Goal: Transaction & Acquisition: Book appointment/travel/reservation

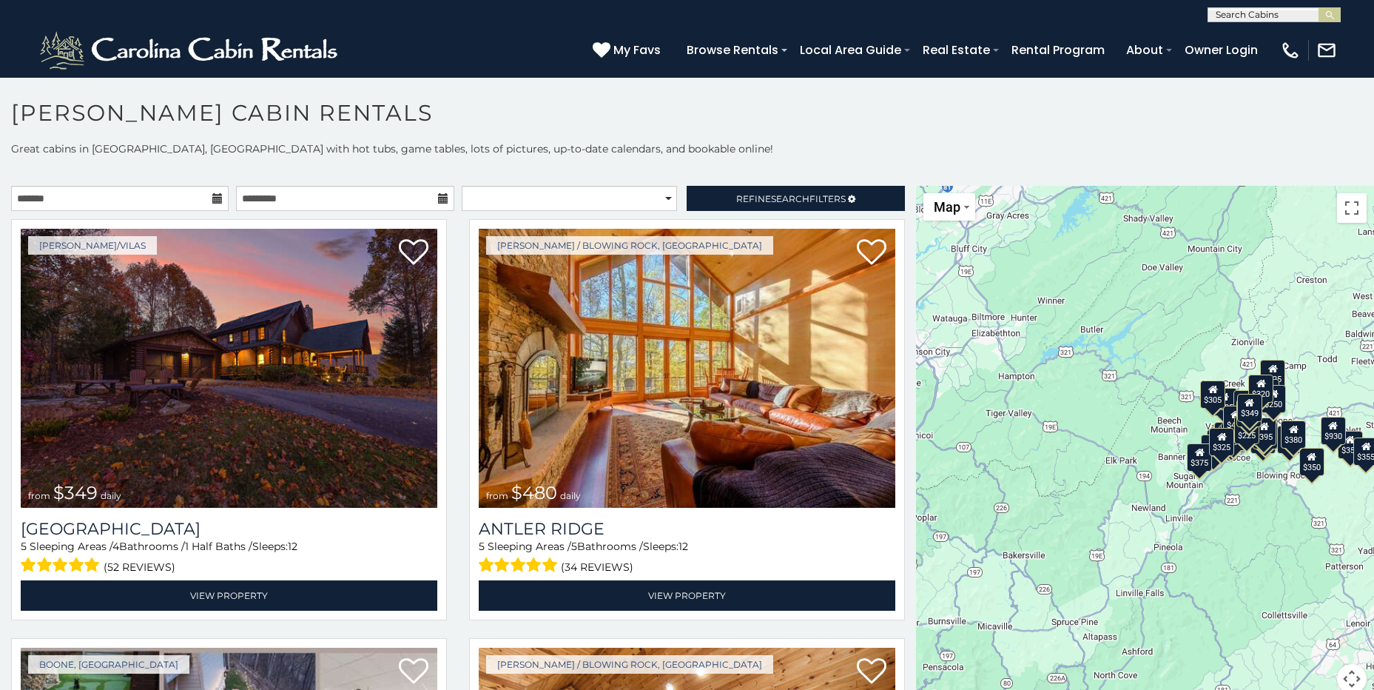
click at [212, 202] on icon at bounding box center [217, 198] width 10 height 10
click at [212, 198] on icon at bounding box center [217, 198] width 10 height 10
click at [212, 199] on icon at bounding box center [217, 198] width 10 height 10
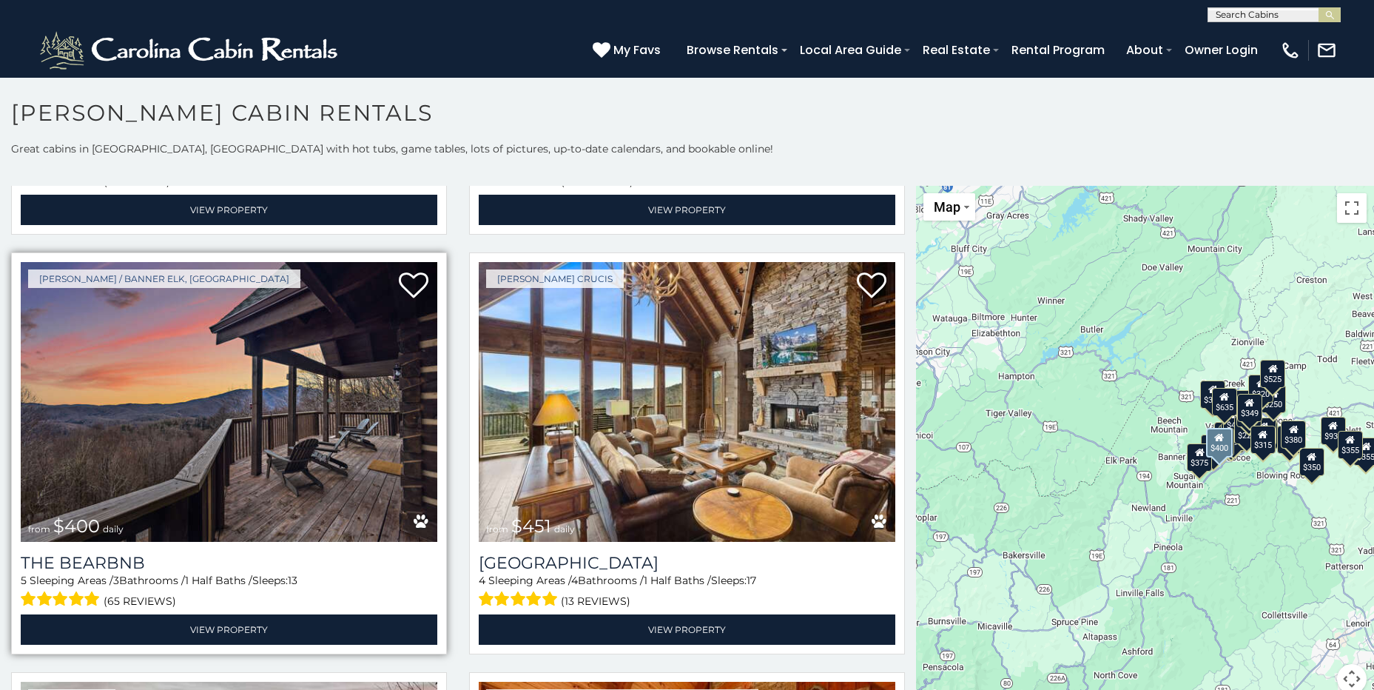
scroll to position [1655, 0]
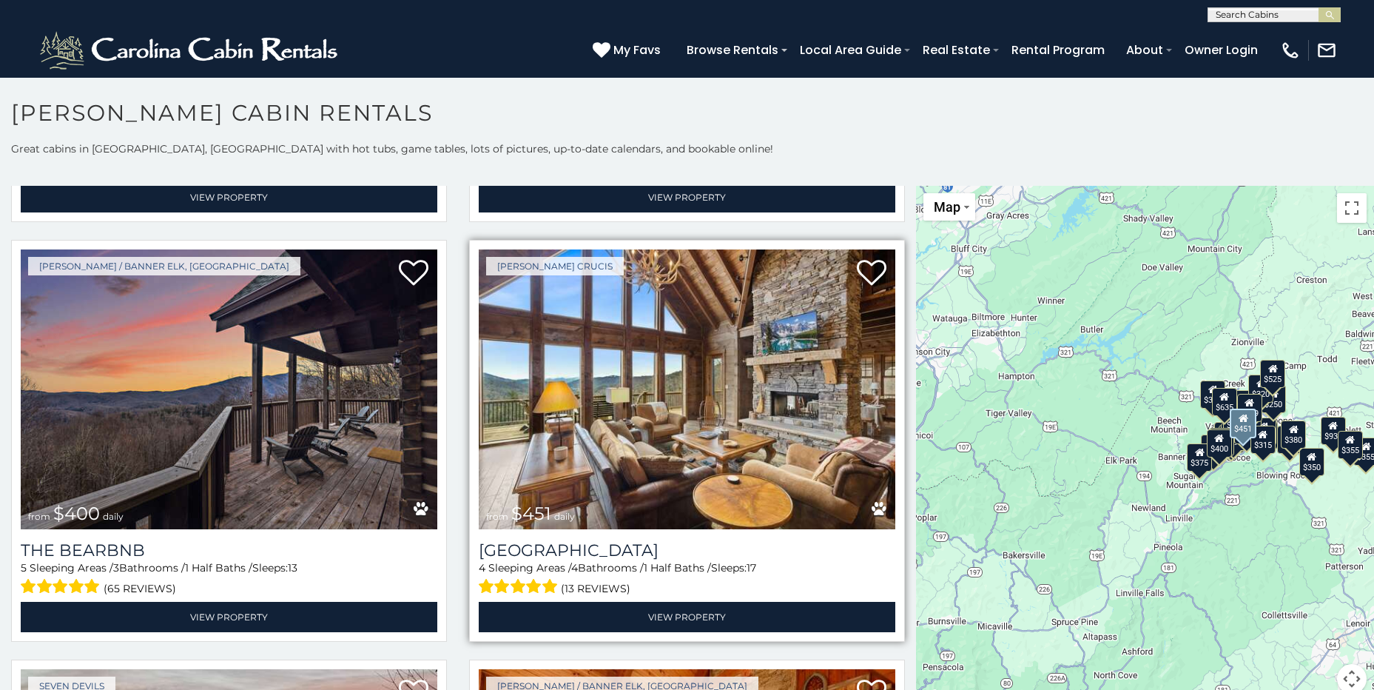
click at [536, 475] on img at bounding box center [687, 388] width 417 height 279
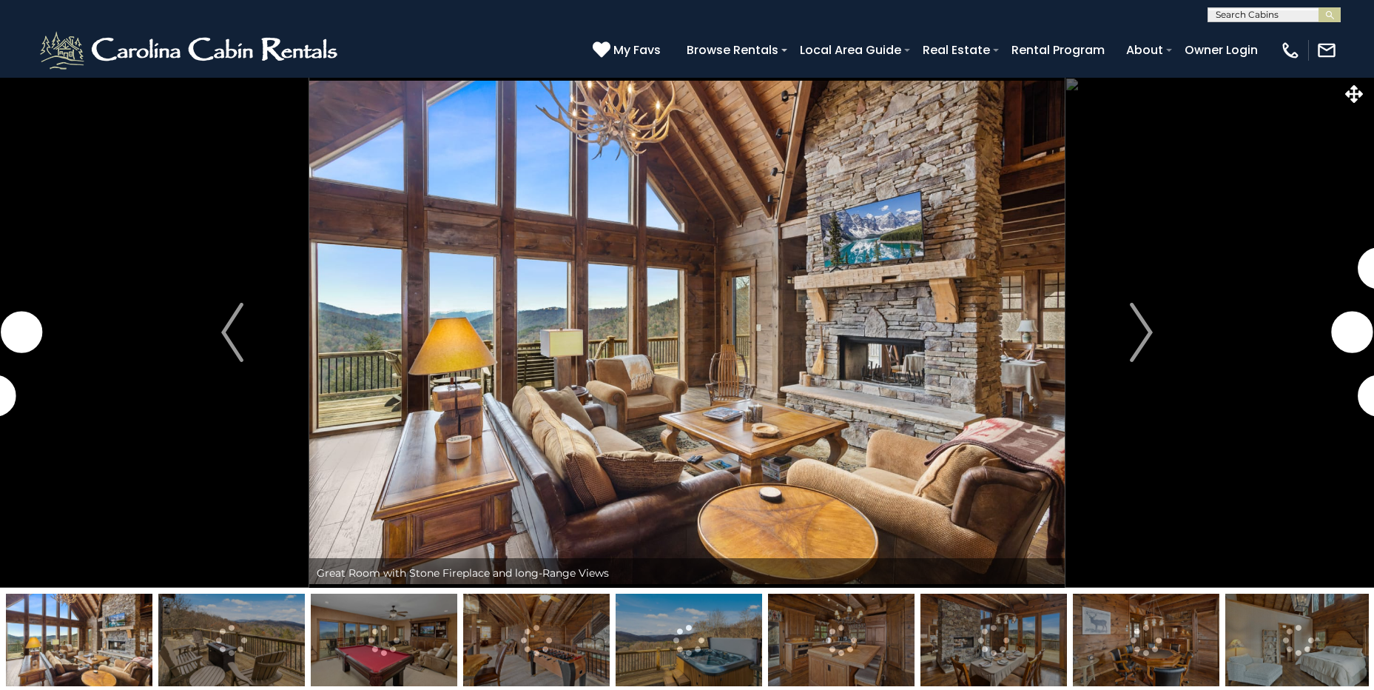
click at [1145, 331] on img "Next" at bounding box center [1141, 332] width 22 height 59
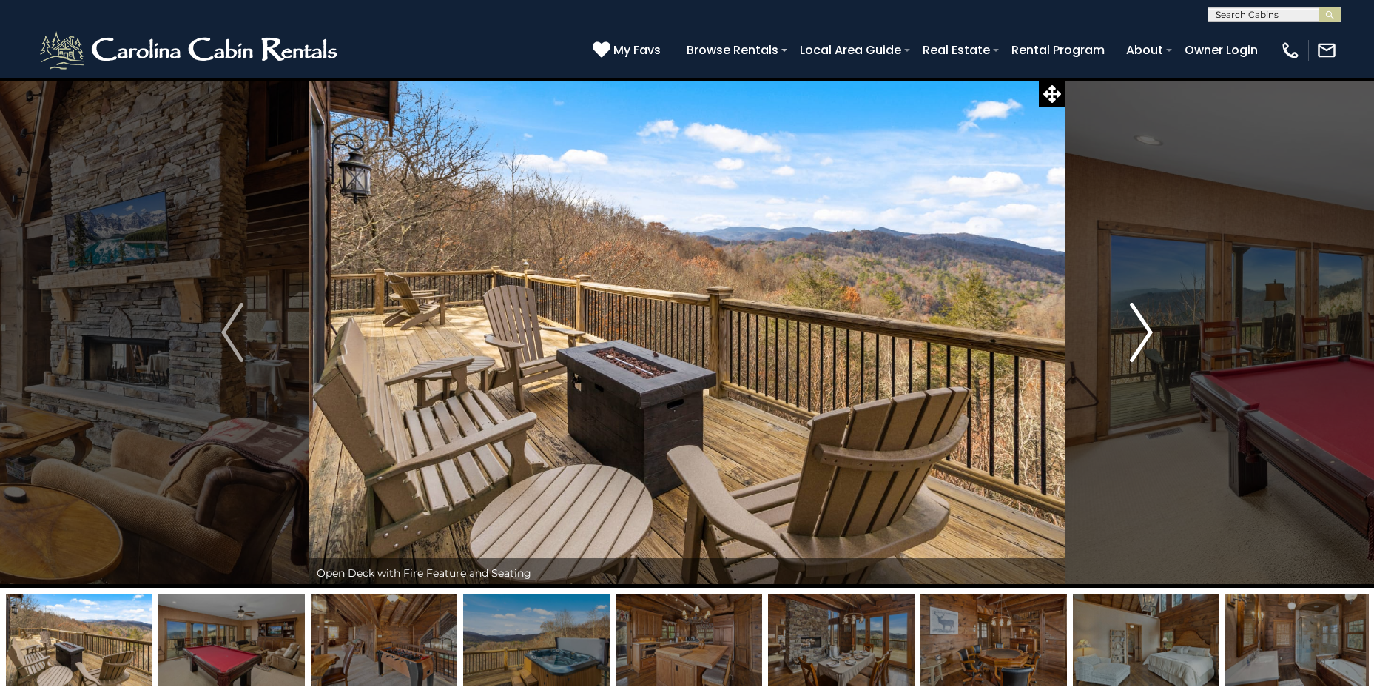
click at [1145, 333] on img "Next" at bounding box center [1141, 332] width 22 height 59
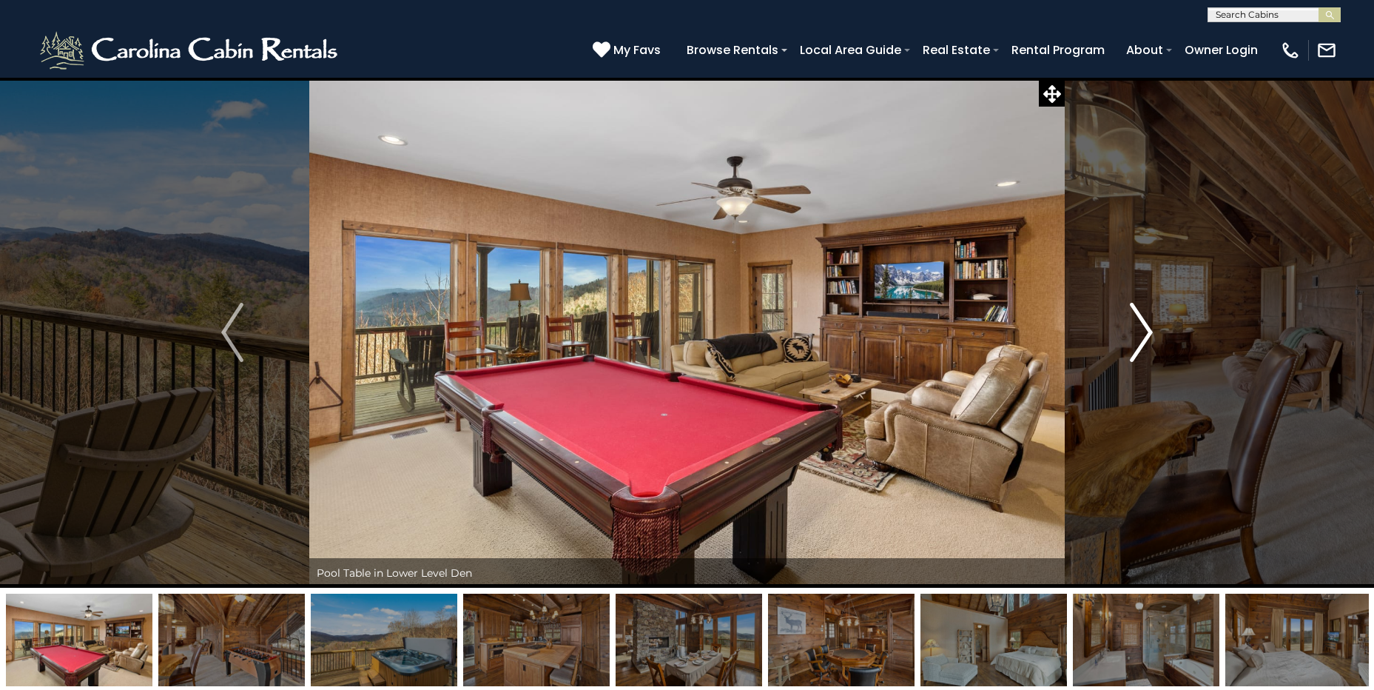
click at [1146, 334] on img "Next" at bounding box center [1141, 332] width 22 height 59
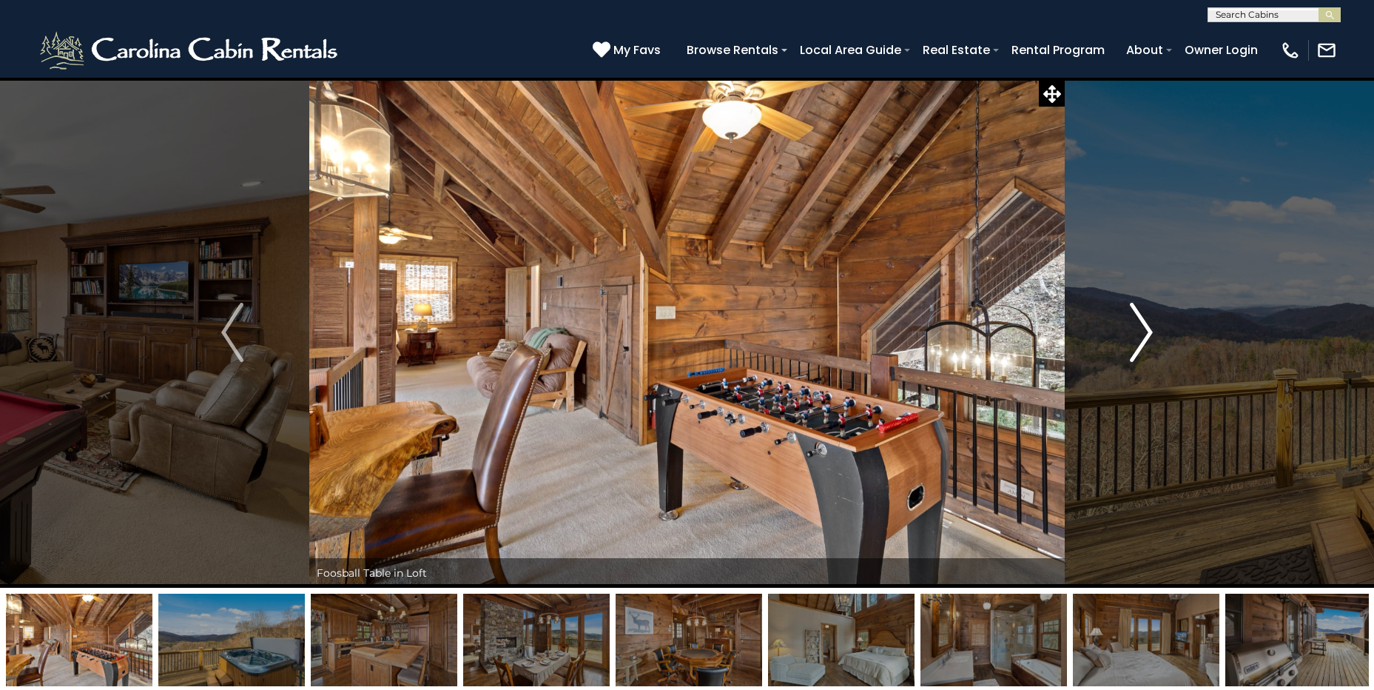
click at [1147, 334] on img "Next" at bounding box center [1141, 332] width 22 height 59
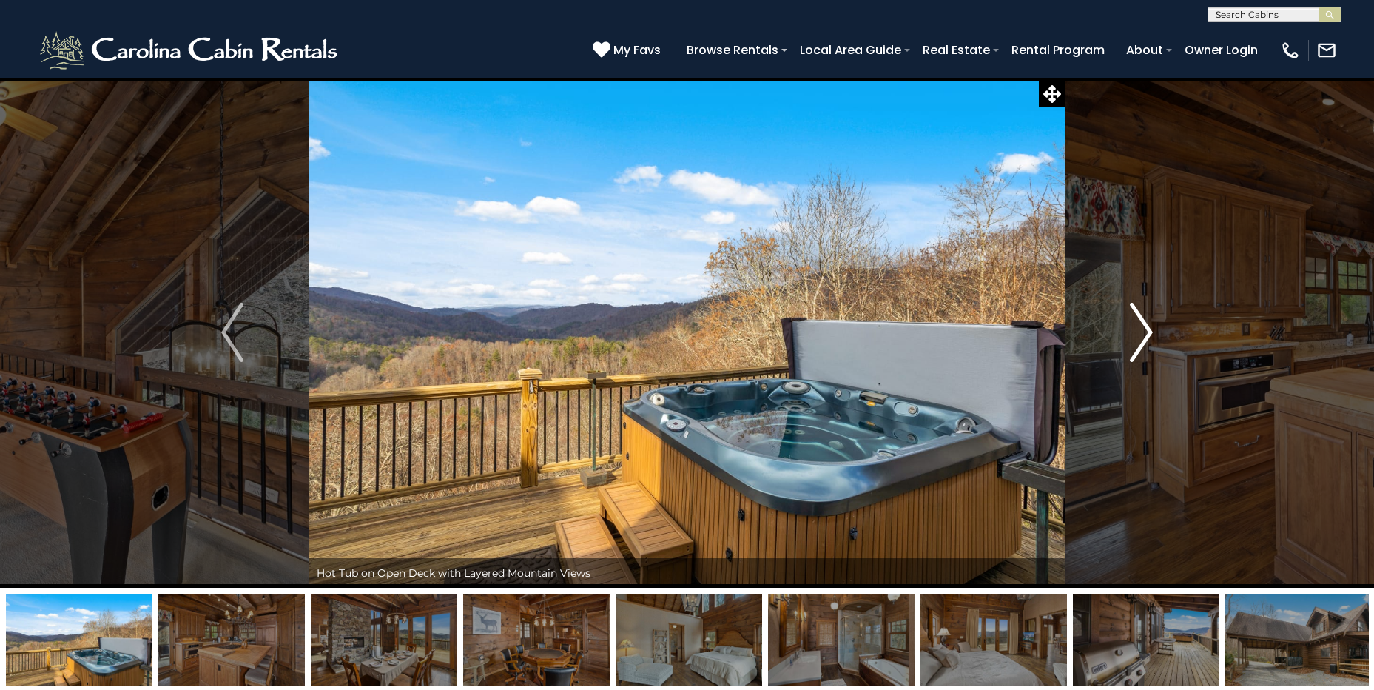
click at [1147, 334] on img "Next" at bounding box center [1141, 332] width 22 height 59
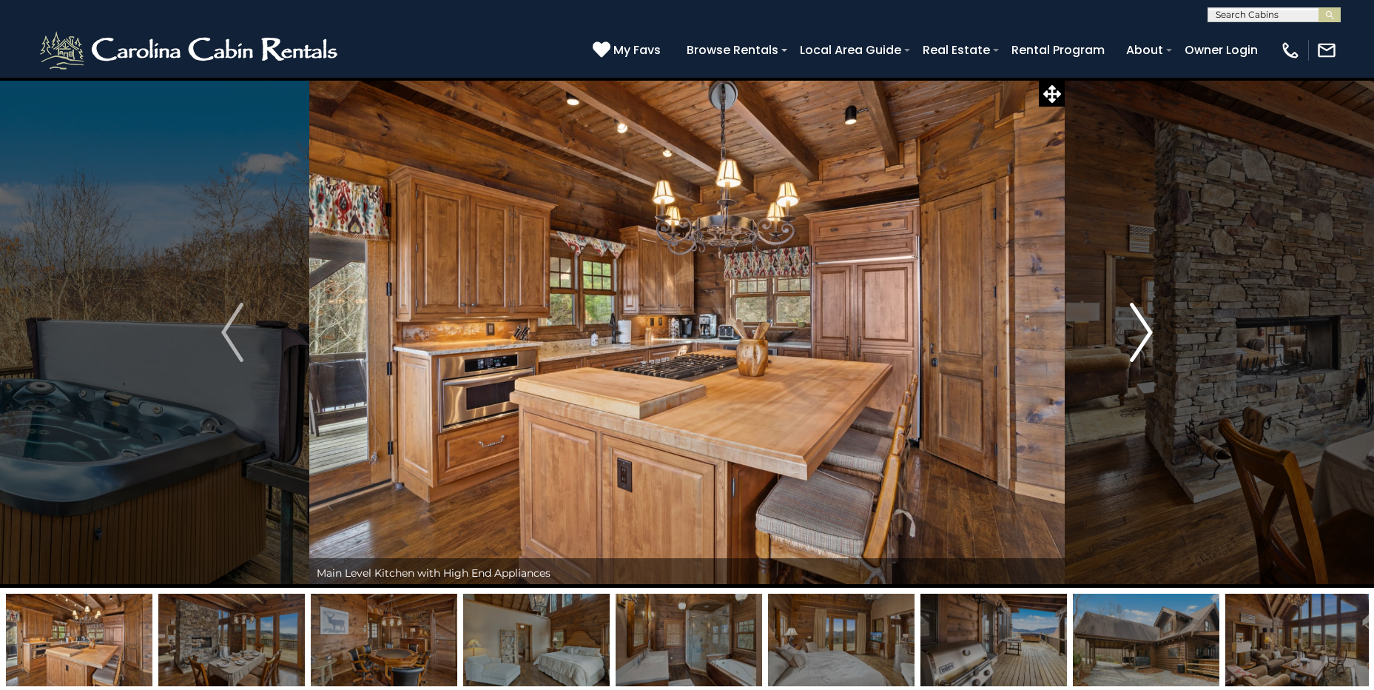
click at [1147, 334] on img "Next" at bounding box center [1141, 332] width 22 height 59
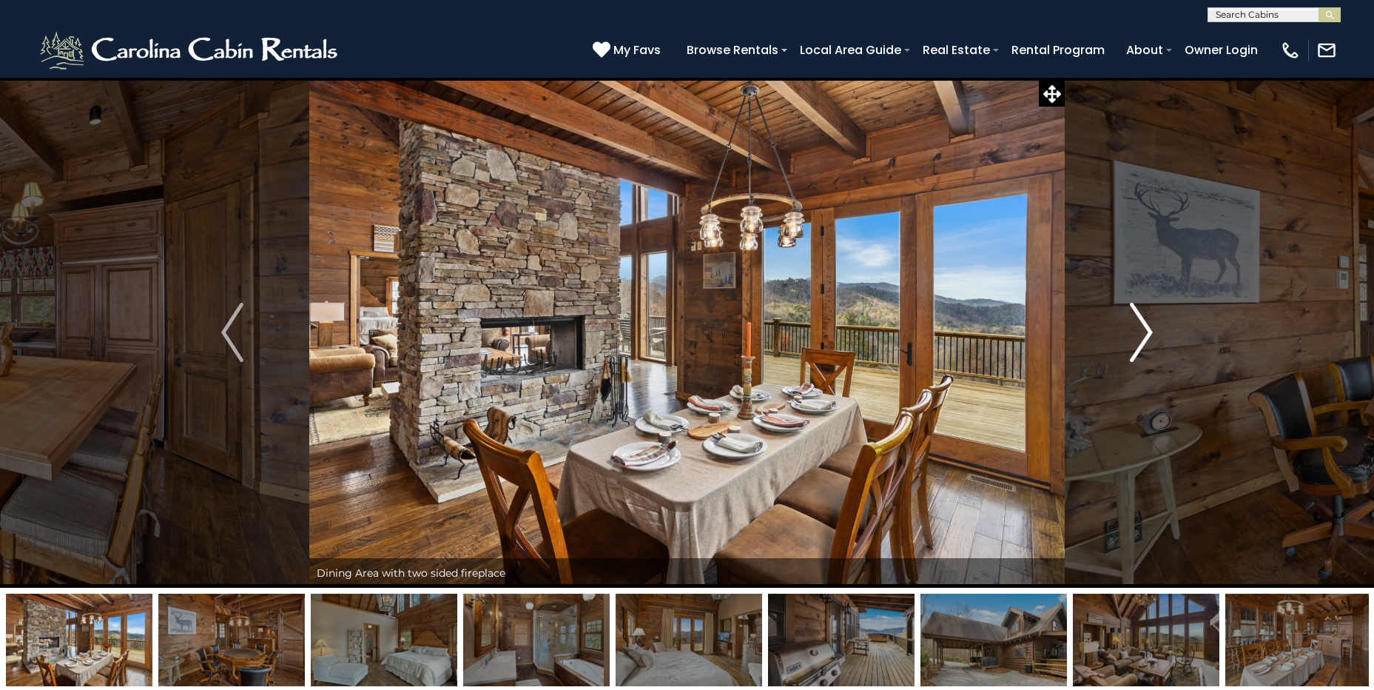
click at [1147, 334] on img "Next" at bounding box center [1141, 332] width 22 height 59
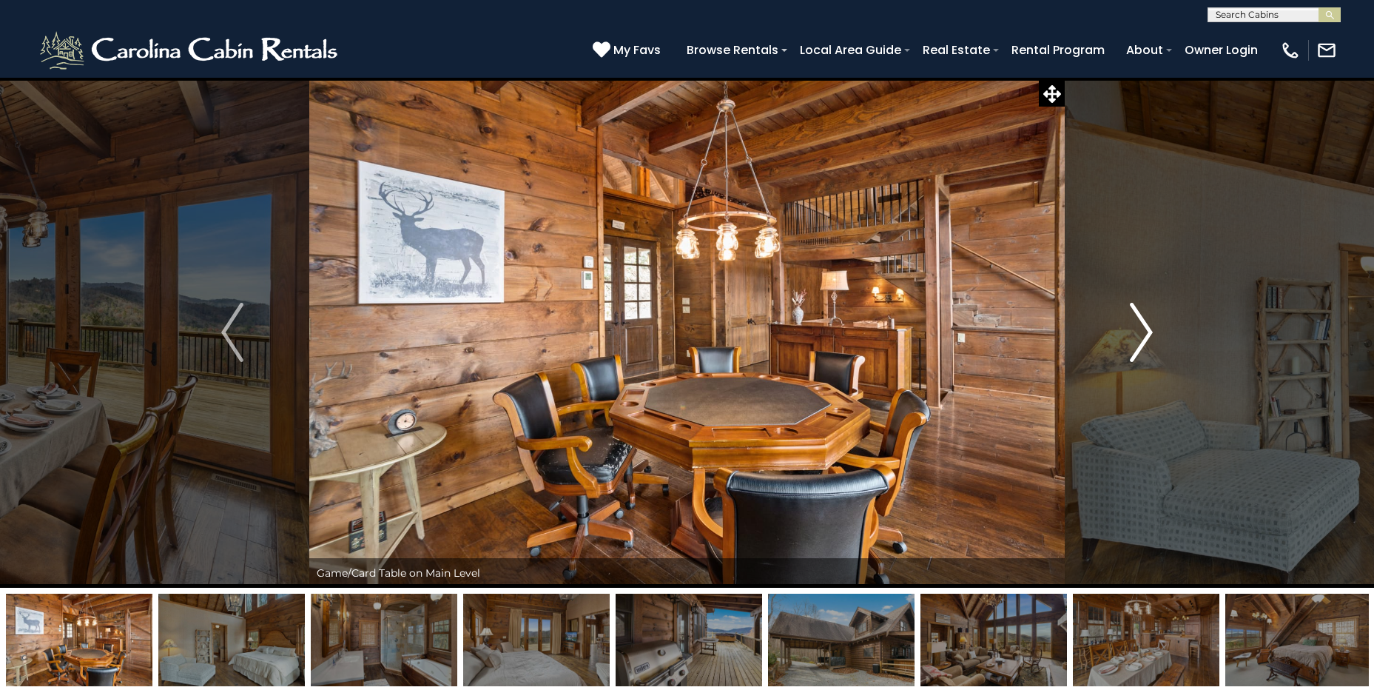
click at [1147, 334] on img "Next" at bounding box center [1141, 332] width 22 height 59
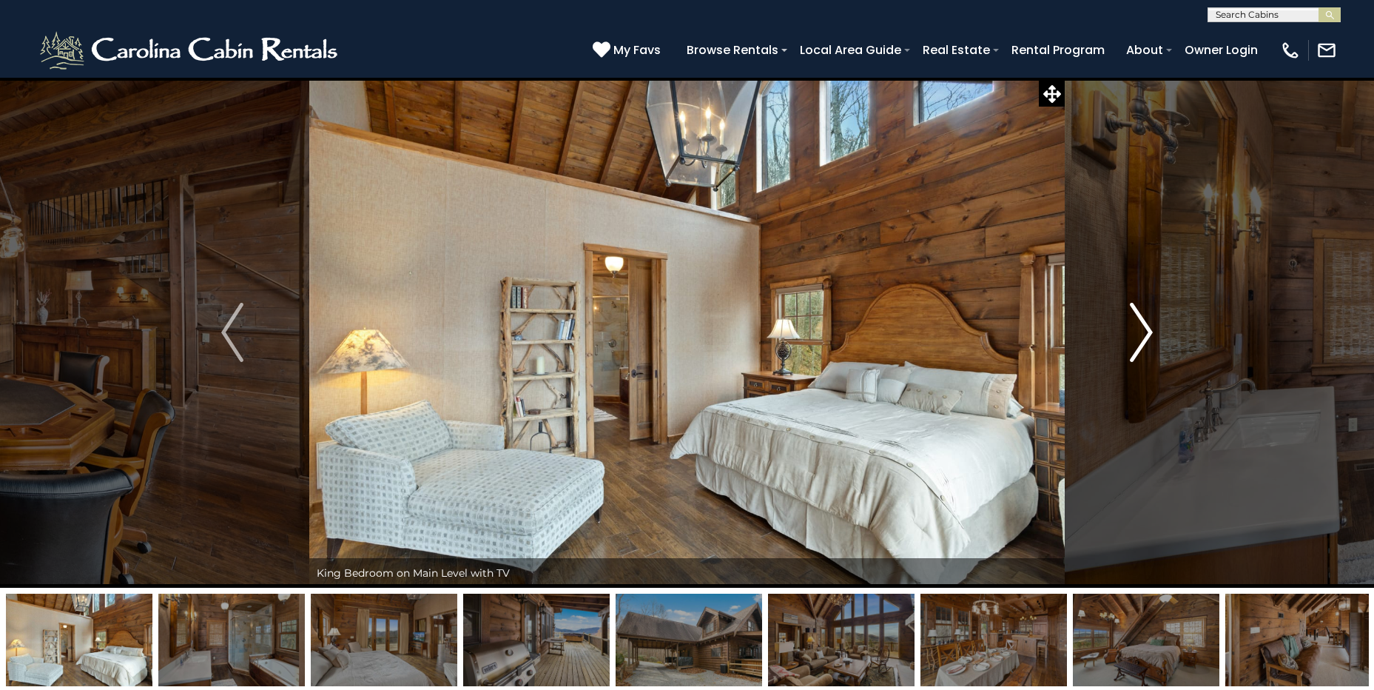
click at [1147, 334] on img "Next" at bounding box center [1141, 332] width 22 height 59
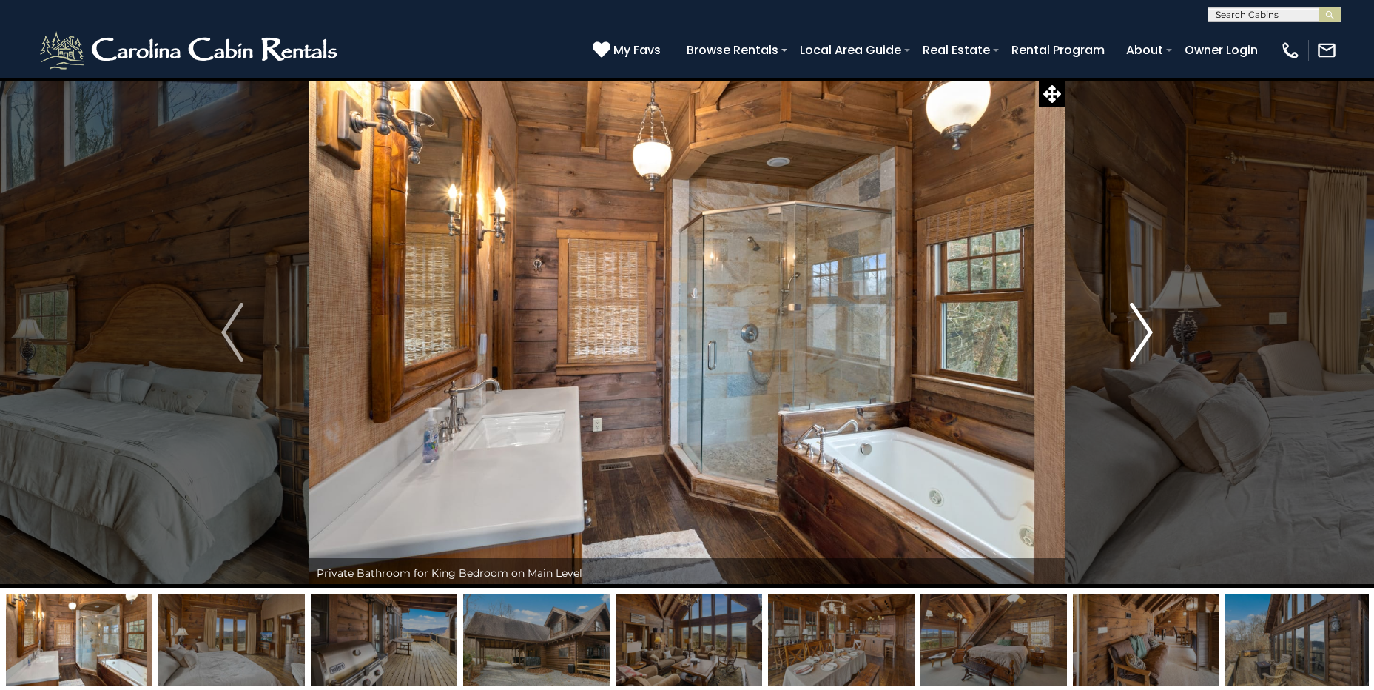
click at [1147, 334] on img "Next" at bounding box center [1141, 332] width 22 height 59
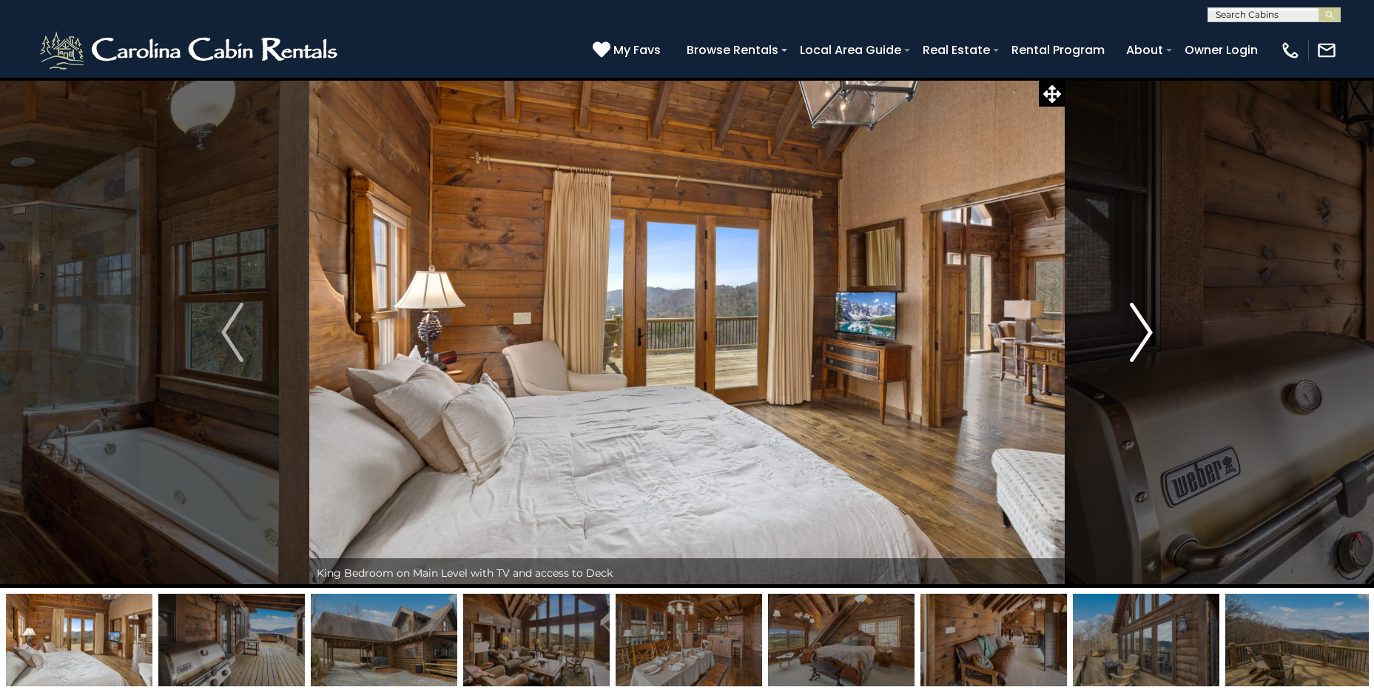
click at [1147, 334] on img "Next" at bounding box center [1141, 332] width 22 height 59
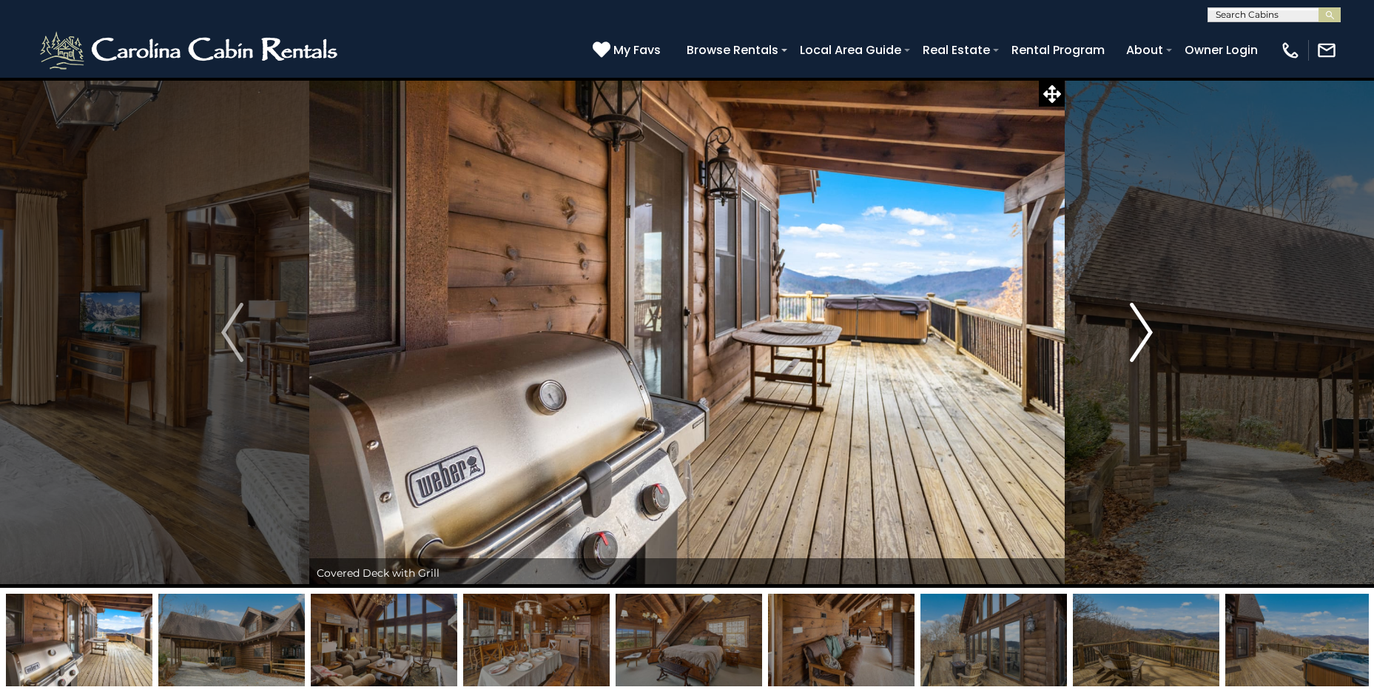
click at [1147, 334] on img "Next" at bounding box center [1141, 332] width 22 height 59
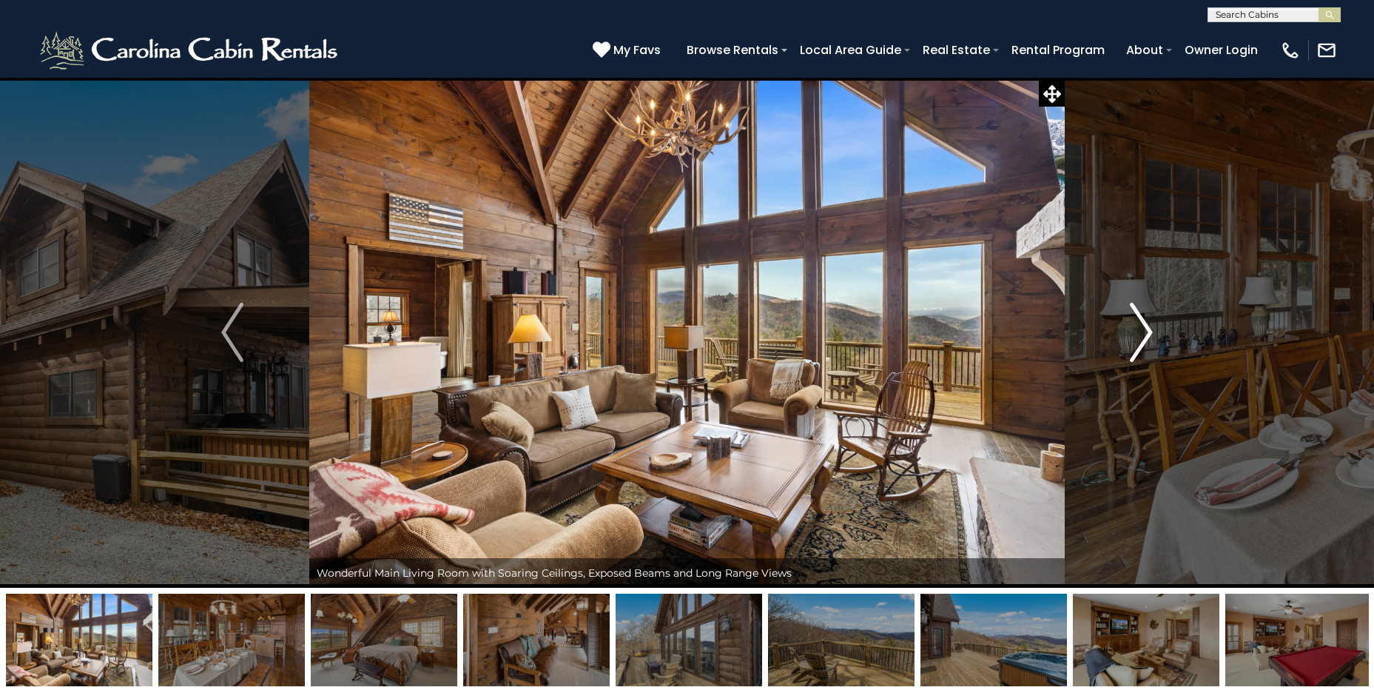
click at [1147, 334] on img "Next" at bounding box center [1141, 332] width 22 height 59
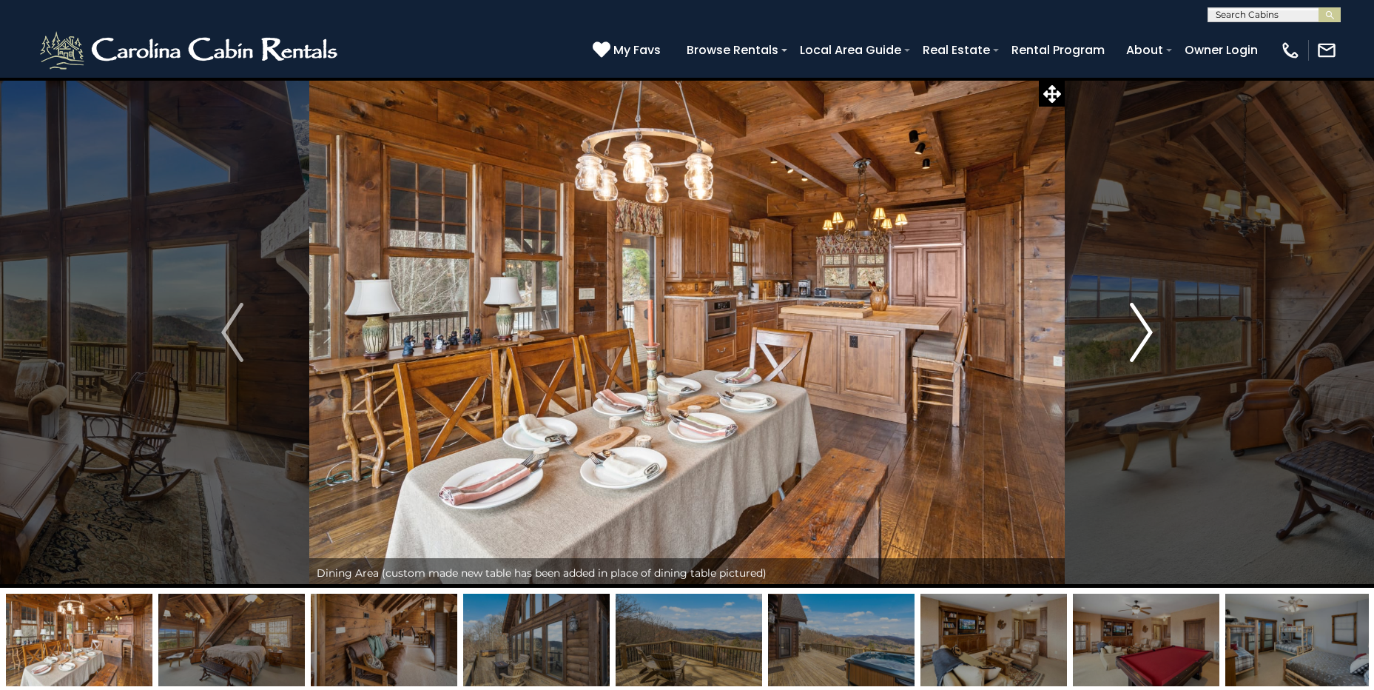
click at [1147, 334] on img "Next" at bounding box center [1141, 332] width 22 height 59
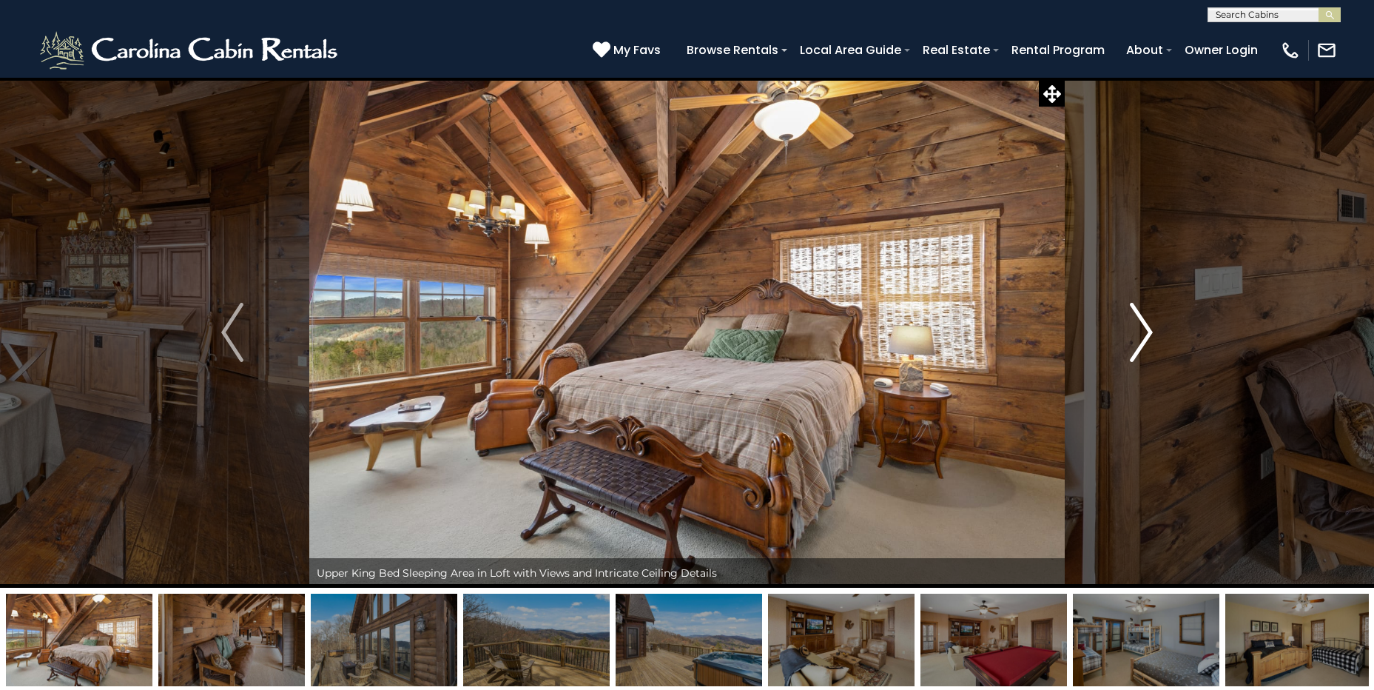
click at [1147, 334] on img "Next" at bounding box center [1141, 332] width 22 height 59
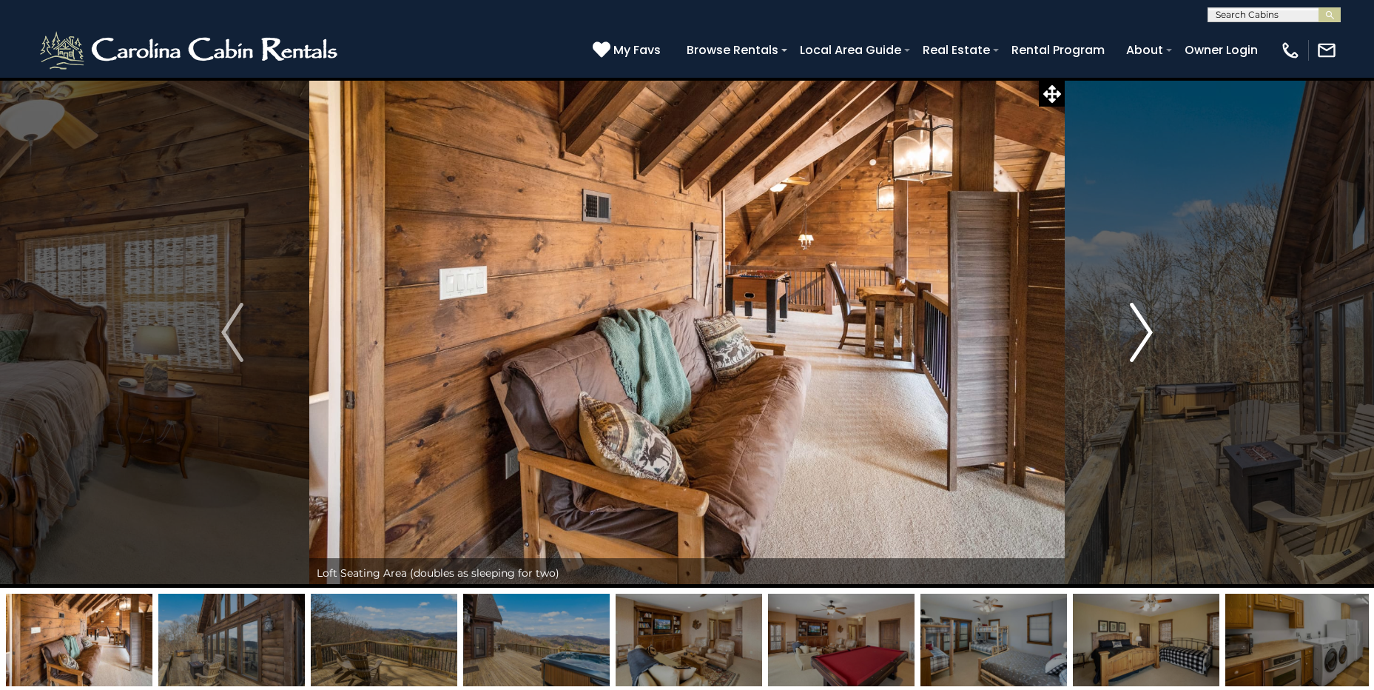
click at [1147, 334] on img "Next" at bounding box center [1141, 332] width 22 height 59
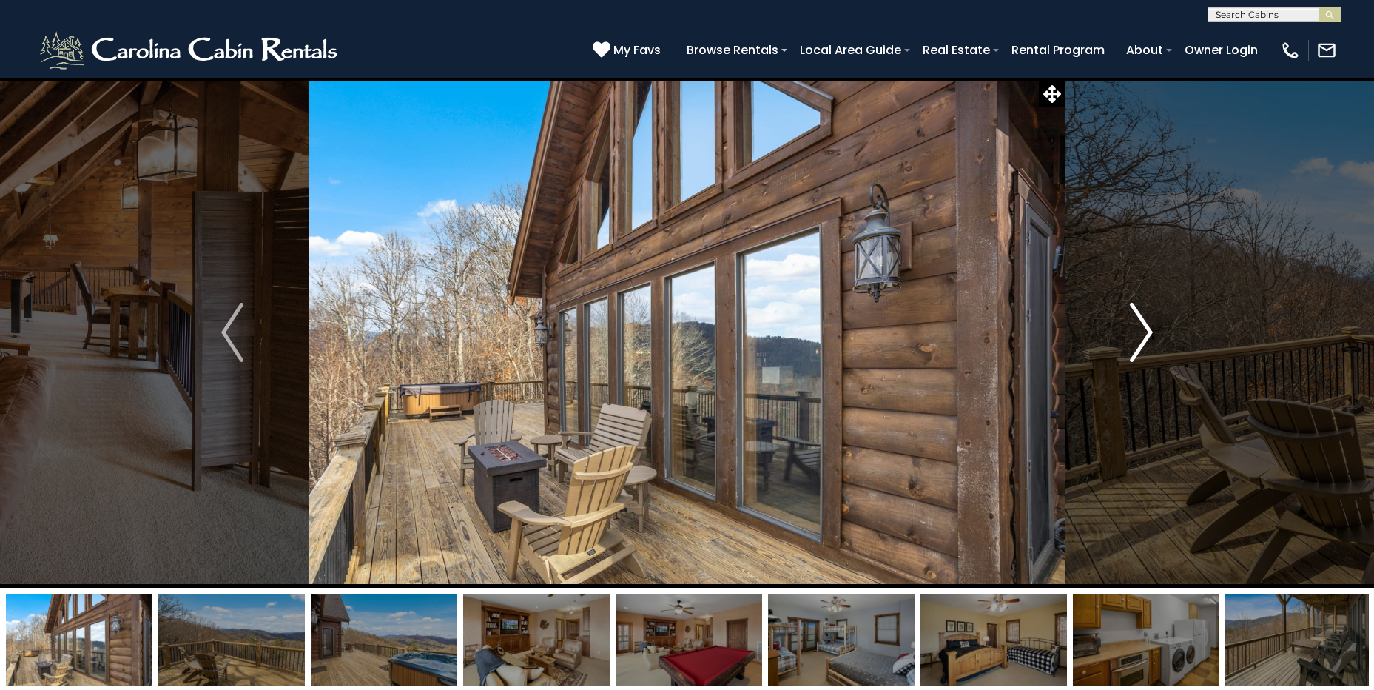
click at [1147, 334] on img "Next" at bounding box center [1141, 332] width 22 height 59
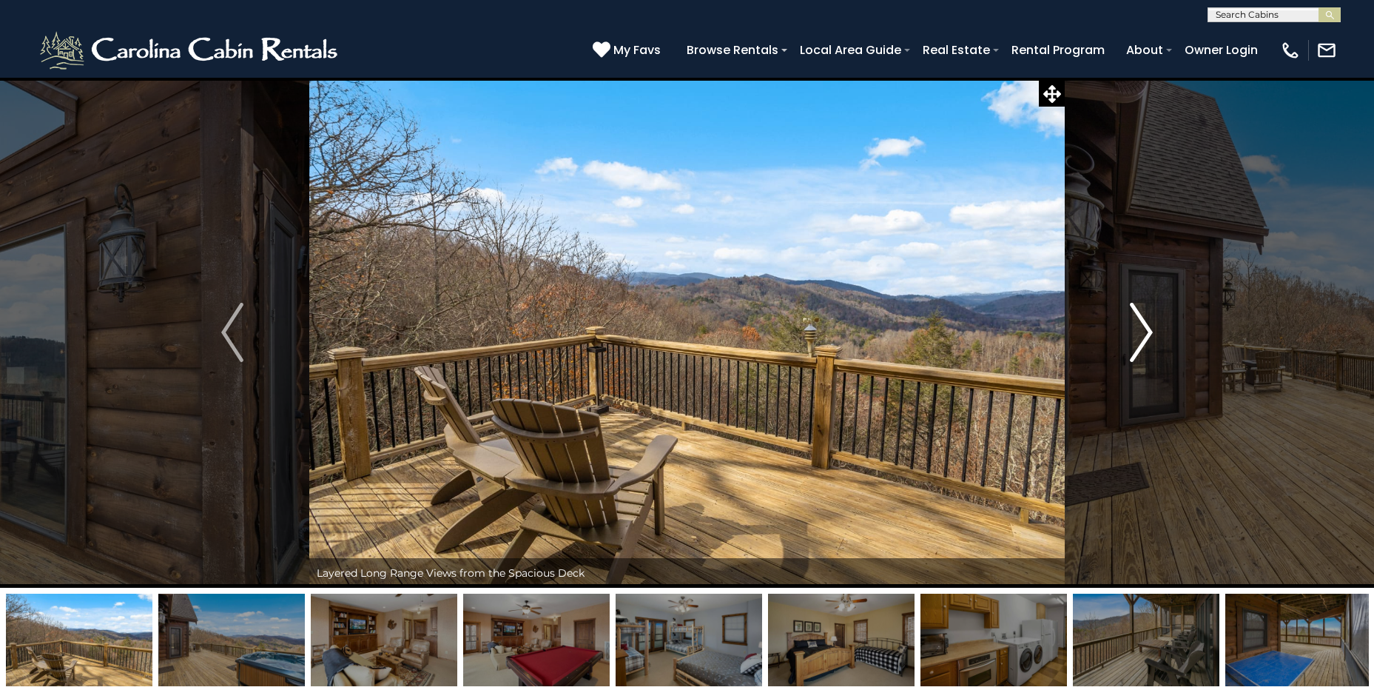
click at [1147, 333] on img "Next" at bounding box center [1141, 332] width 22 height 59
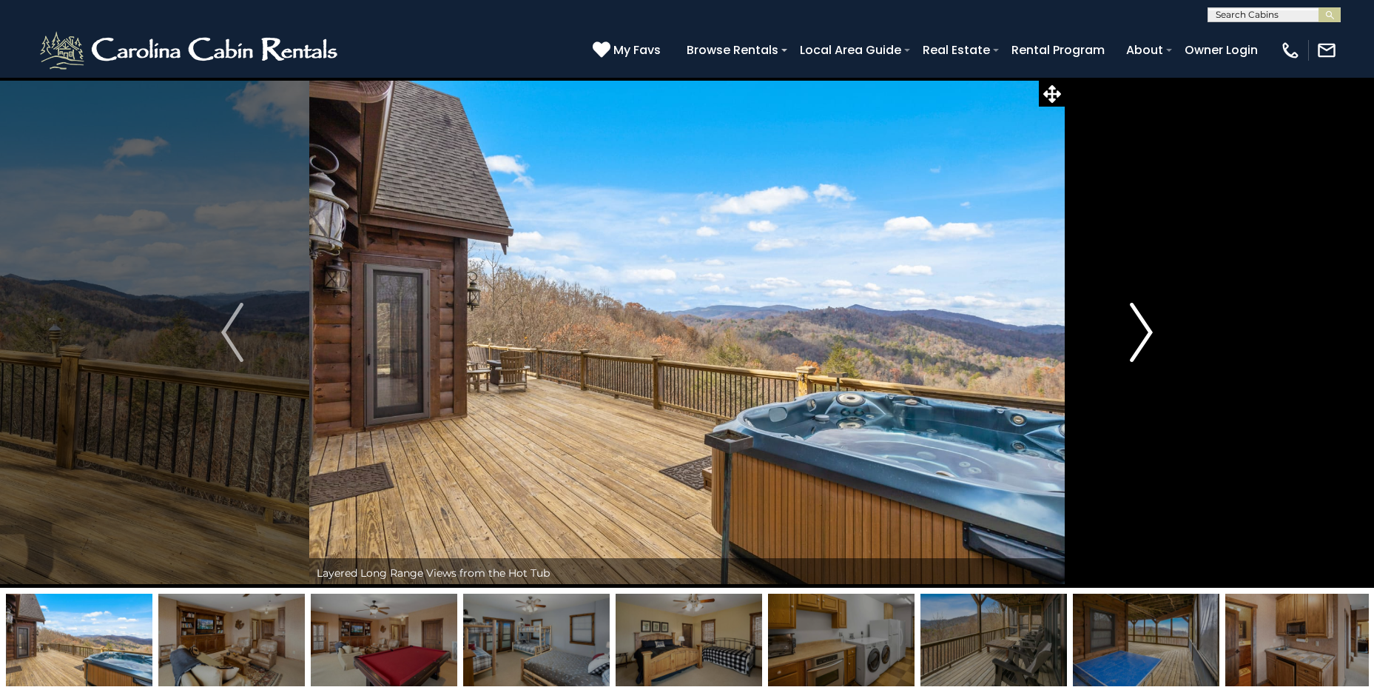
click at [1147, 333] on img "Next" at bounding box center [1141, 332] width 22 height 59
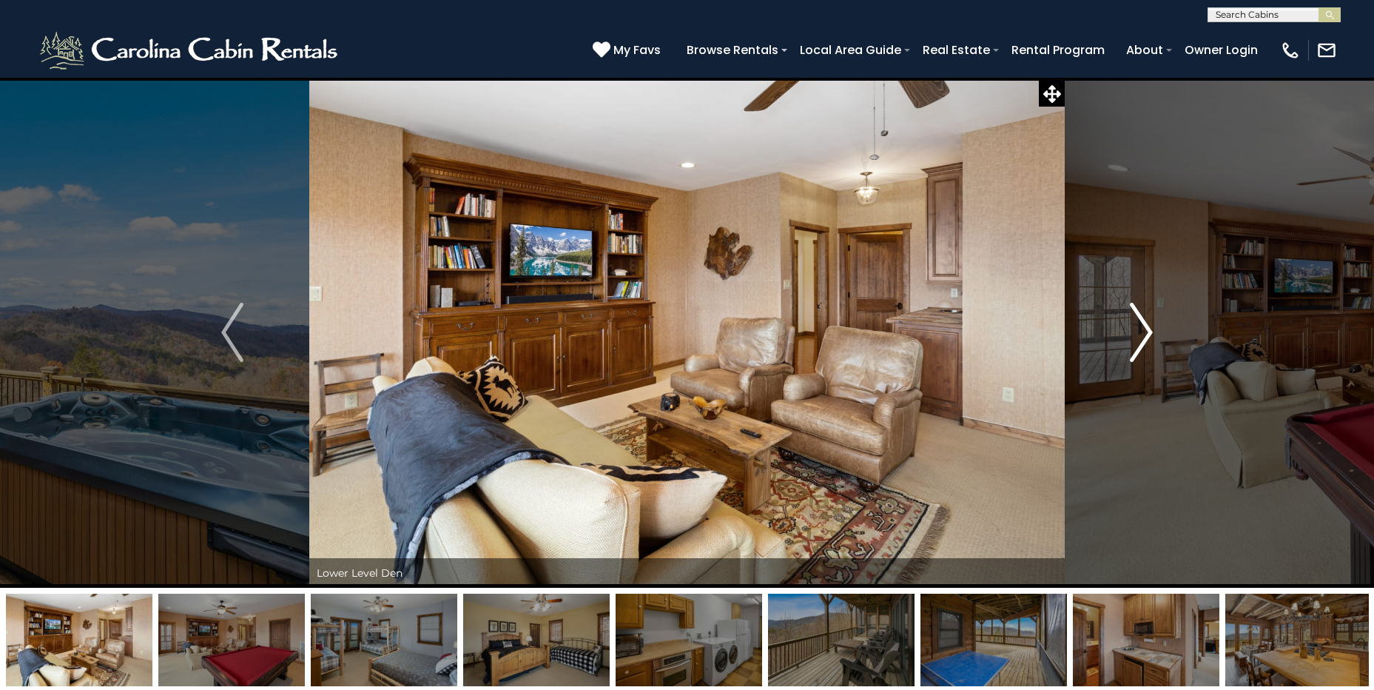
click at [1147, 331] on img "Next" at bounding box center [1141, 332] width 22 height 59
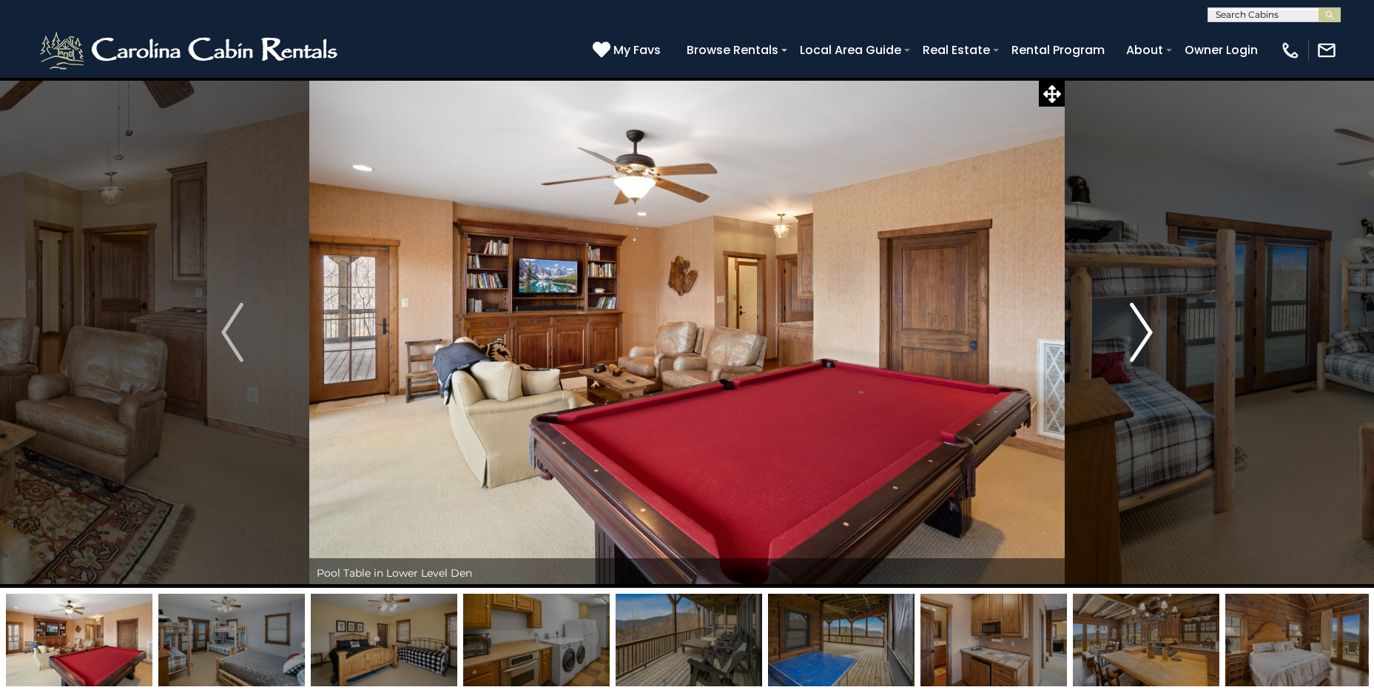
click at [1147, 331] on img "Next" at bounding box center [1141, 332] width 22 height 59
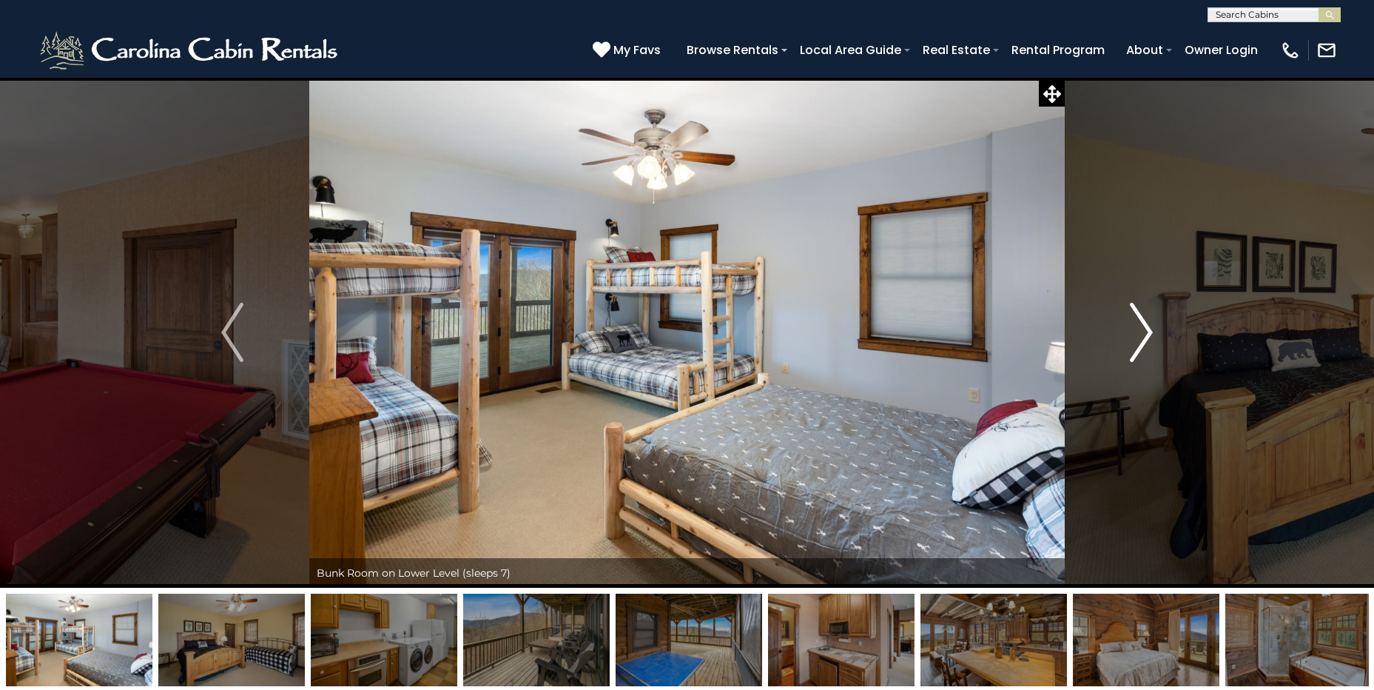
click at [1147, 331] on img "Next" at bounding box center [1141, 332] width 22 height 59
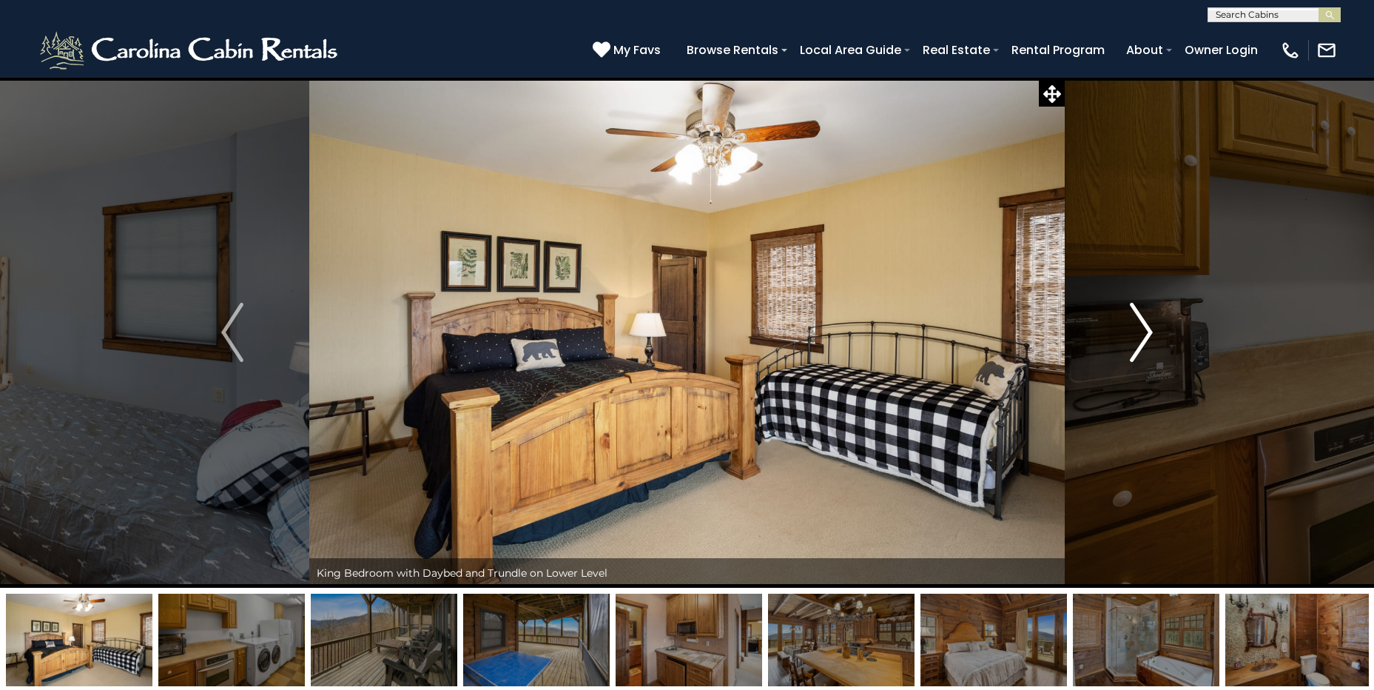
click at [1147, 331] on img "Next" at bounding box center [1141, 332] width 22 height 59
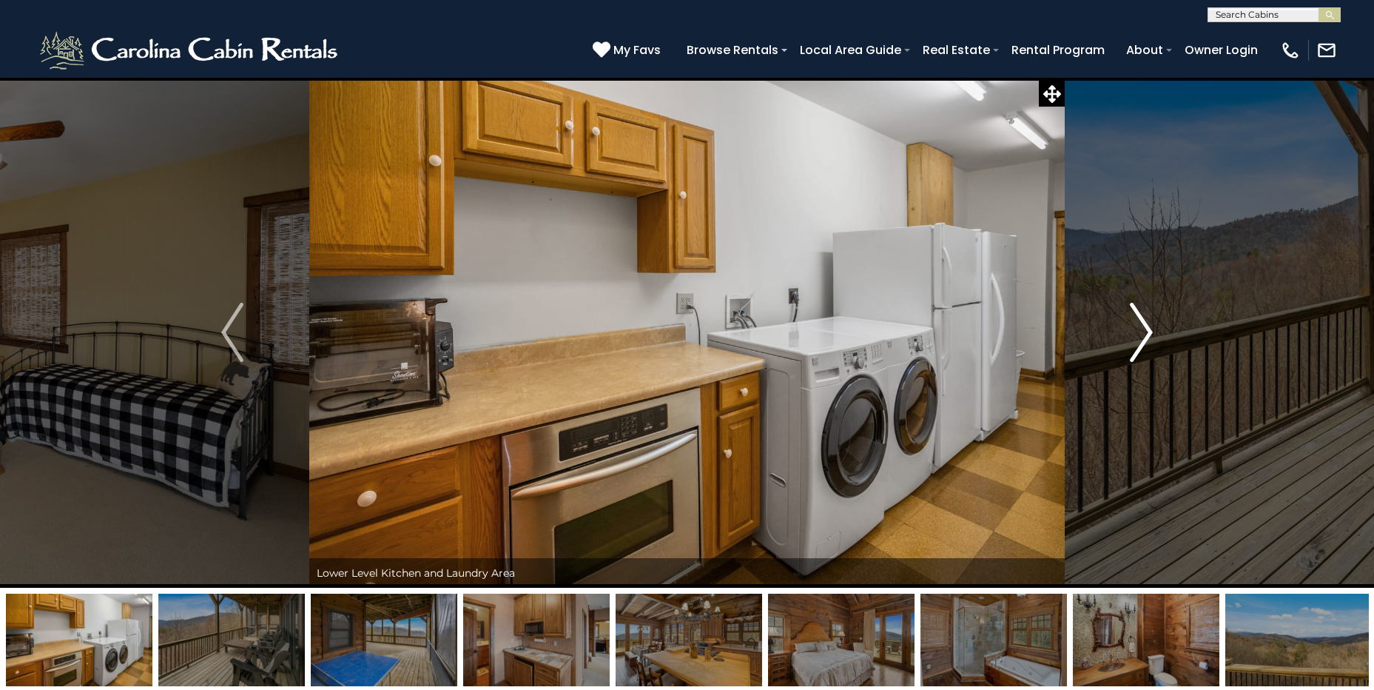
click at [1147, 331] on img "Next" at bounding box center [1141, 332] width 22 height 59
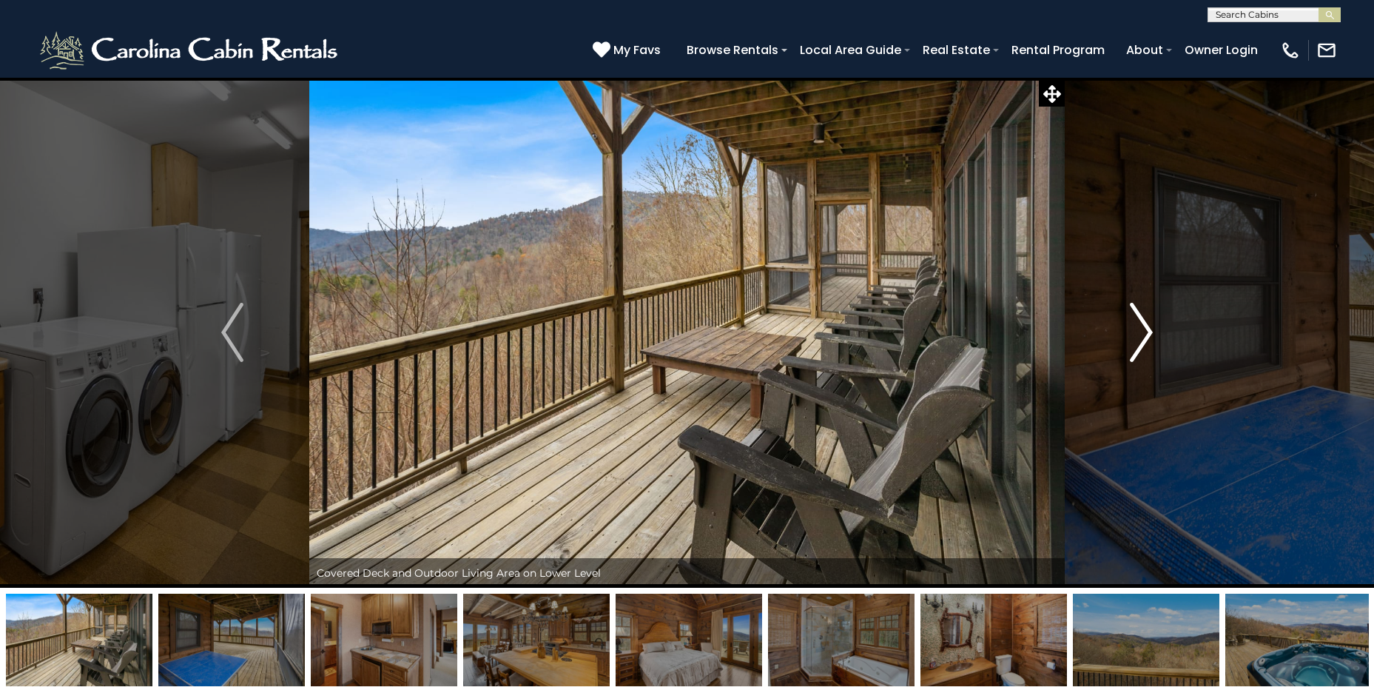
click at [1147, 331] on img "Next" at bounding box center [1141, 332] width 22 height 59
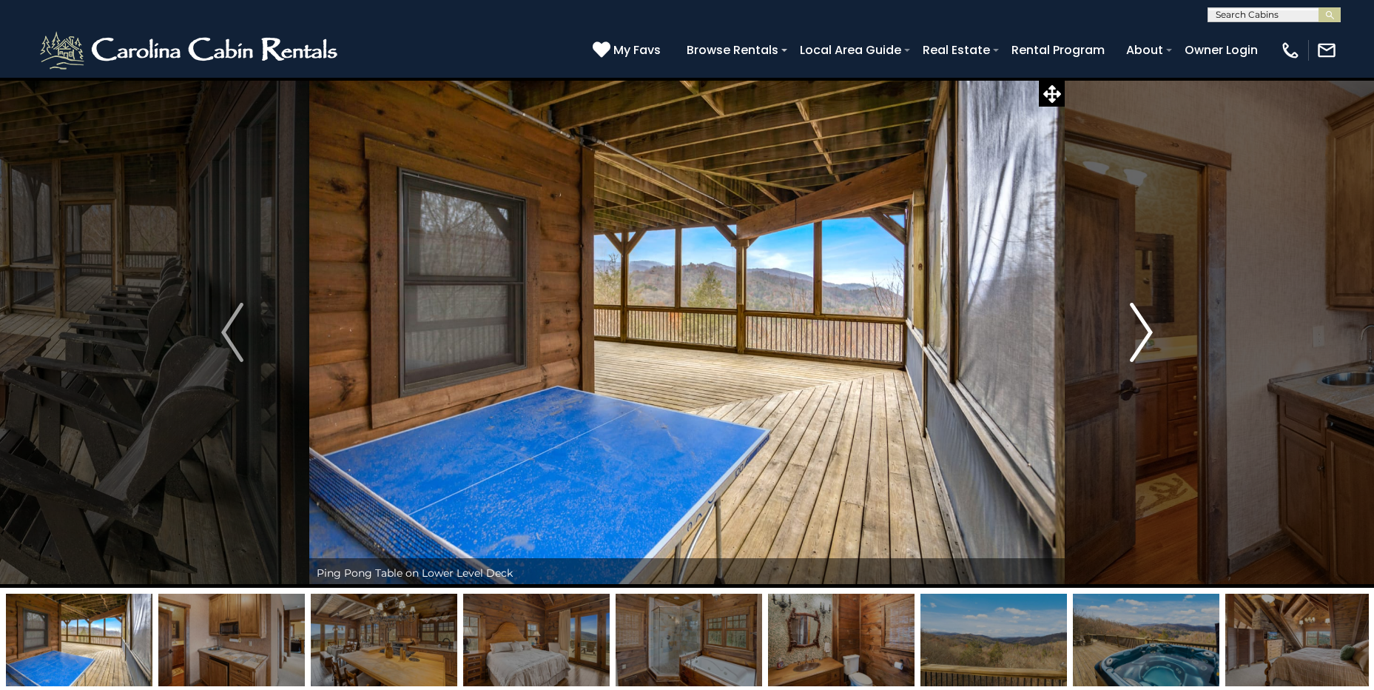
click at [1147, 331] on img "Next" at bounding box center [1141, 332] width 22 height 59
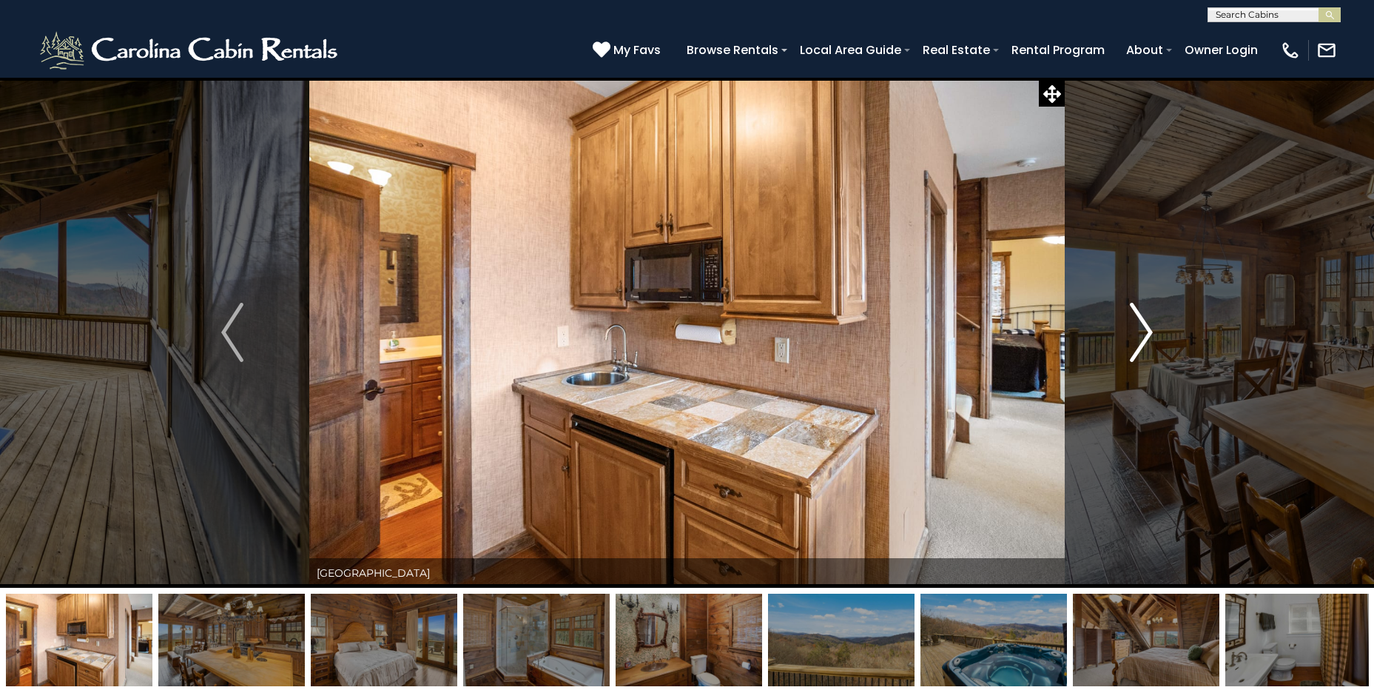
click at [1147, 331] on img "Next" at bounding box center [1141, 332] width 22 height 59
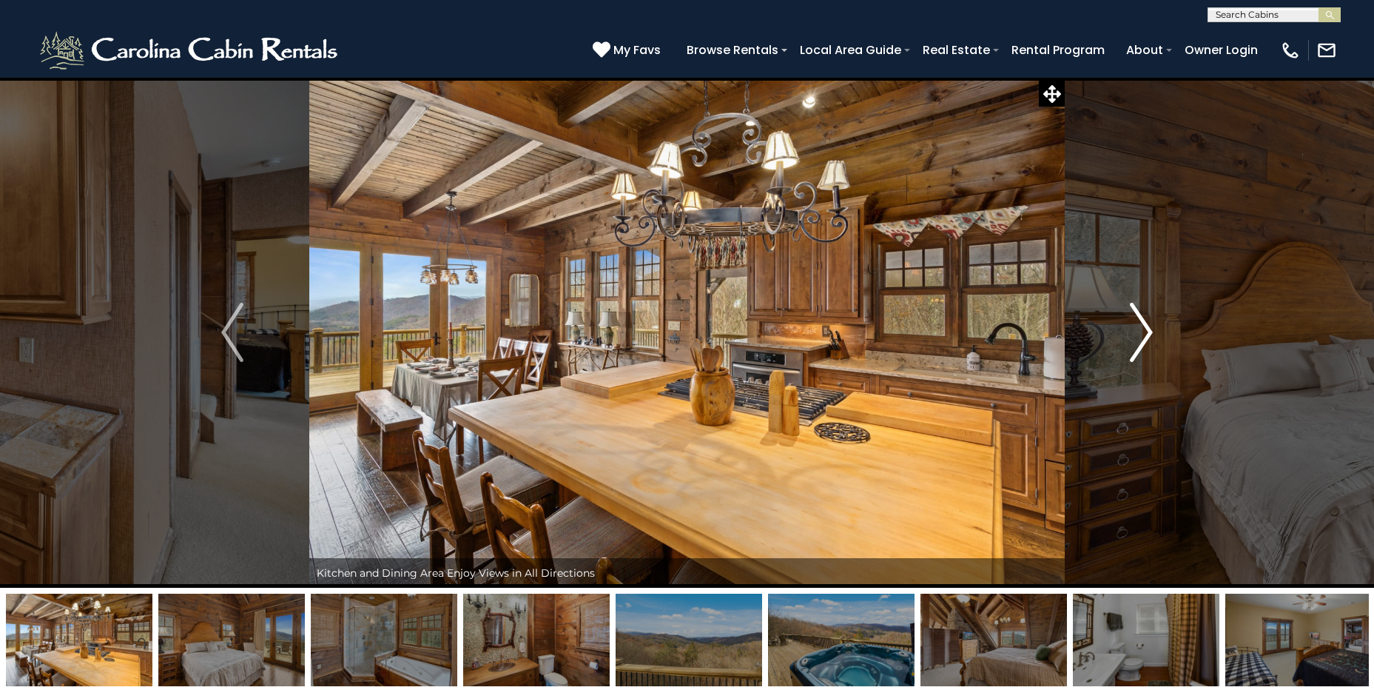
click at [1147, 331] on img "Next" at bounding box center [1141, 332] width 22 height 59
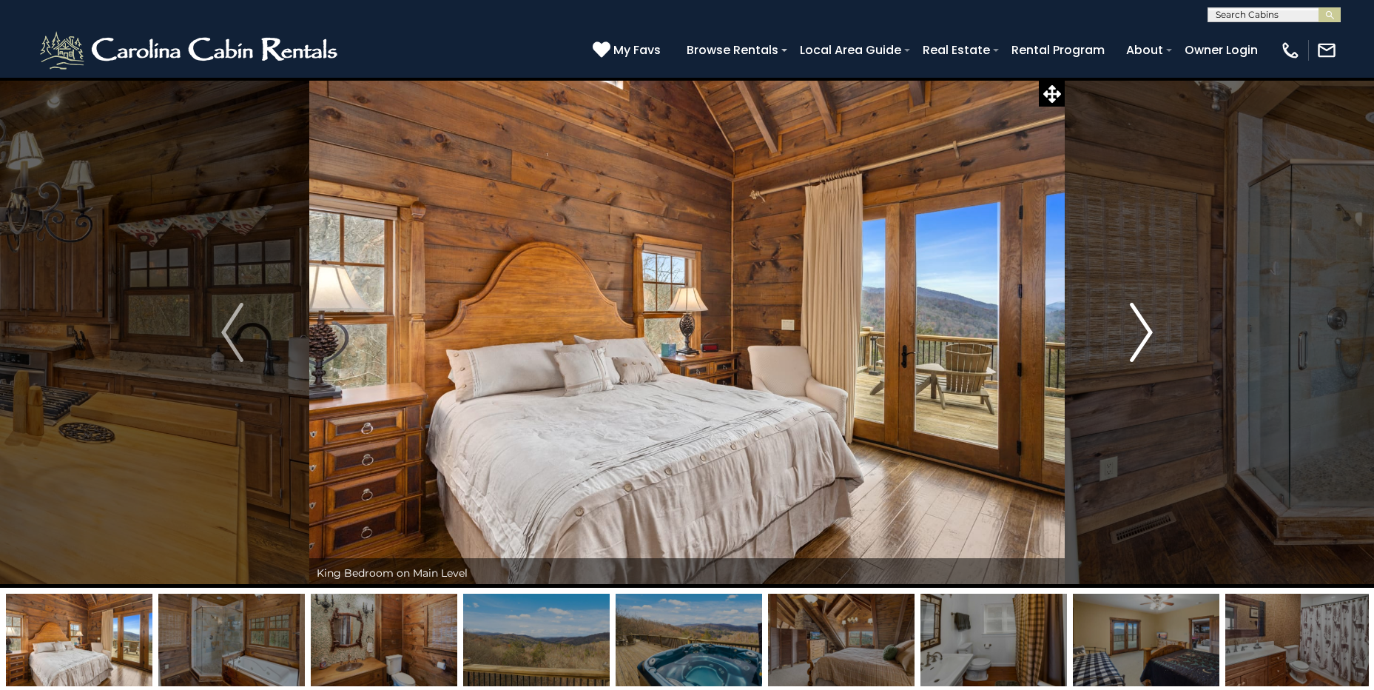
click at [1147, 331] on img "Next" at bounding box center [1141, 332] width 22 height 59
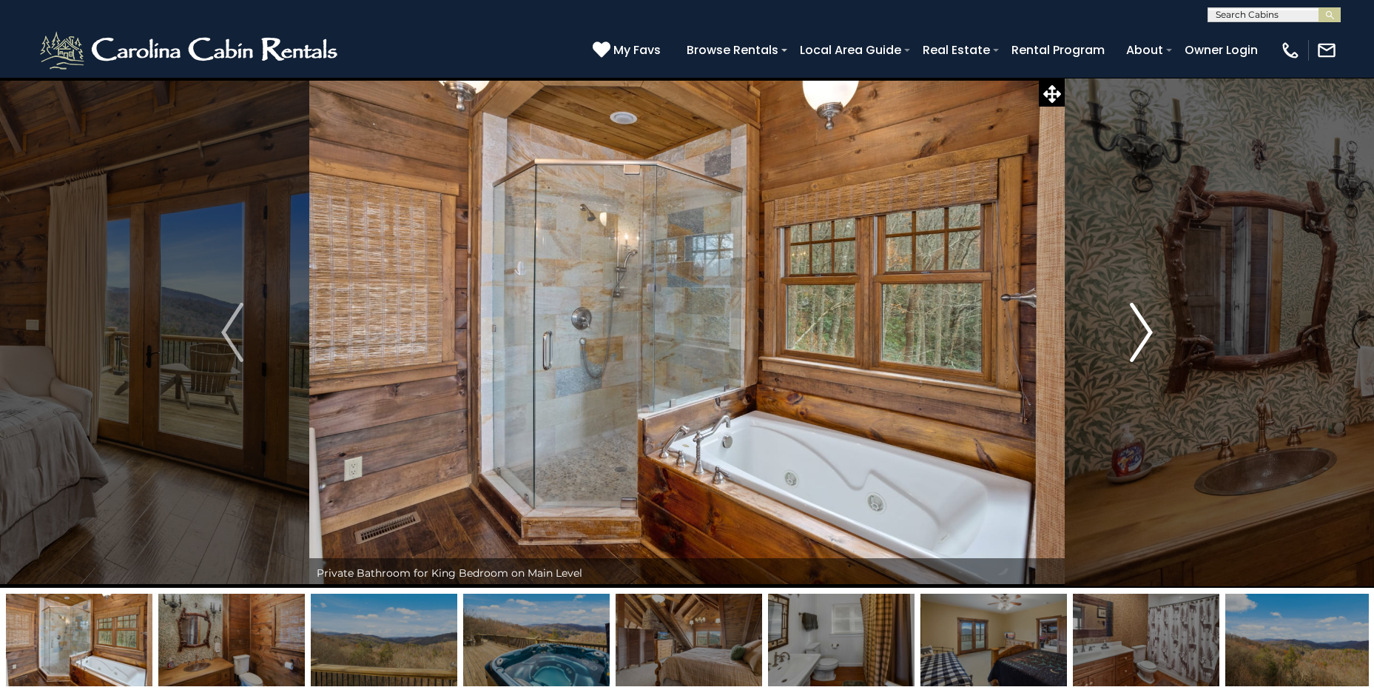
click at [1147, 331] on img "Next" at bounding box center [1141, 332] width 22 height 59
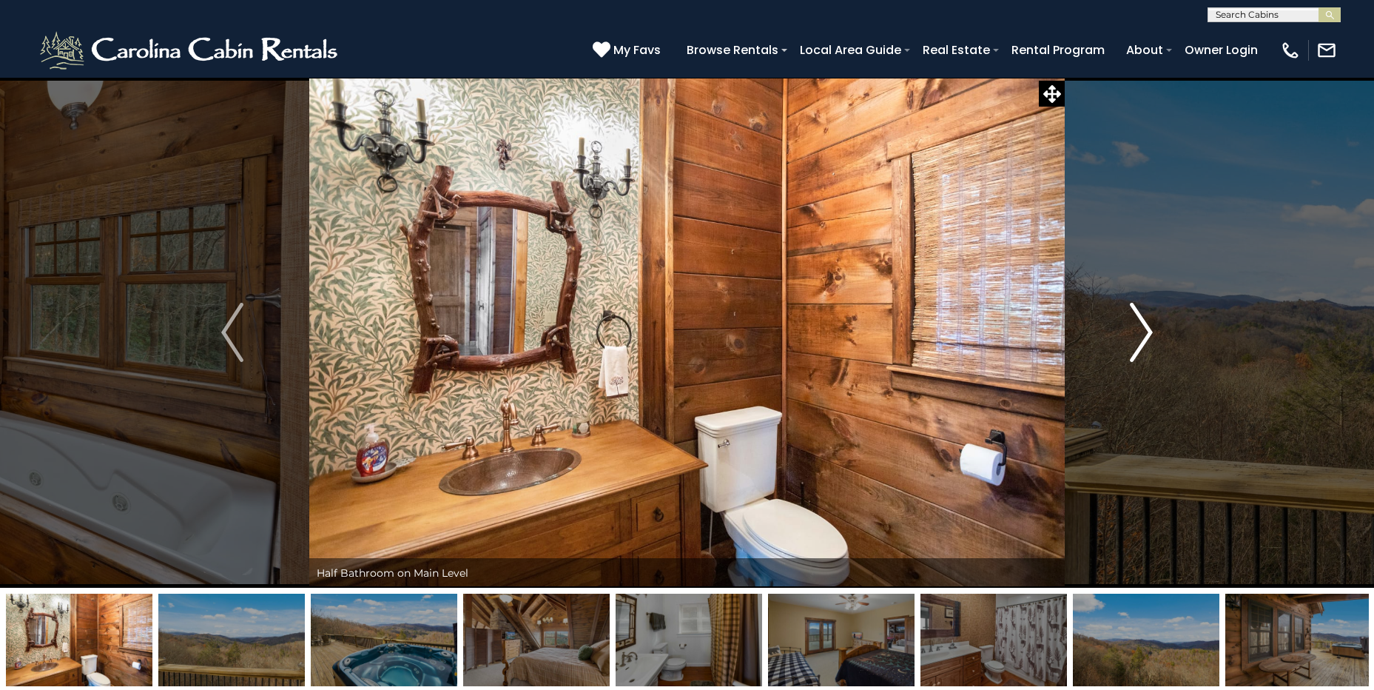
click at [1147, 333] on img "Next" at bounding box center [1141, 332] width 22 height 59
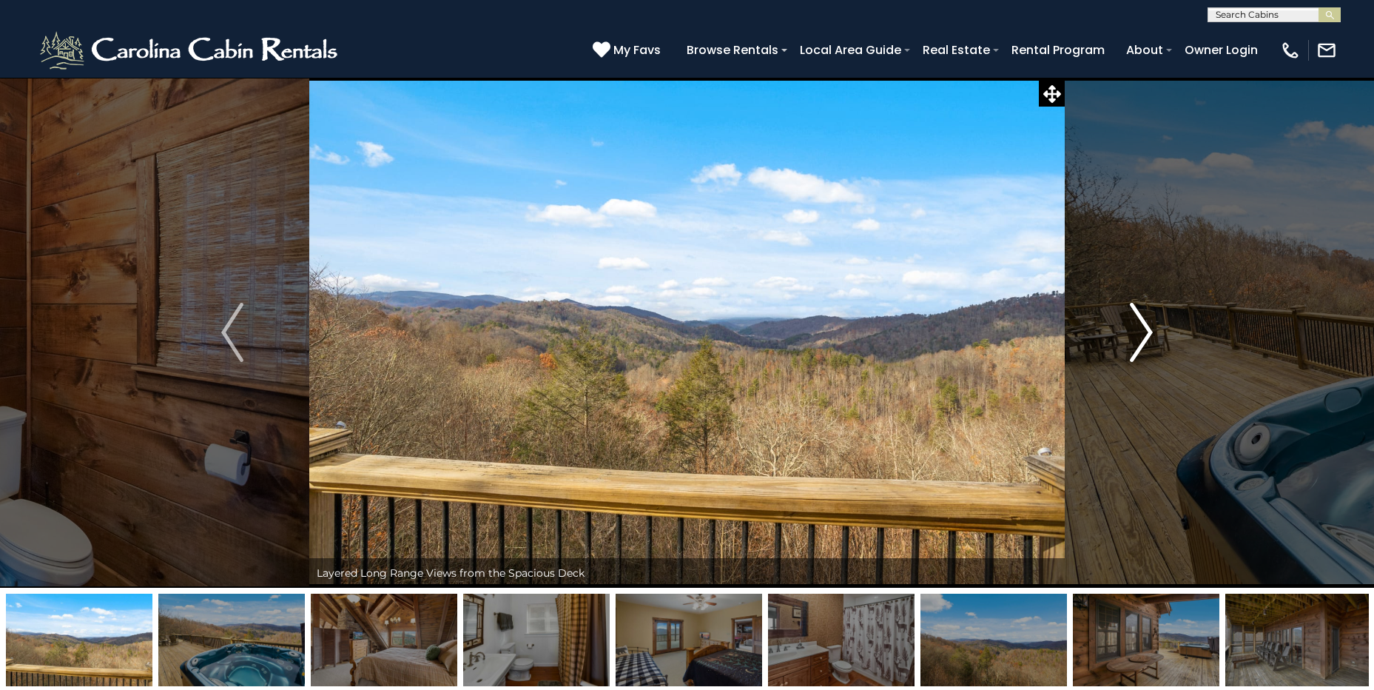
click at [1147, 332] on img "Next" at bounding box center [1141, 332] width 22 height 59
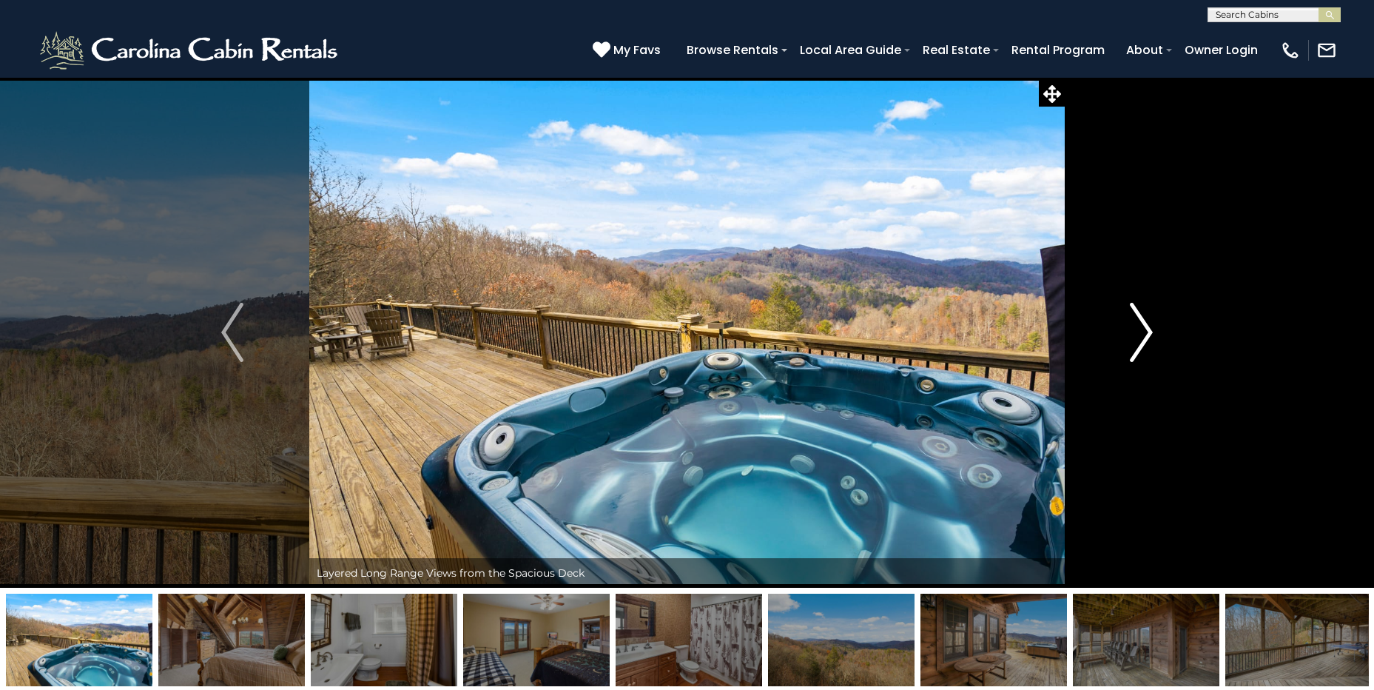
click at [1147, 332] on img "Next" at bounding box center [1141, 332] width 22 height 59
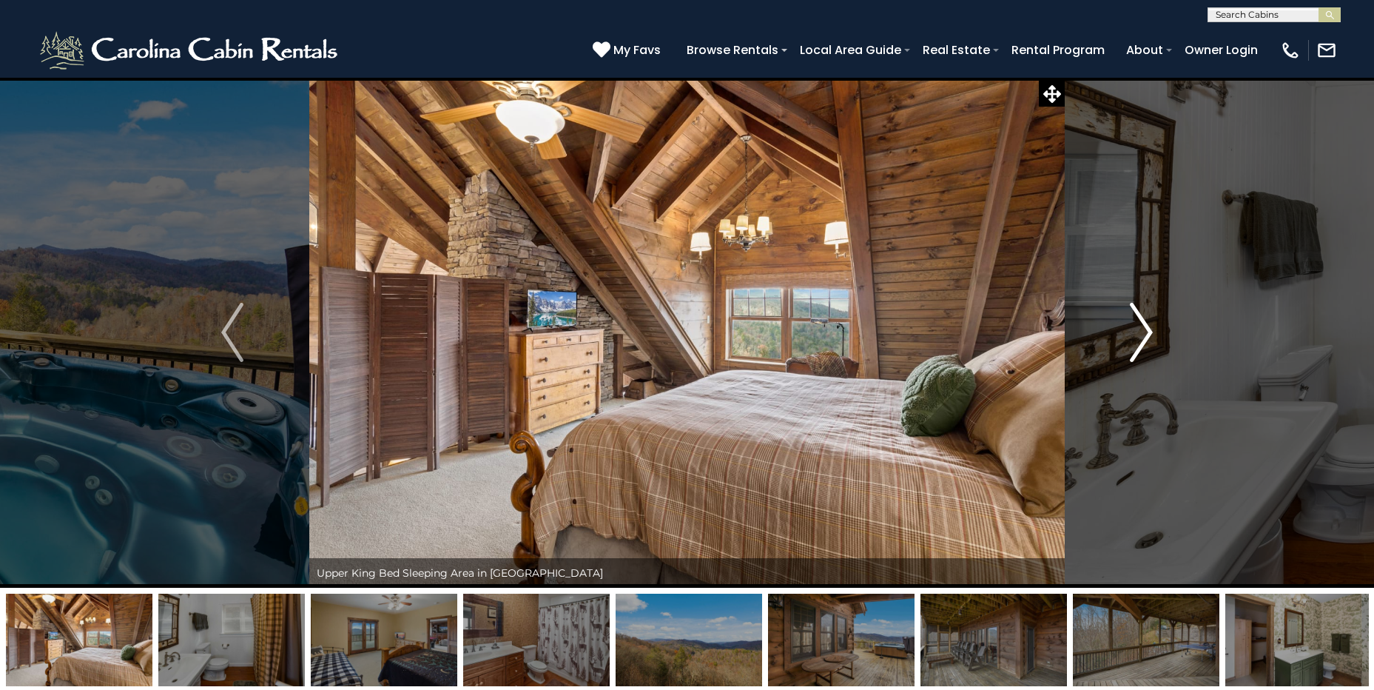
click at [1147, 332] on img "Next" at bounding box center [1141, 332] width 22 height 59
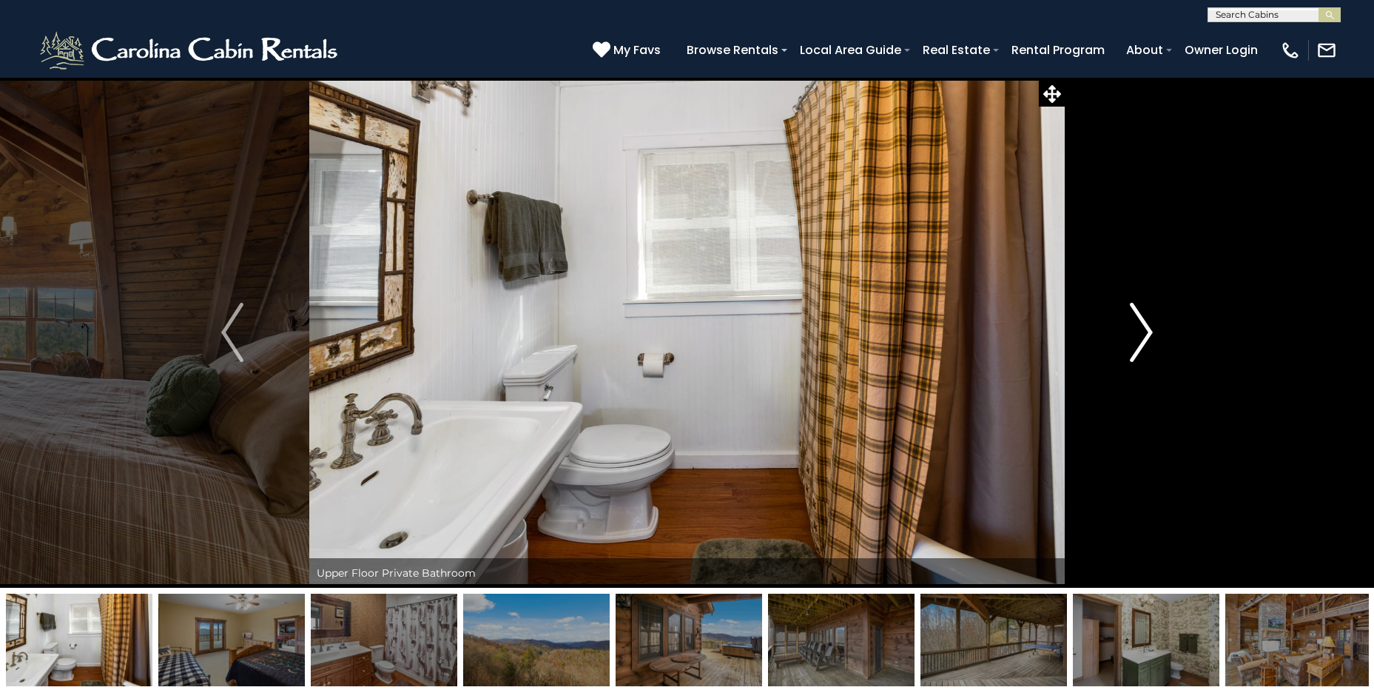
click at [1147, 332] on img "Next" at bounding box center [1141, 332] width 22 height 59
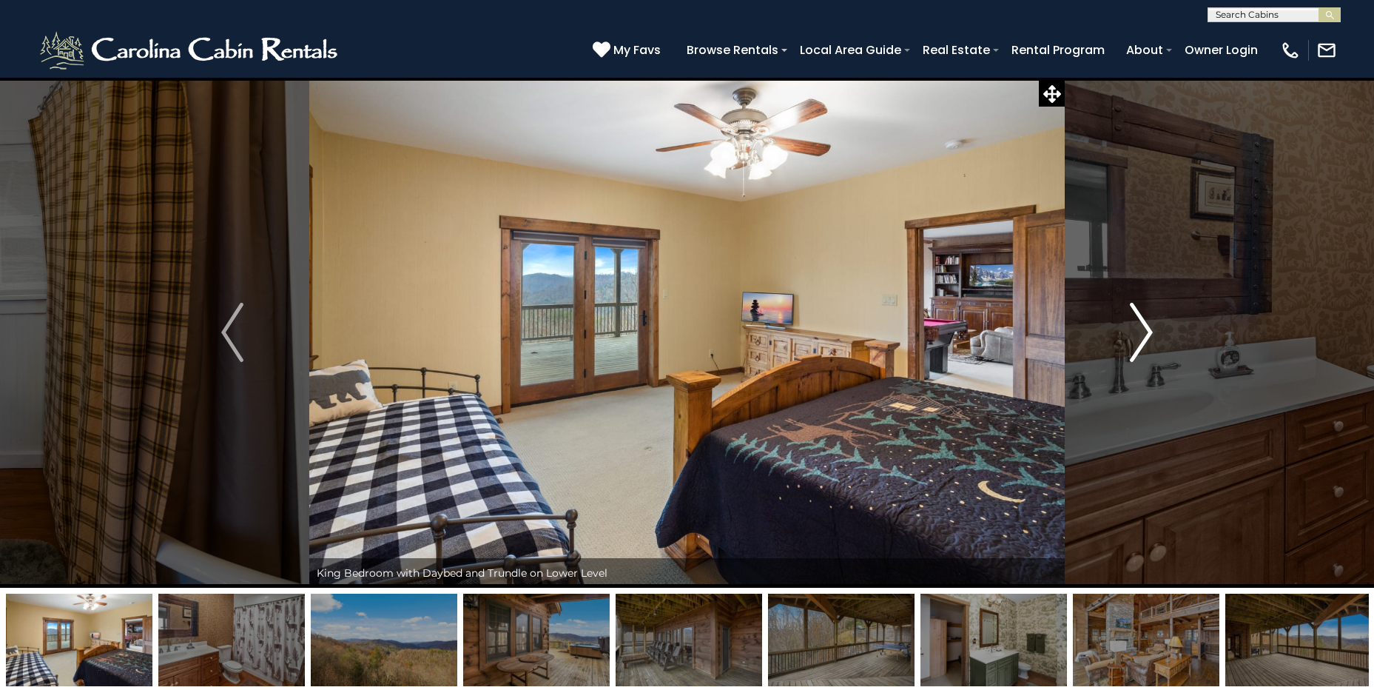
click at [1147, 332] on img "Next" at bounding box center [1141, 332] width 22 height 59
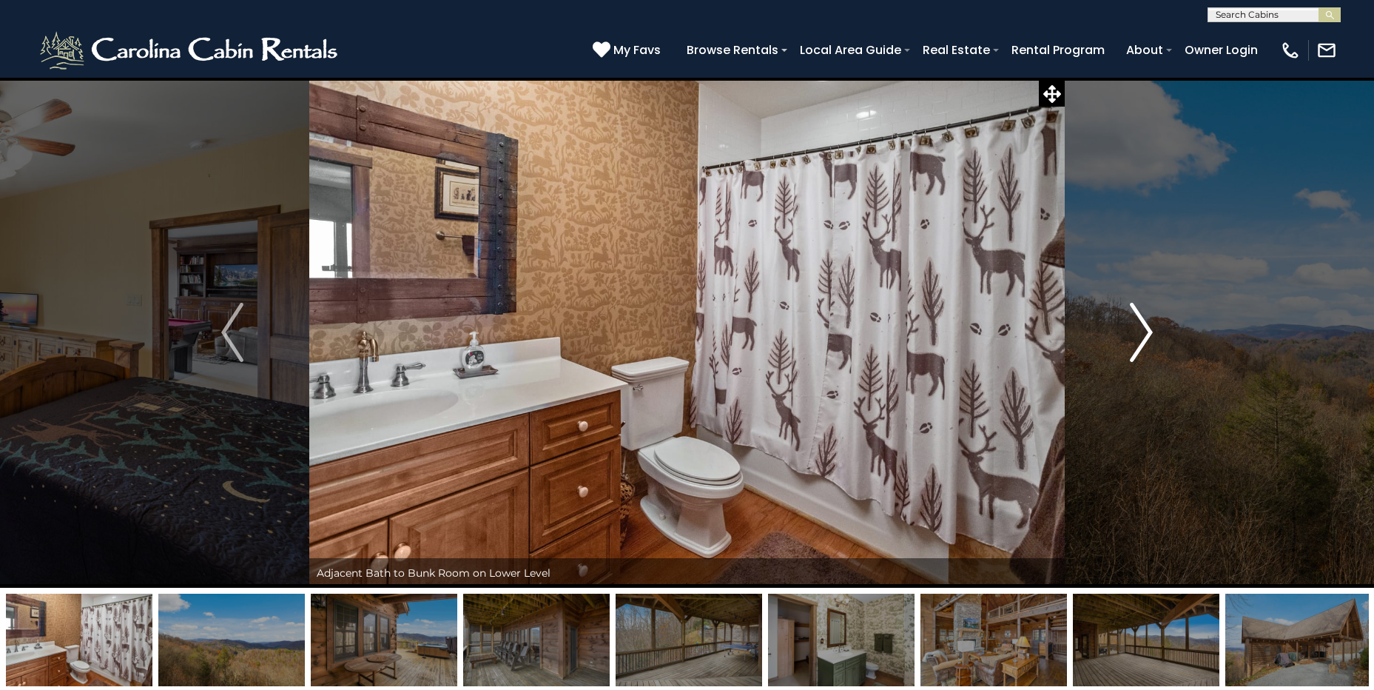
click at [1147, 332] on img "Next" at bounding box center [1141, 332] width 22 height 59
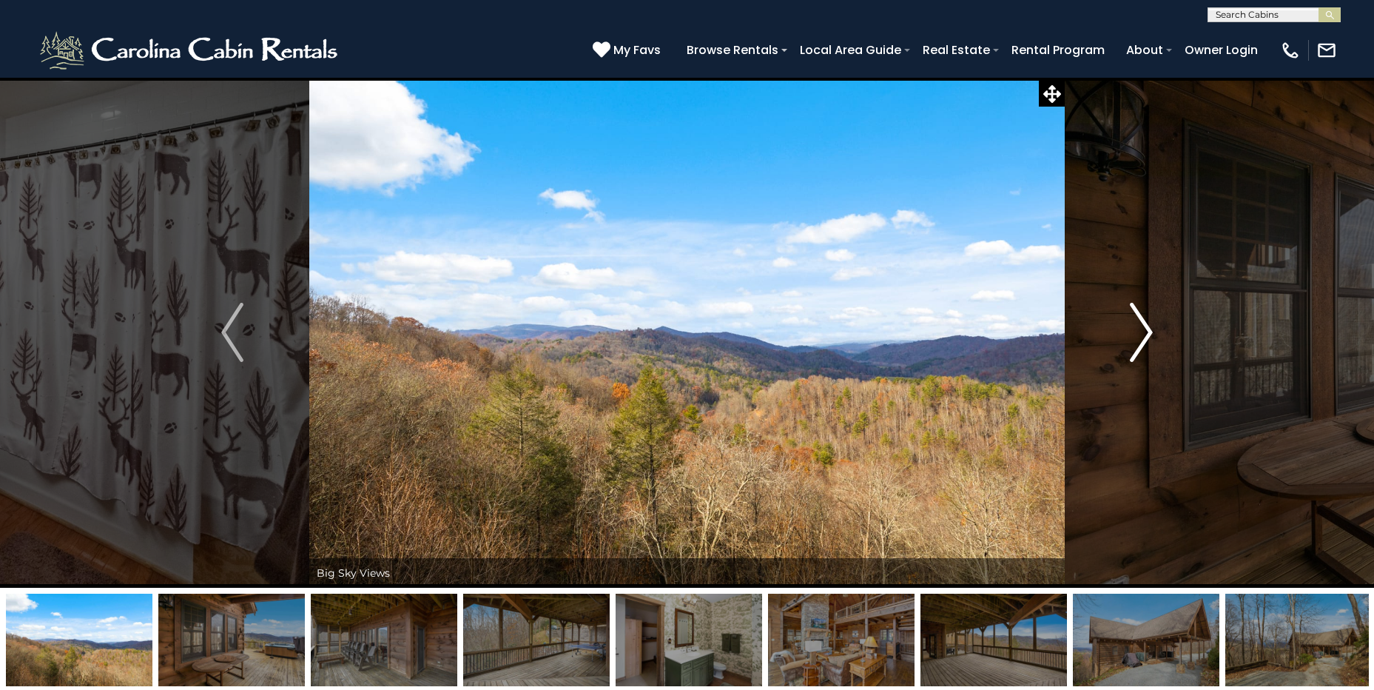
click at [1147, 332] on img "Next" at bounding box center [1141, 332] width 22 height 59
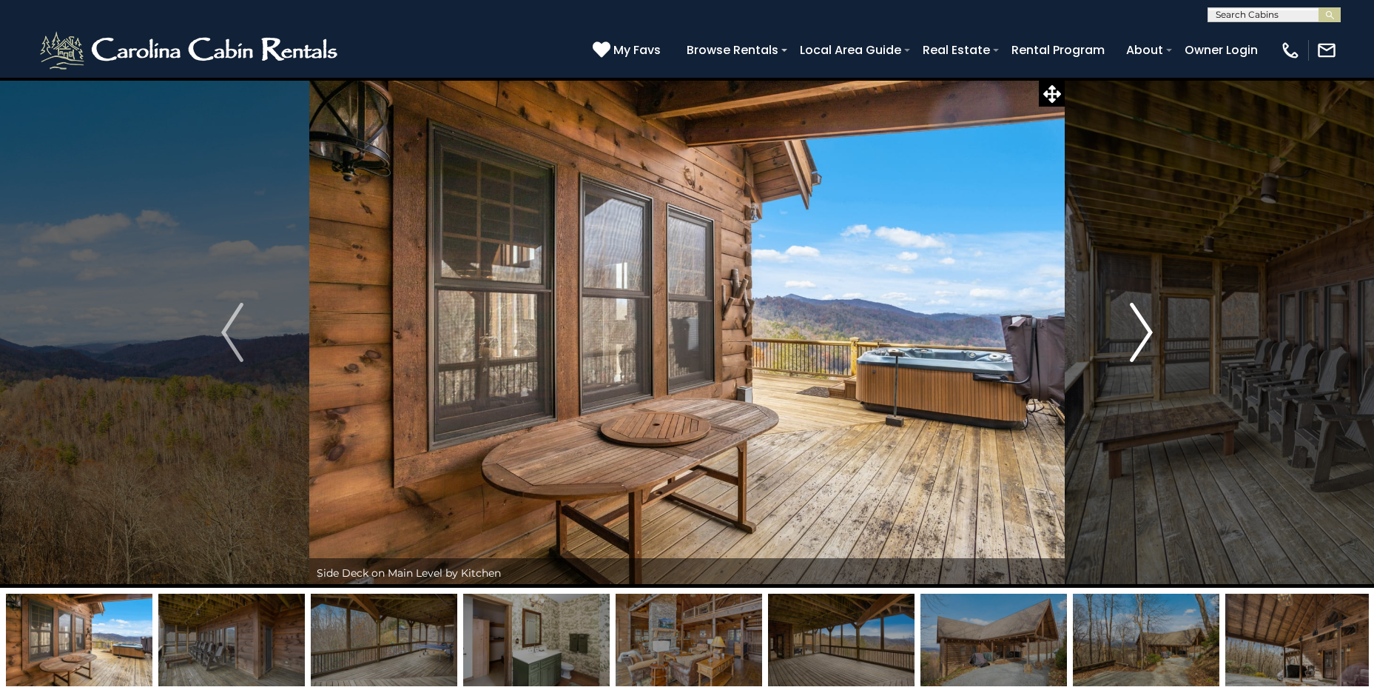
click at [1147, 332] on img "Next" at bounding box center [1141, 332] width 22 height 59
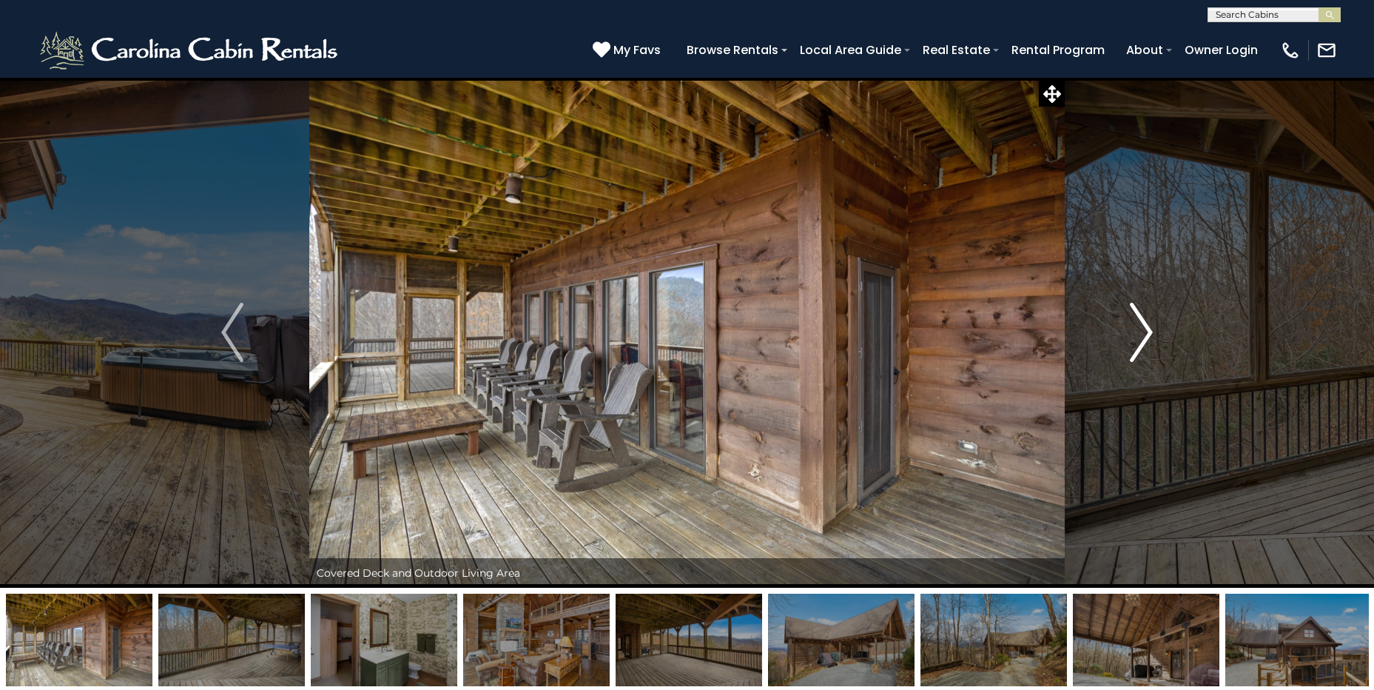
click at [1147, 332] on img "Next" at bounding box center [1141, 332] width 22 height 59
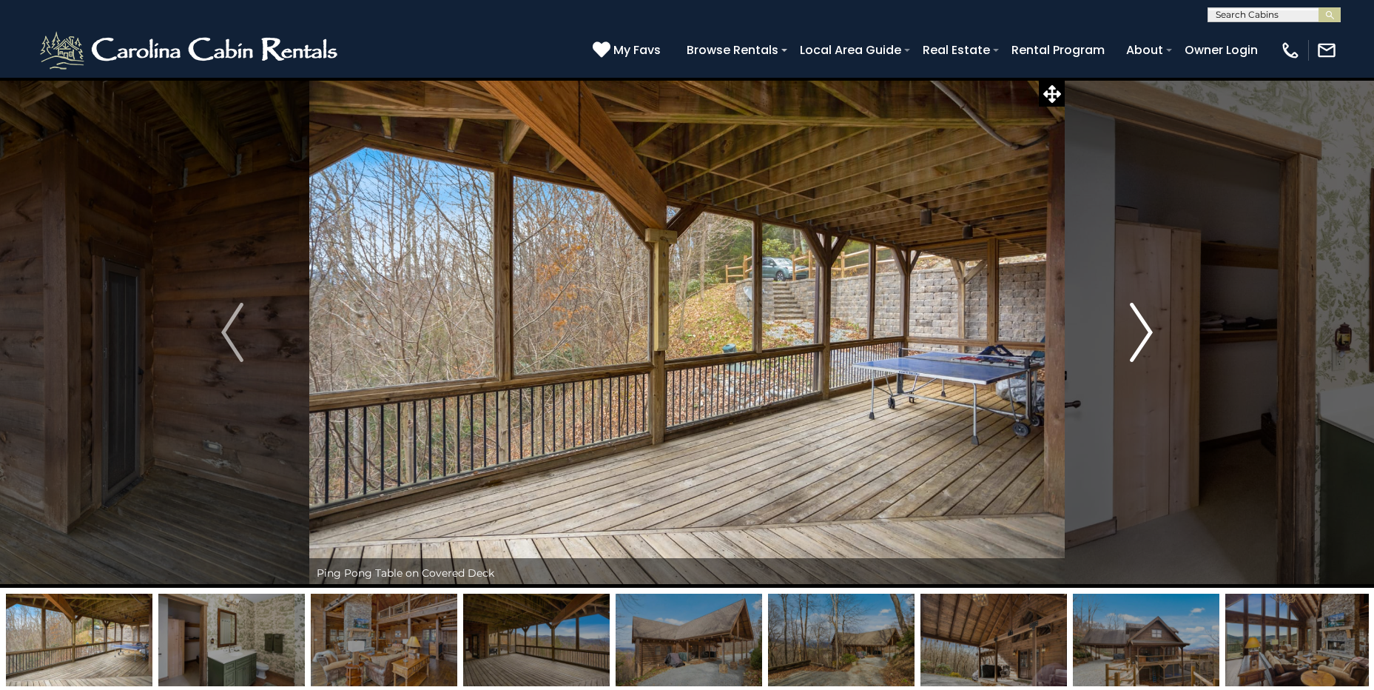
click at [1147, 332] on img "Next" at bounding box center [1141, 332] width 22 height 59
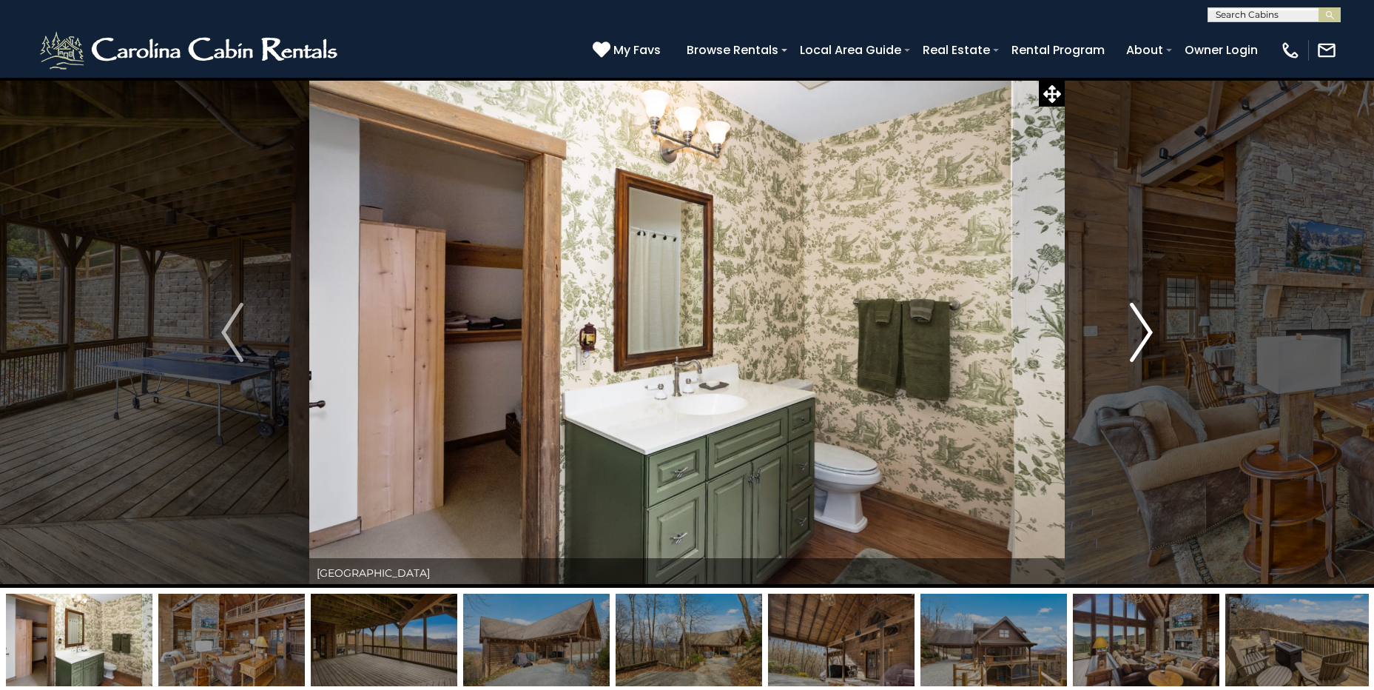
click at [1147, 332] on img "Next" at bounding box center [1141, 332] width 22 height 59
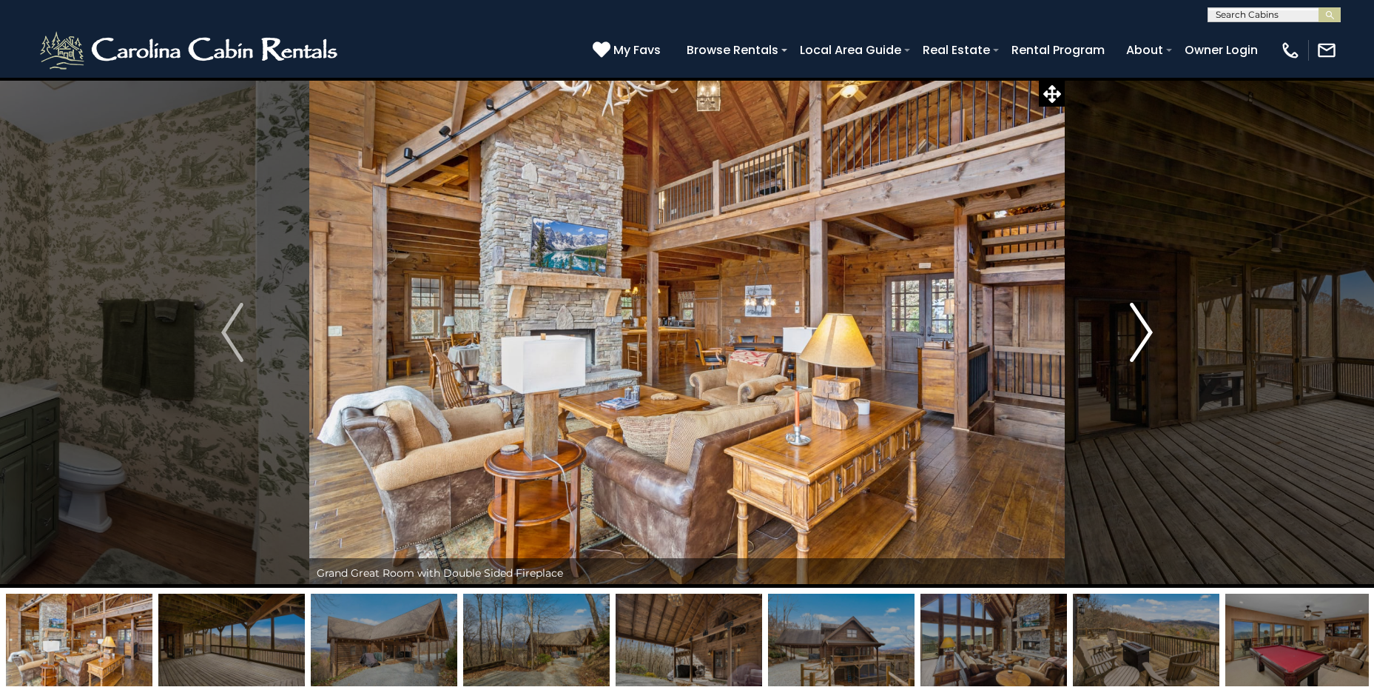
click at [1147, 332] on img "Next" at bounding box center [1141, 332] width 22 height 59
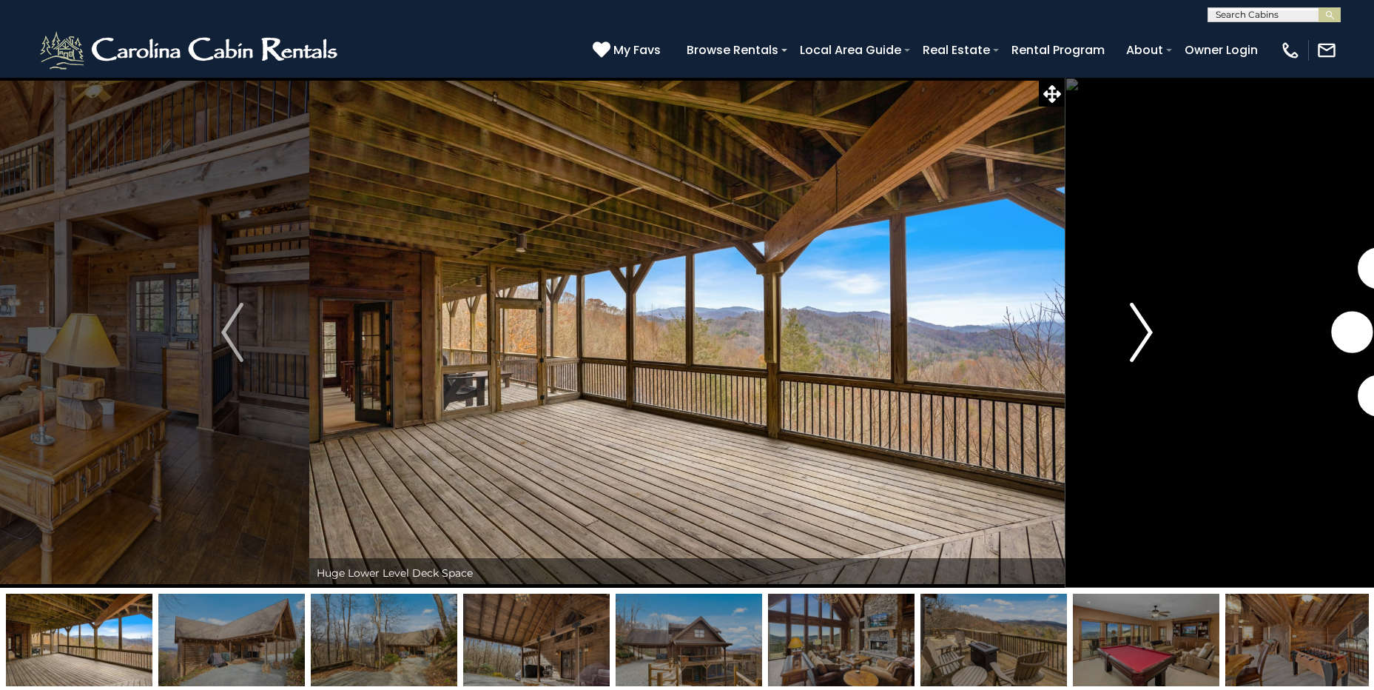
click at [1147, 332] on img "Next" at bounding box center [1141, 332] width 22 height 59
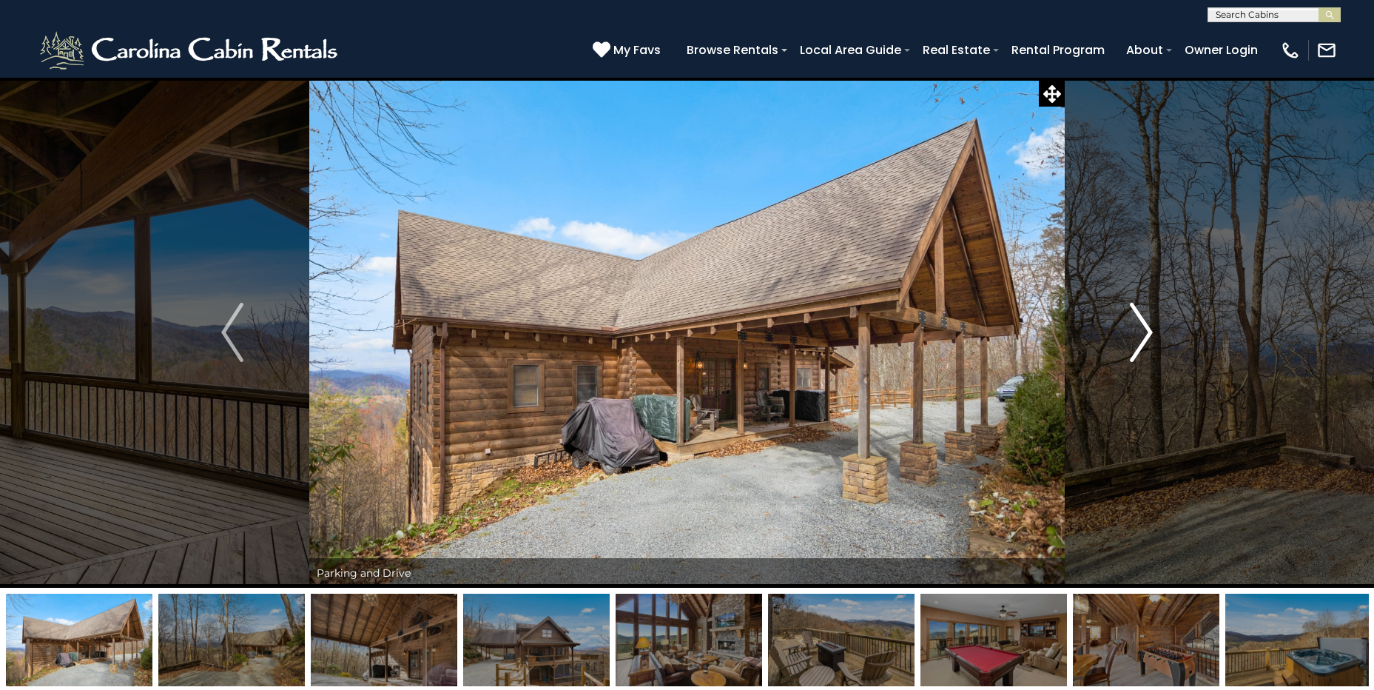
click at [1147, 332] on img "Next" at bounding box center [1141, 332] width 22 height 59
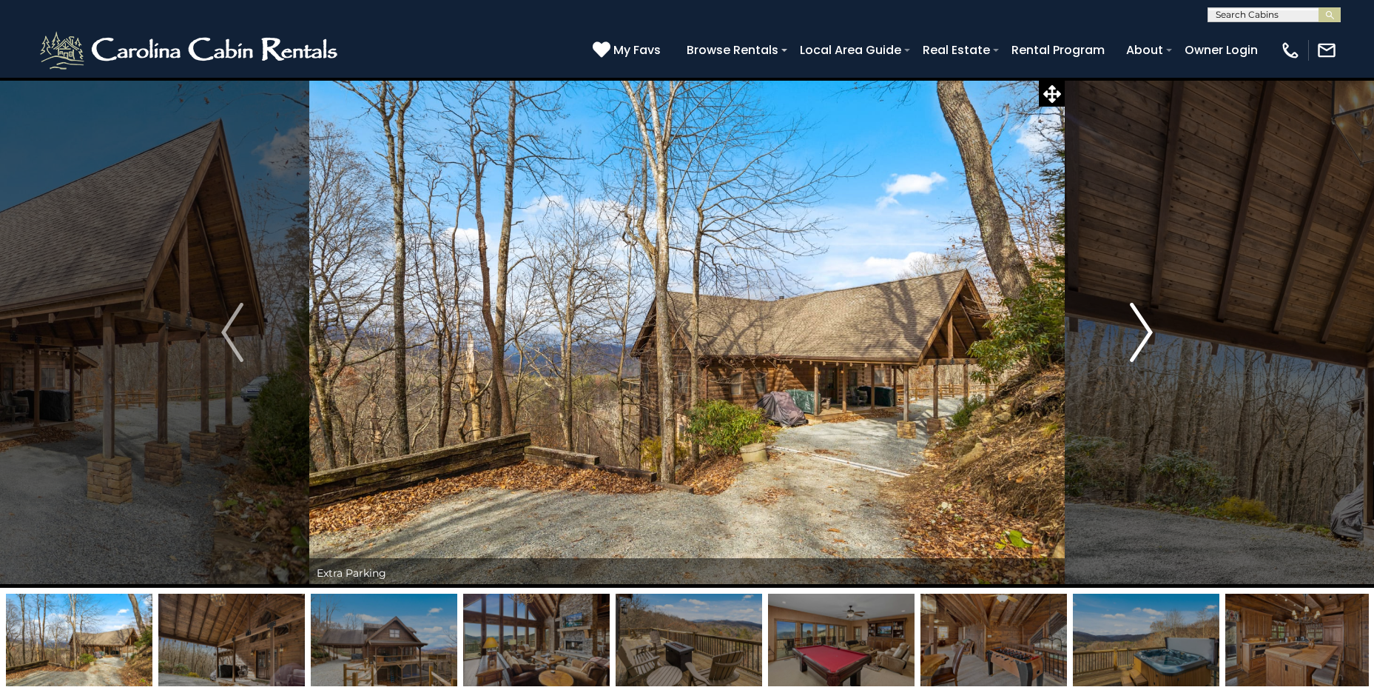
click at [1147, 332] on img "Next" at bounding box center [1141, 332] width 22 height 59
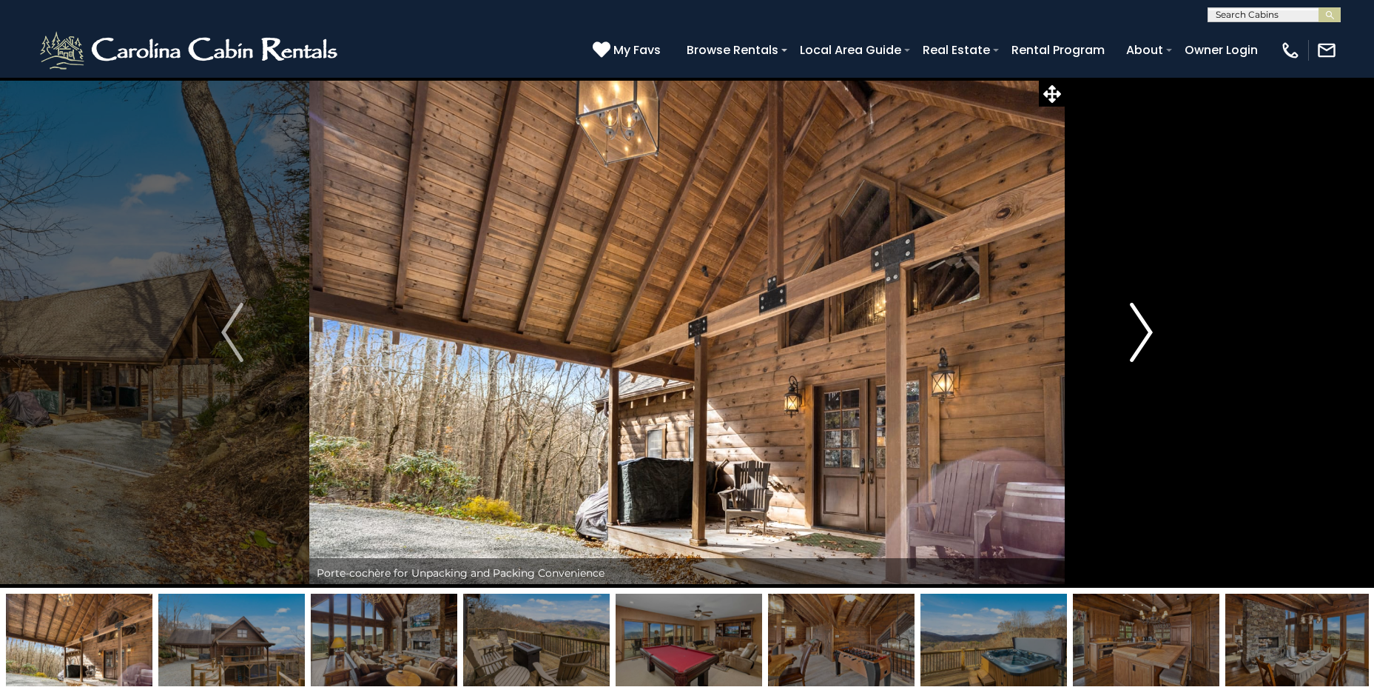
click at [1147, 332] on img "Next" at bounding box center [1141, 332] width 22 height 59
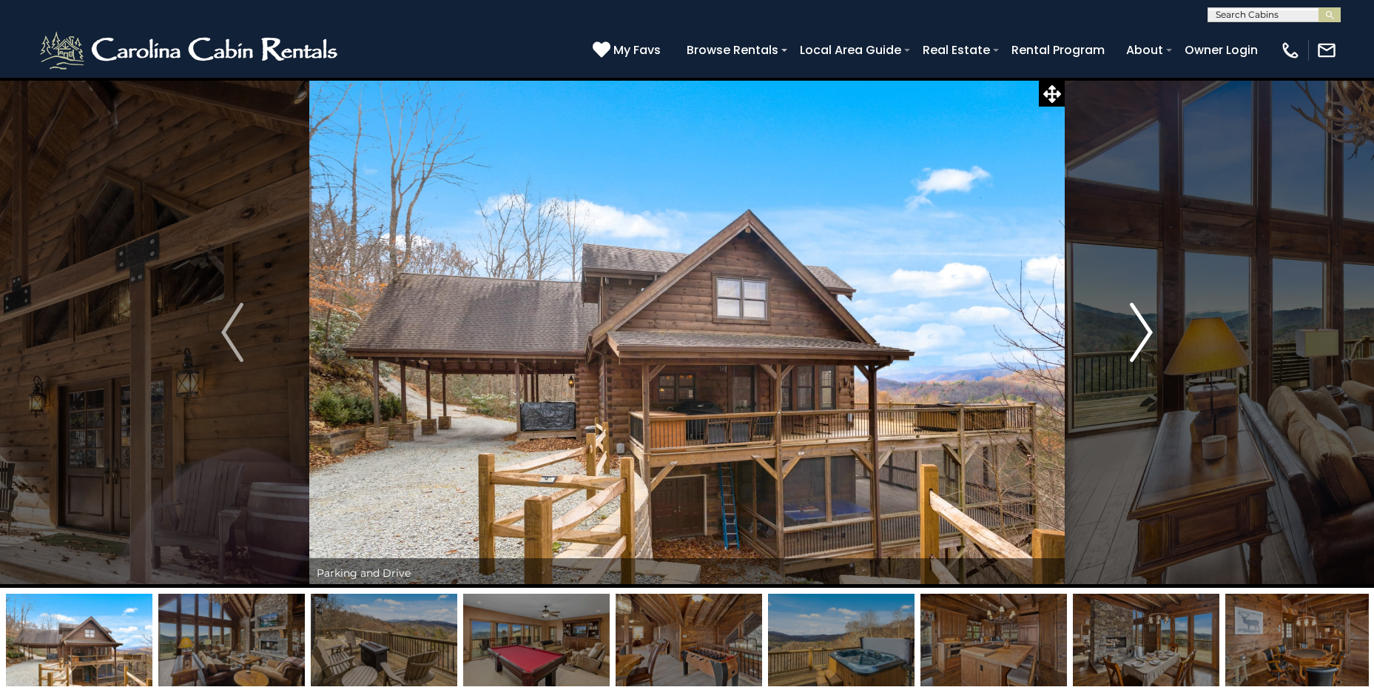
click at [1147, 332] on img "Next" at bounding box center [1141, 332] width 22 height 59
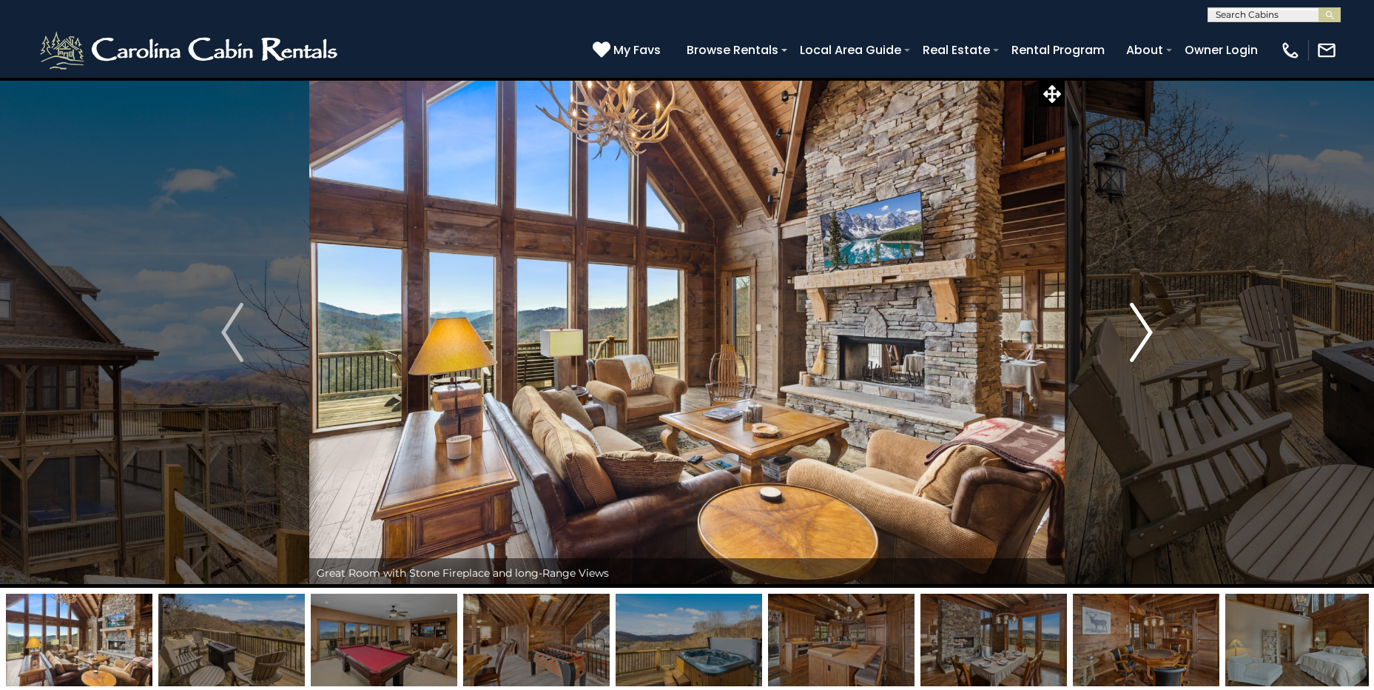
click at [1147, 331] on img "Next" at bounding box center [1141, 332] width 22 height 59
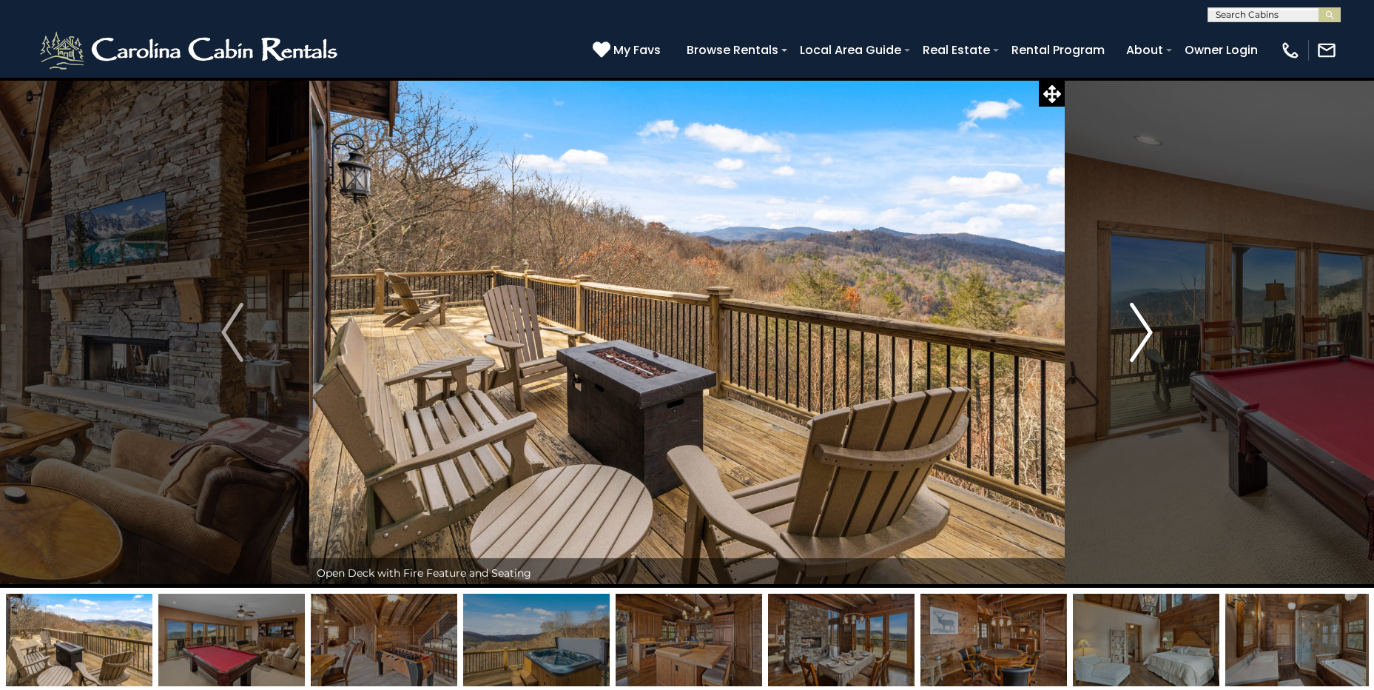
click at [1147, 331] on img "Next" at bounding box center [1141, 332] width 22 height 59
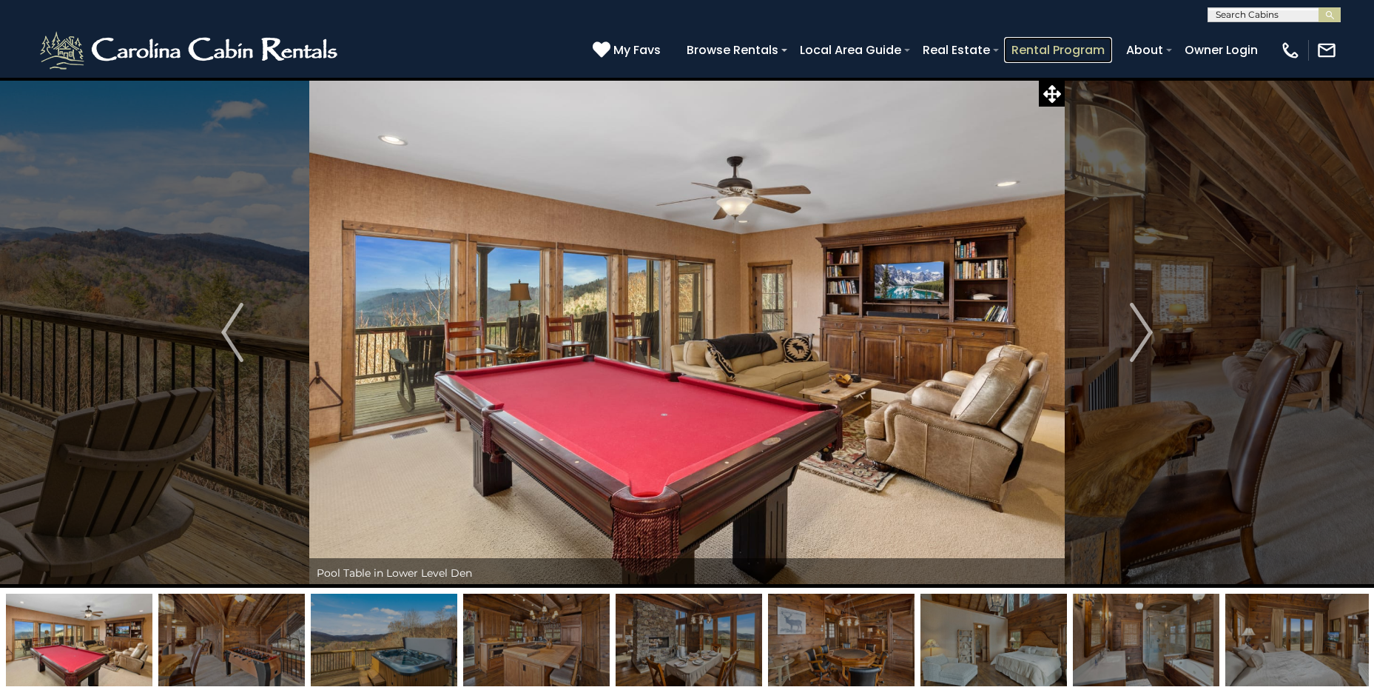
click at [1048, 52] on link "Rental Program" at bounding box center [1058, 50] width 108 height 26
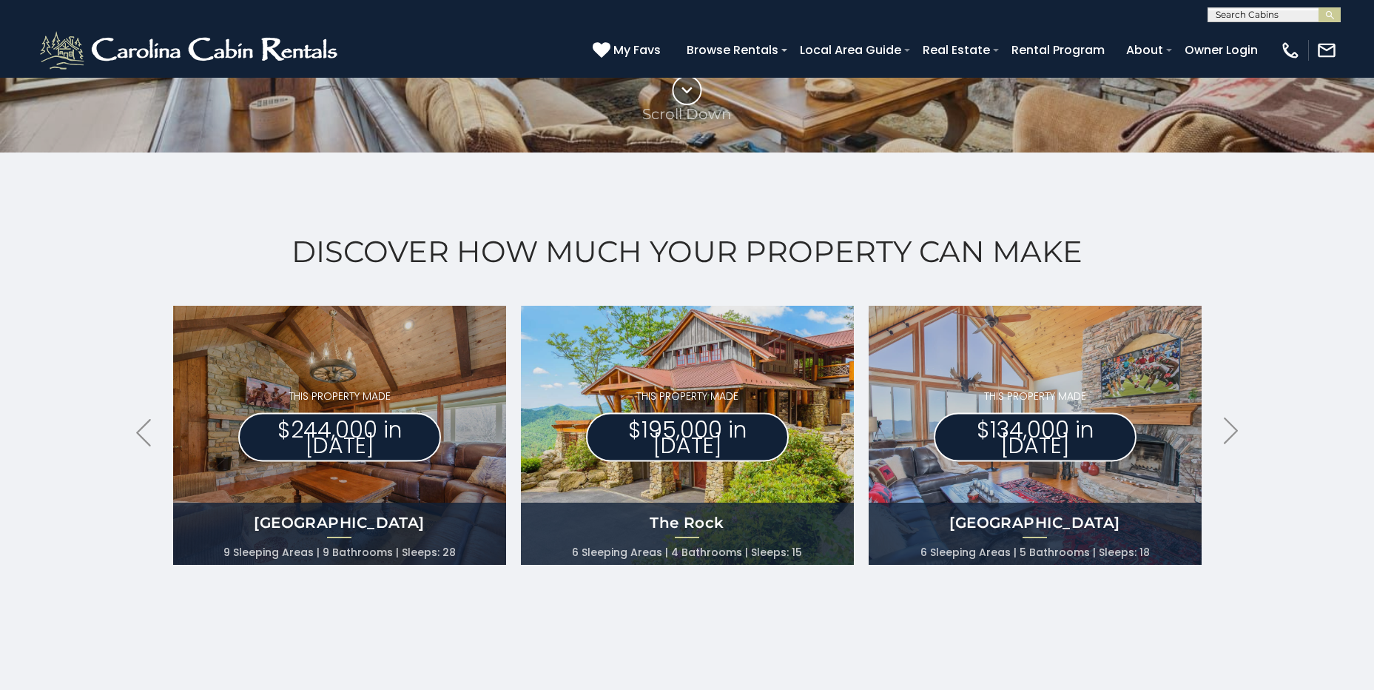
scroll to position [414, 0]
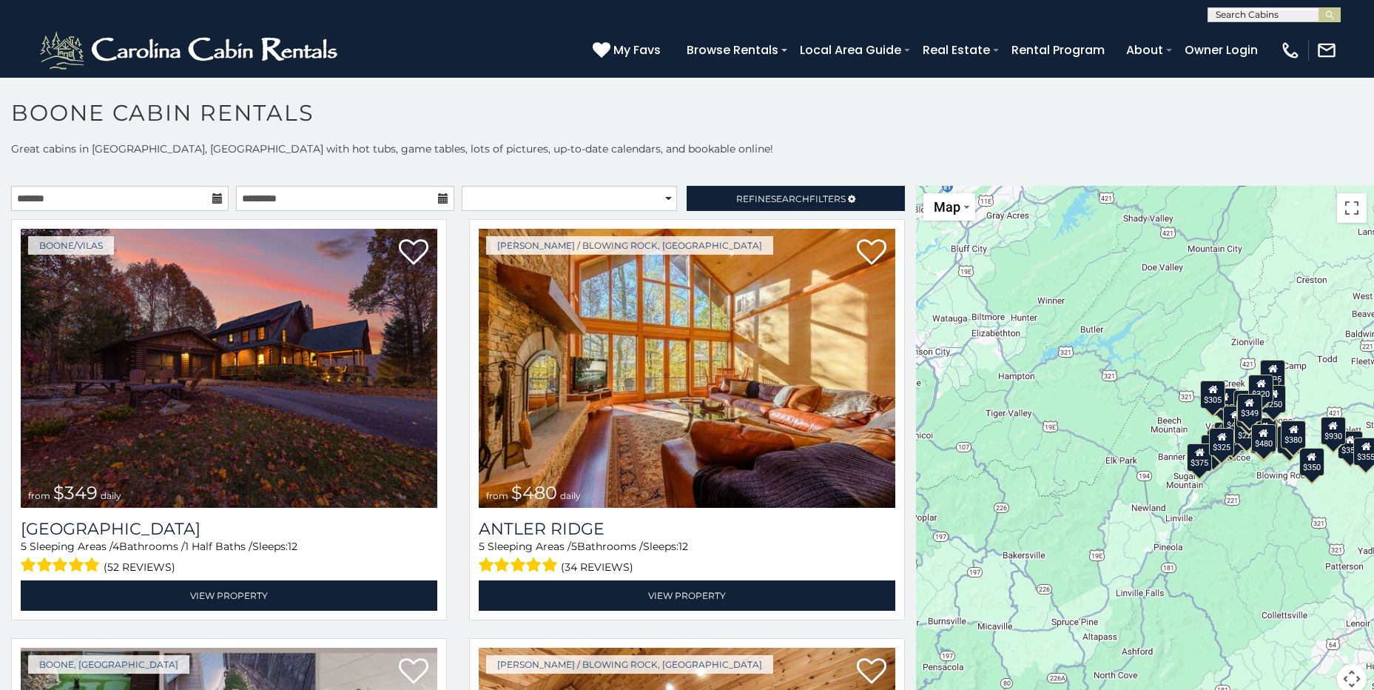
click at [212, 195] on icon at bounding box center [217, 198] width 10 height 10
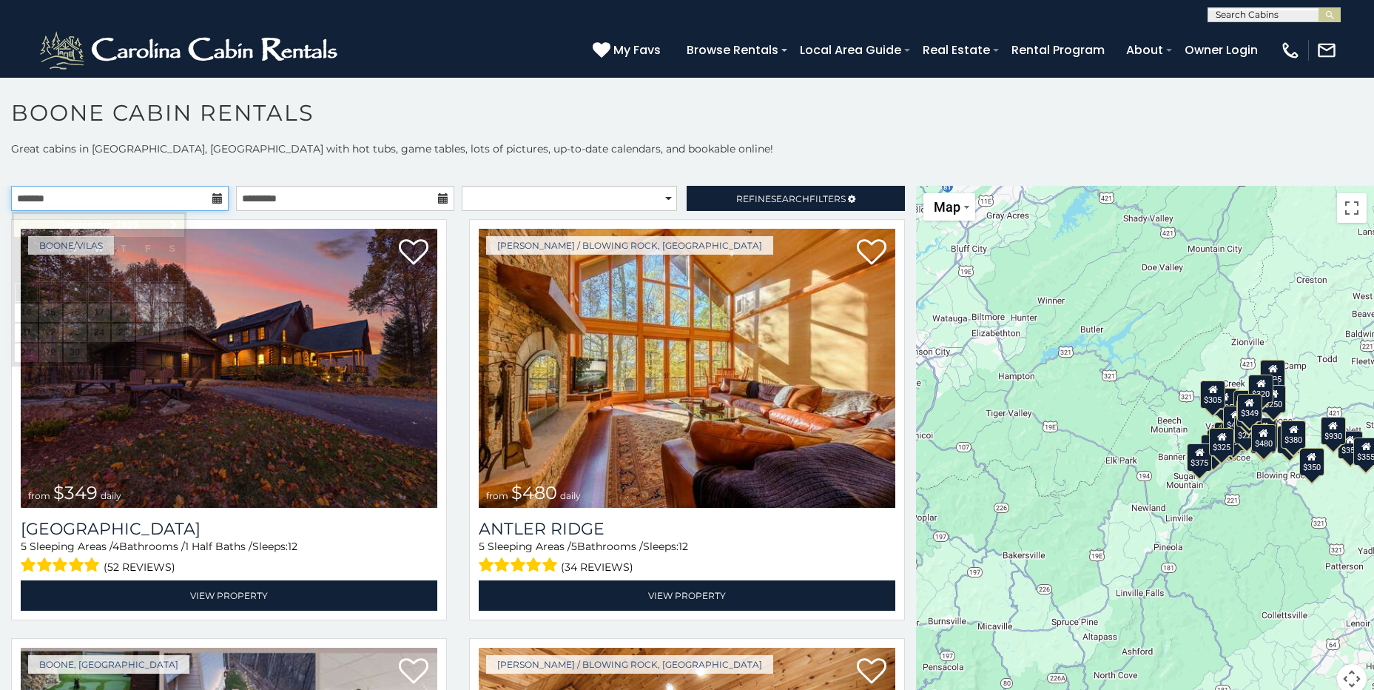
drag, startPoint x: 116, startPoint y: 196, endPoint x: 104, endPoint y: 193, distance: 12.2
click at [118, 200] on input "text" at bounding box center [120, 198] width 218 height 25
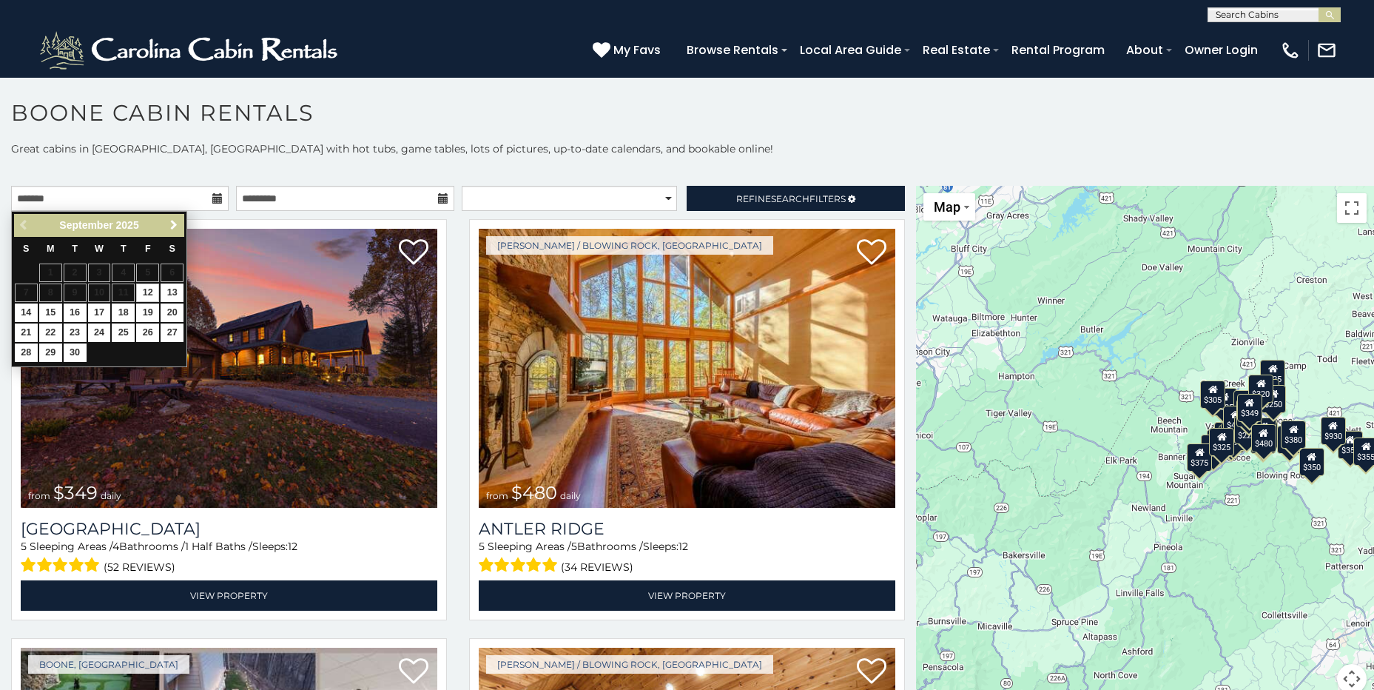
click at [172, 222] on span "Next" at bounding box center [174, 225] width 12 height 12
click at [171, 221] on span "Next" at bounding box center [174, 225] width 12 height 12
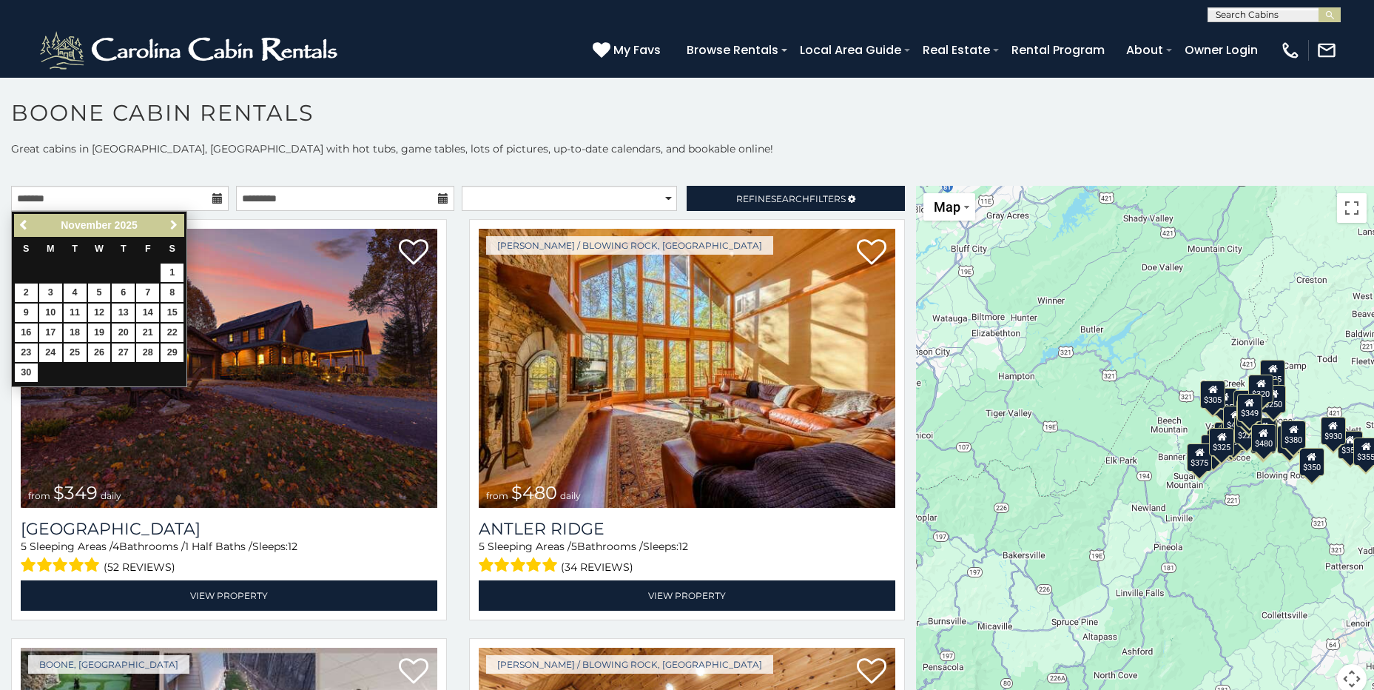
click at [171, 221] on span "Next" at bounding box center [174, 225] width 12 height 12
click at [144, 329] on link "26" at bounding box center [147, 332] width 23 height 18
type input "**********"
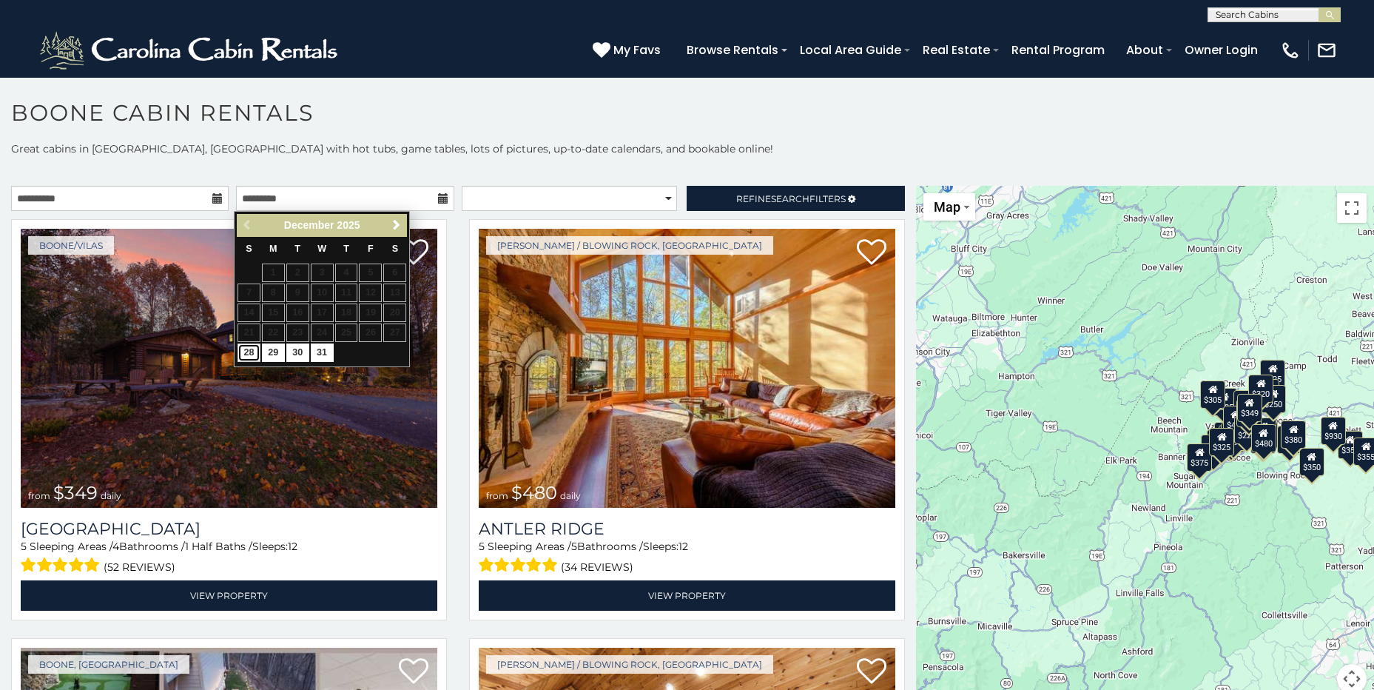
click at [251, 354] on link "28" at bounding box center [248, 352] width 23 height 18
type input "**********"
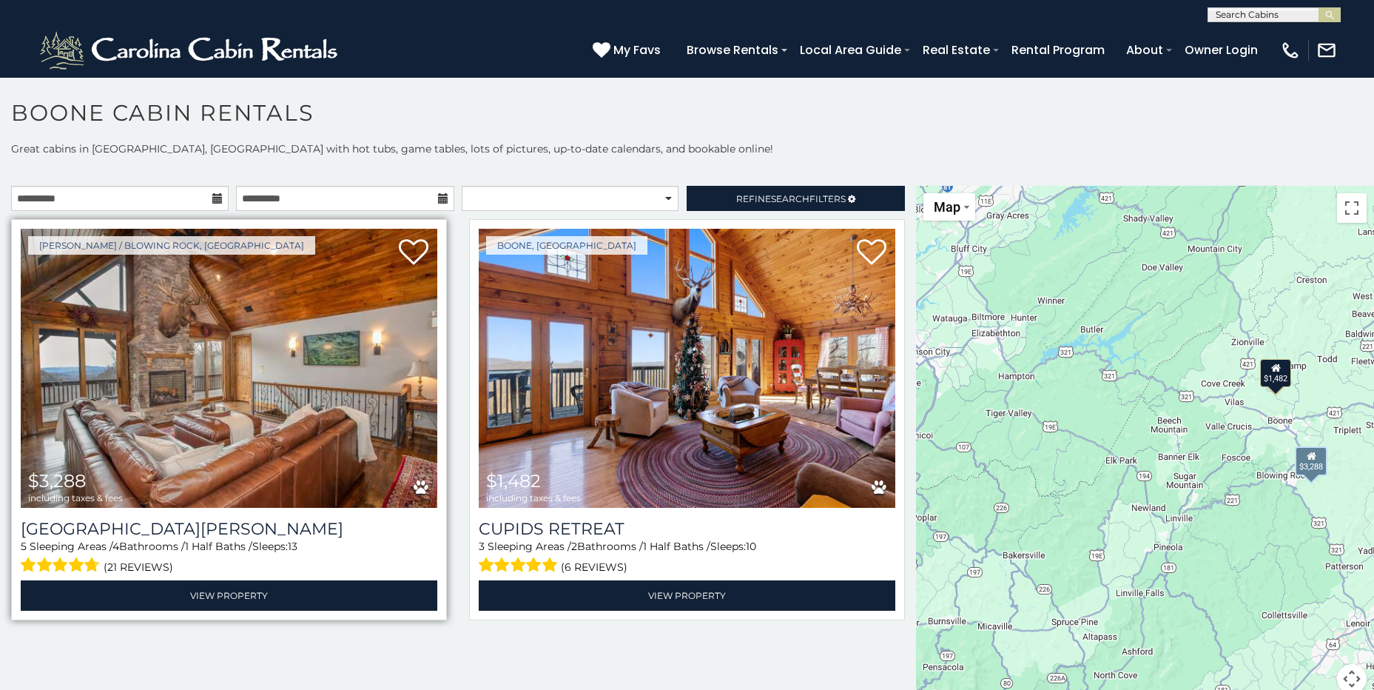
scroll to position [13, 0]
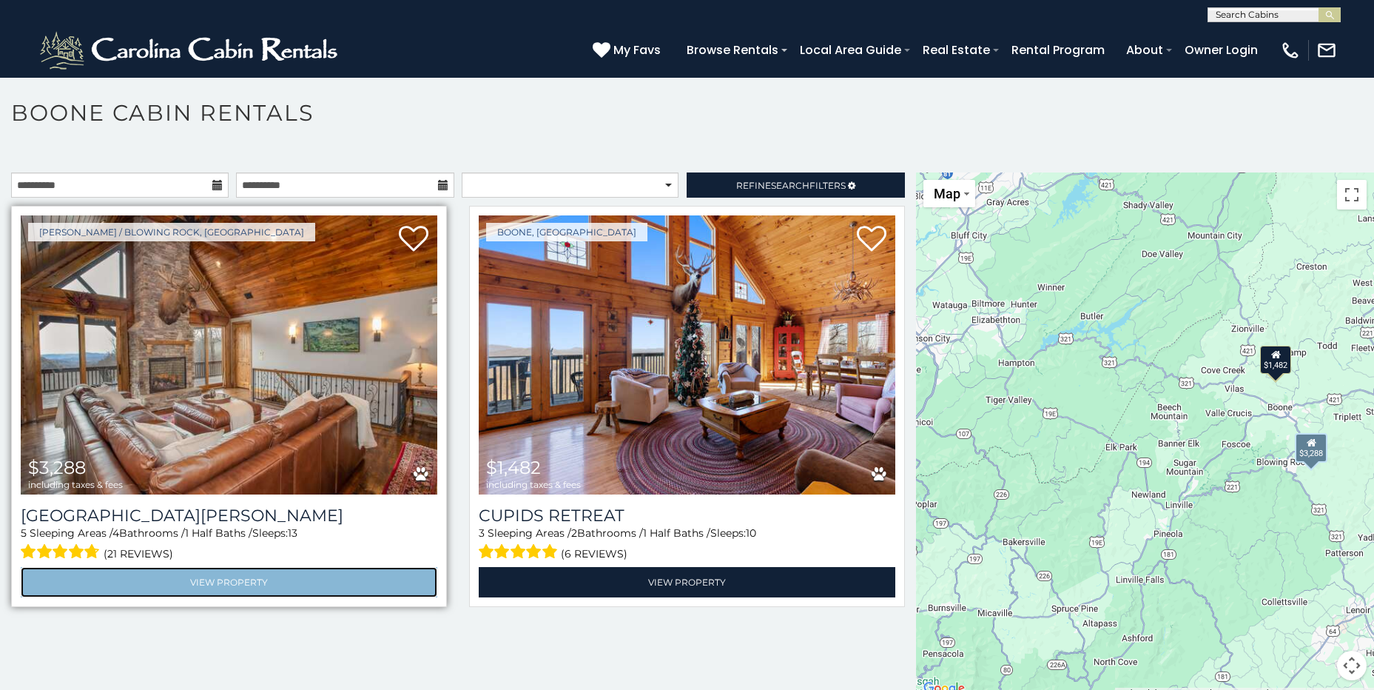
click at [255, 584] on link "View Property" at bounding box center [229, 582] width 417 height 30
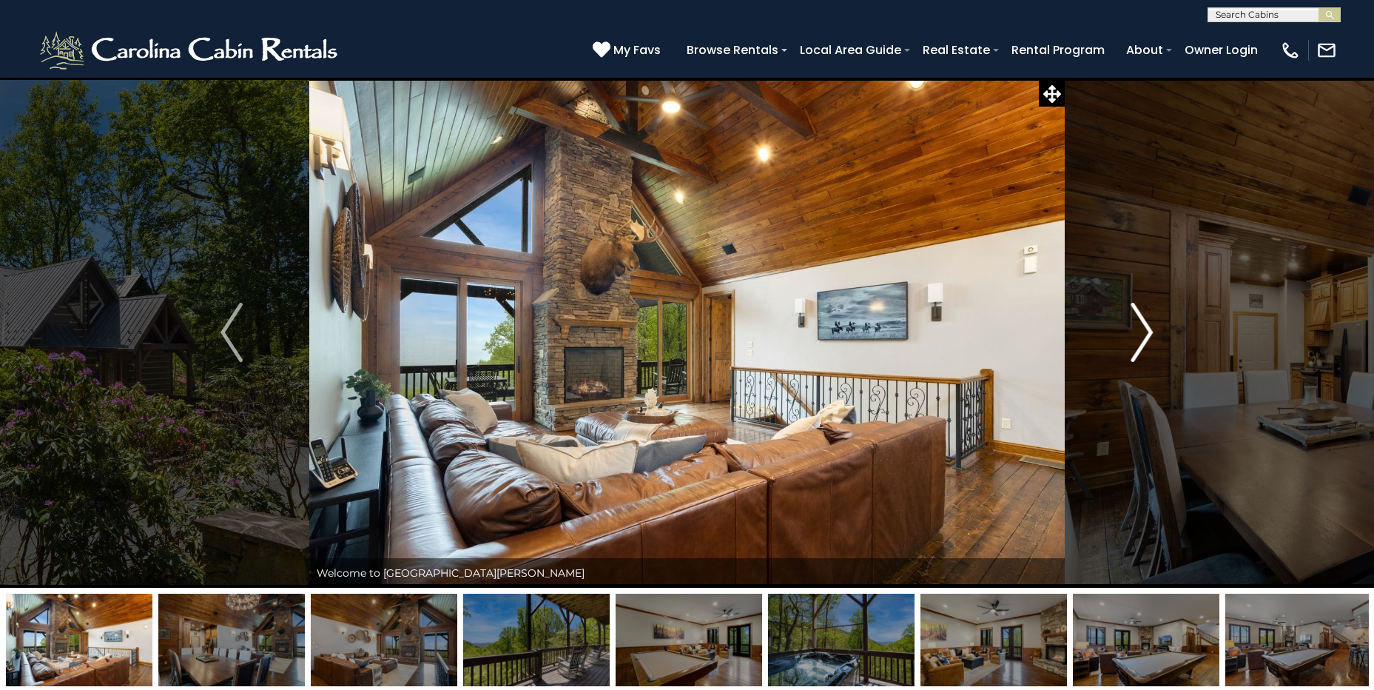
click at [1147, 325] on img "Next" at bounding box center [1142, 332] width 22 height 59
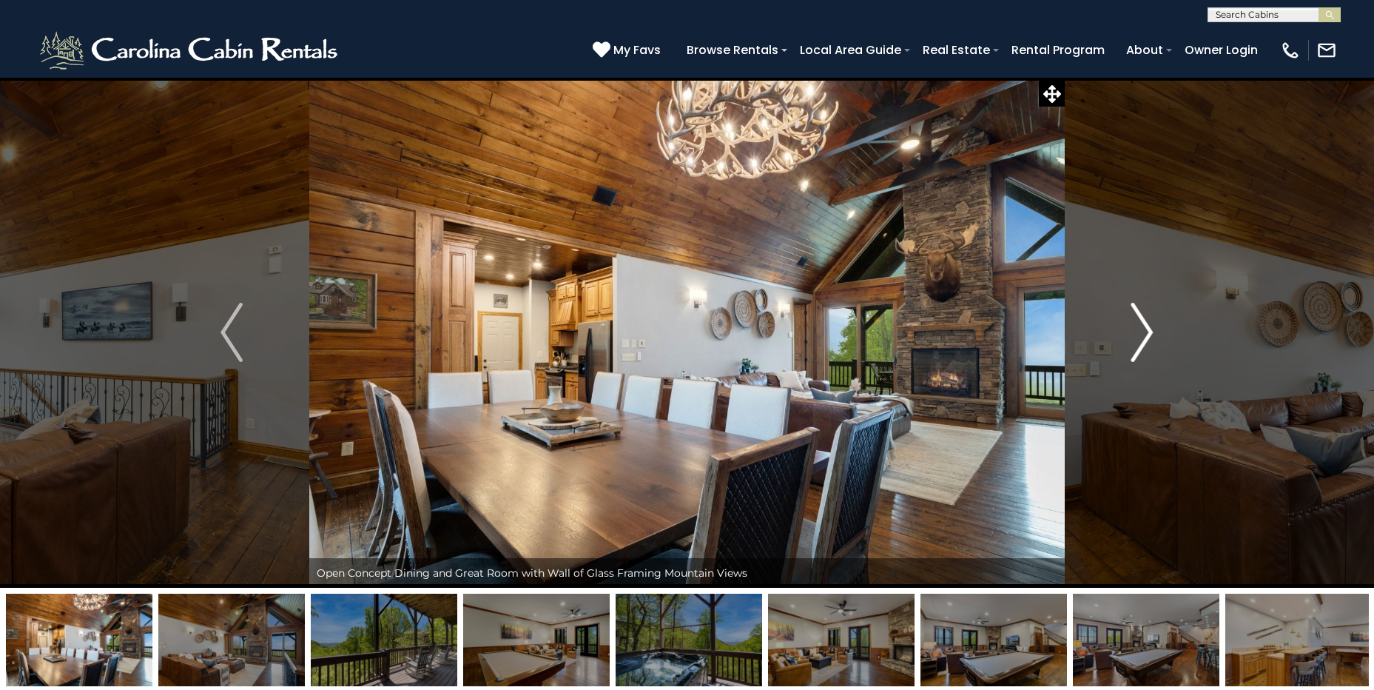
click at [1149, 324] on img "Next" at bounding box center [1142, 332] width 22 height 59
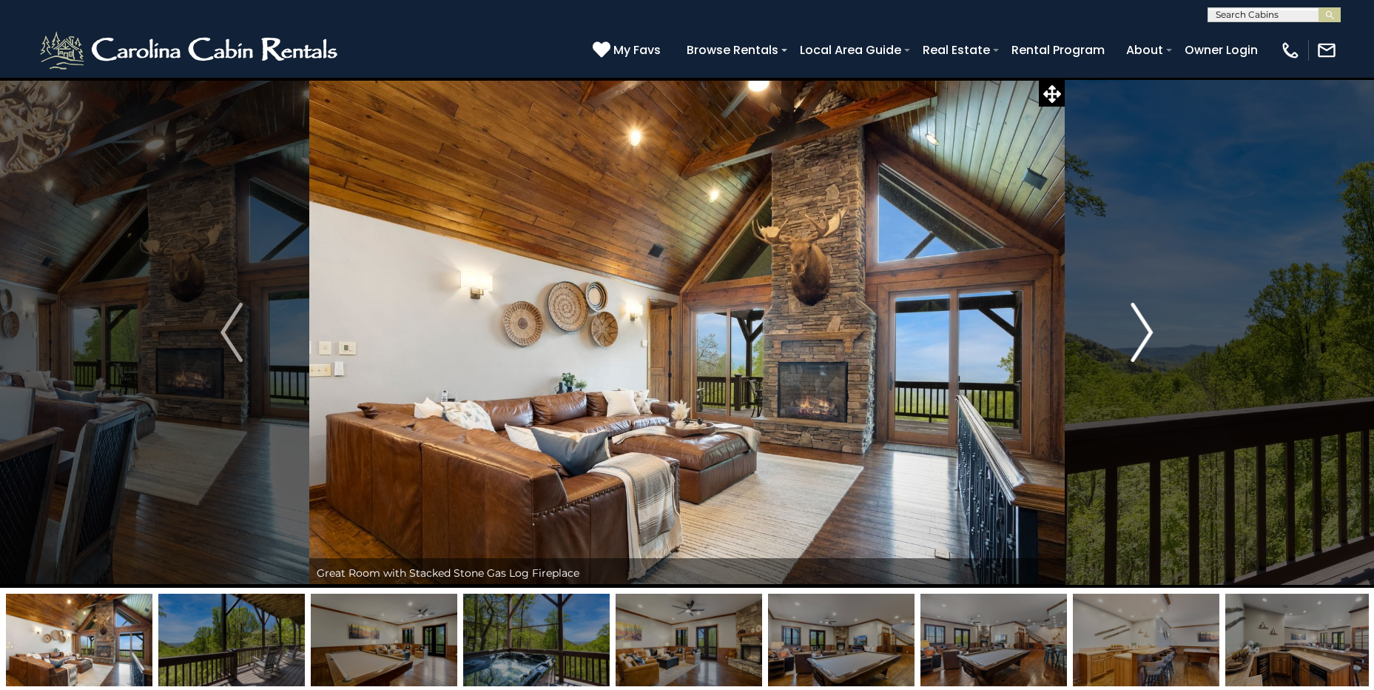
click at [1149, 324] on img "Next" at bounding box center [1142, 332] width 22 height 59
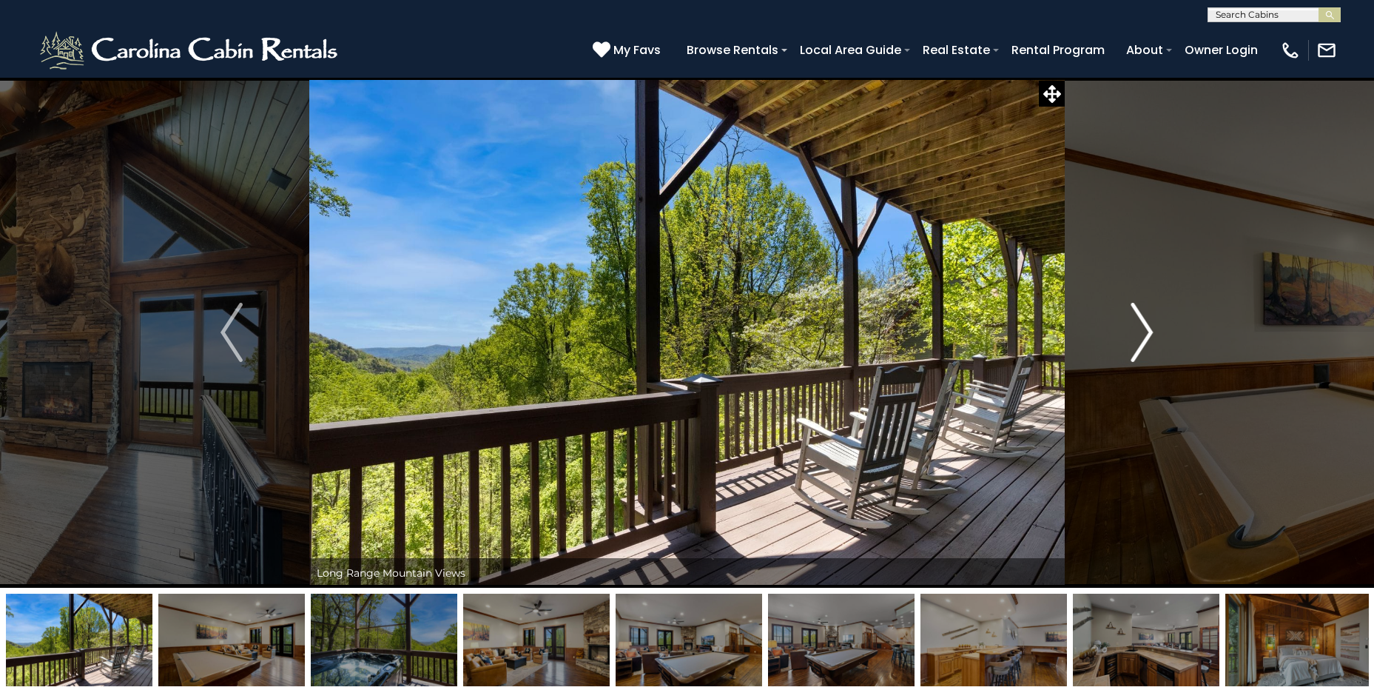
click at [1149, 324] on img "Next" at bounding box center [1142, 332] width 22 height 59
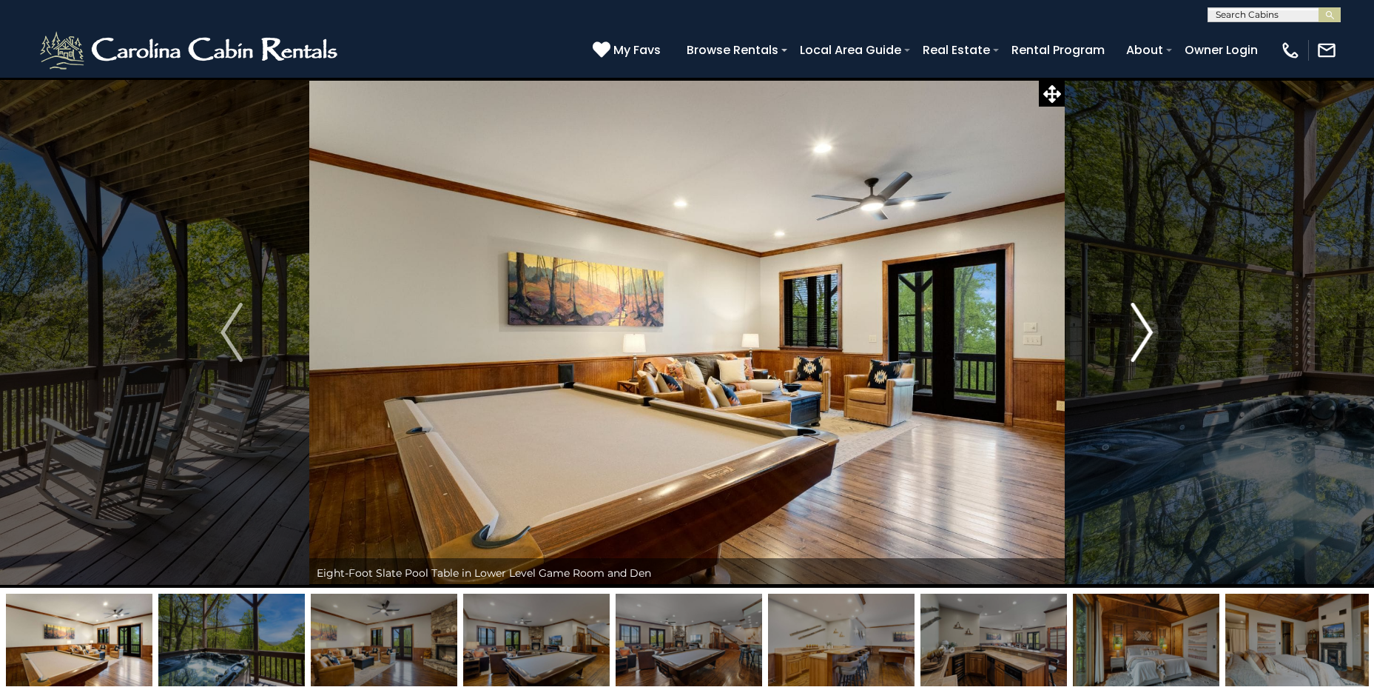
click at [1149, 324] on img "Next" at bounding box center [1142, 332] width 22 height 59
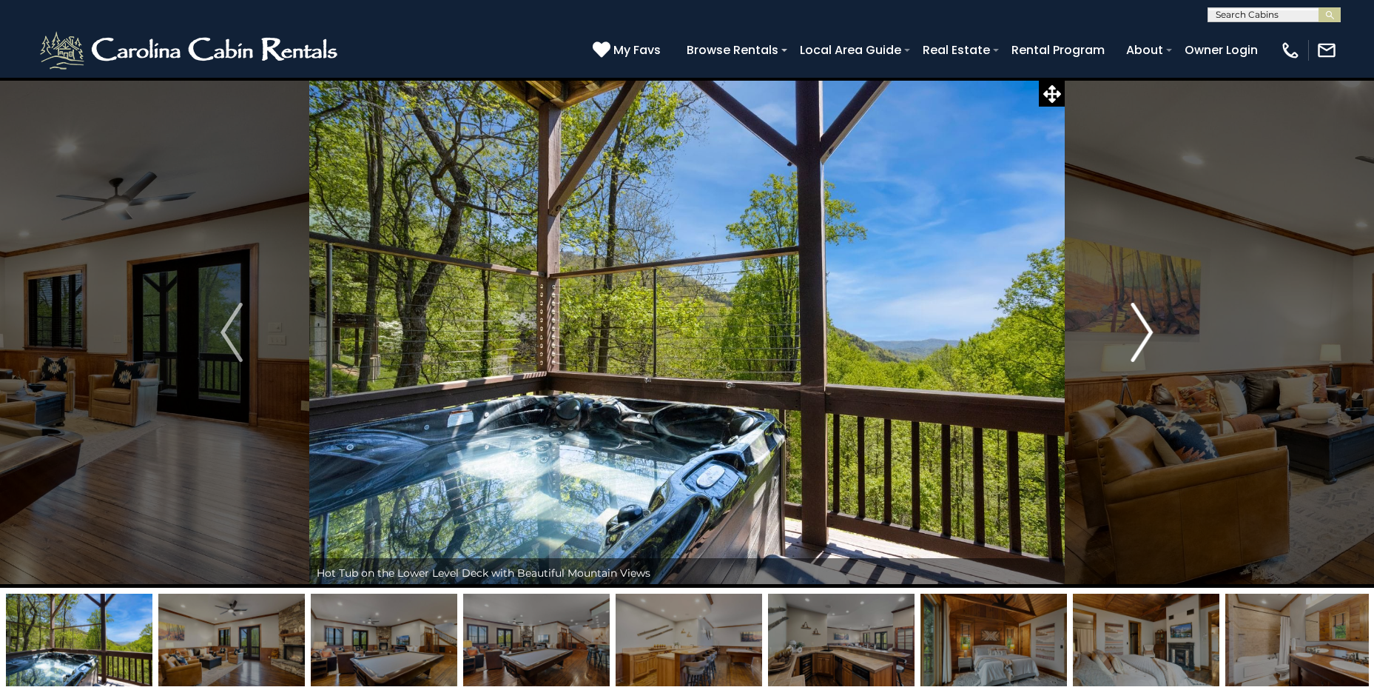
click at [1149, 324] on img "Next" at bounding box center [1142, 332] width 22 height 59
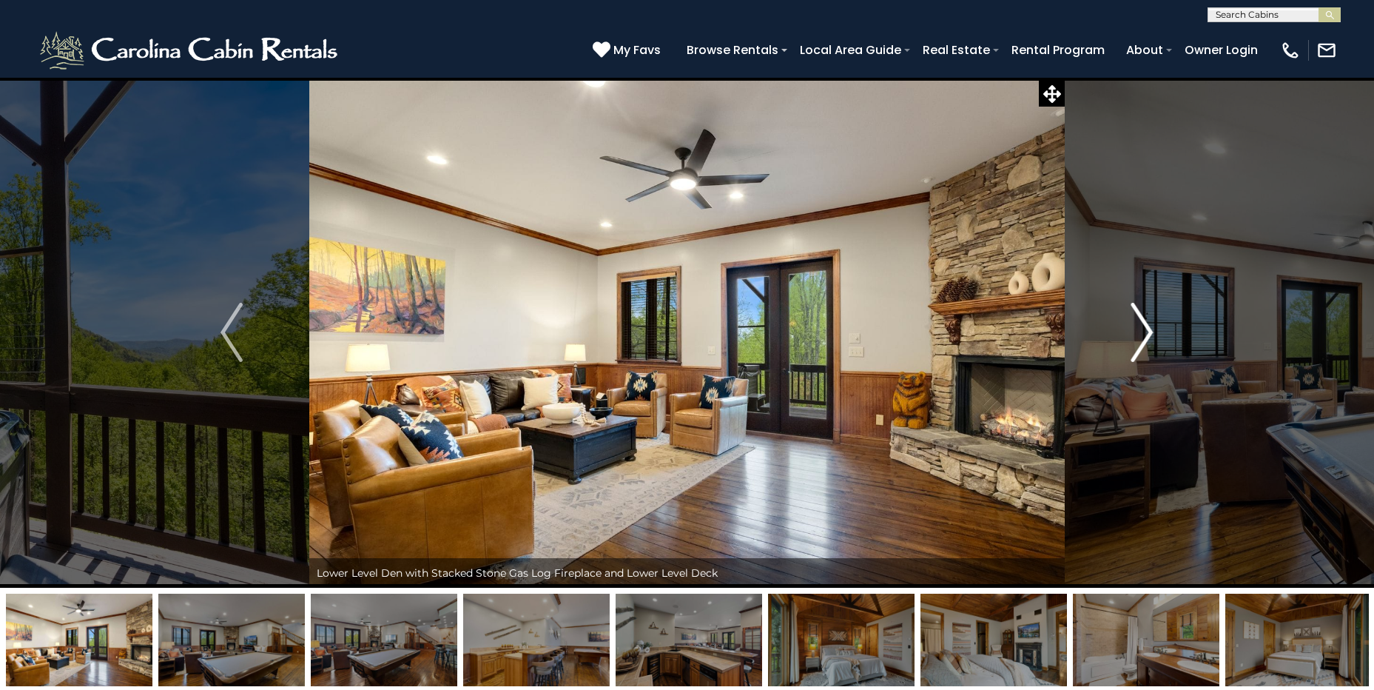
click at [1149, 324] on img "Next" at bounding box center [1142, 332] width 22 height 59
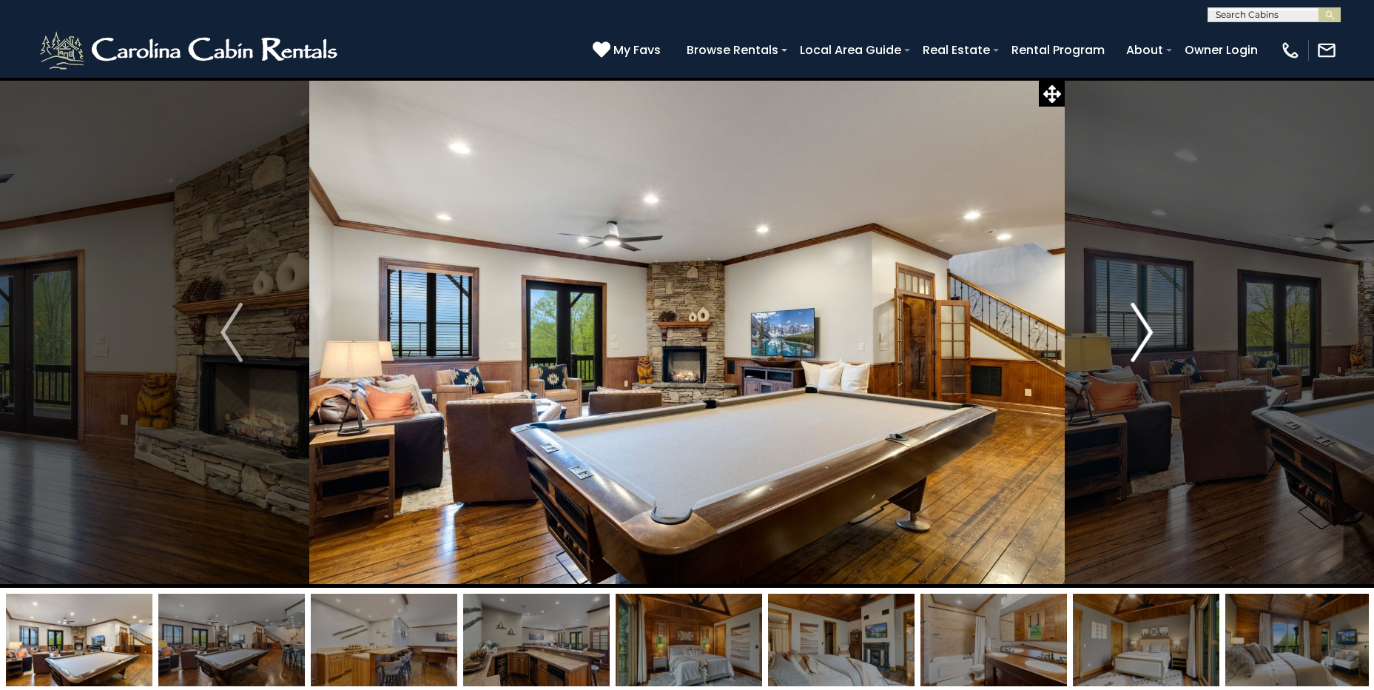
click at [1149, 324] on img "Next" at bounding box center [1142, 332] width 22 height 59
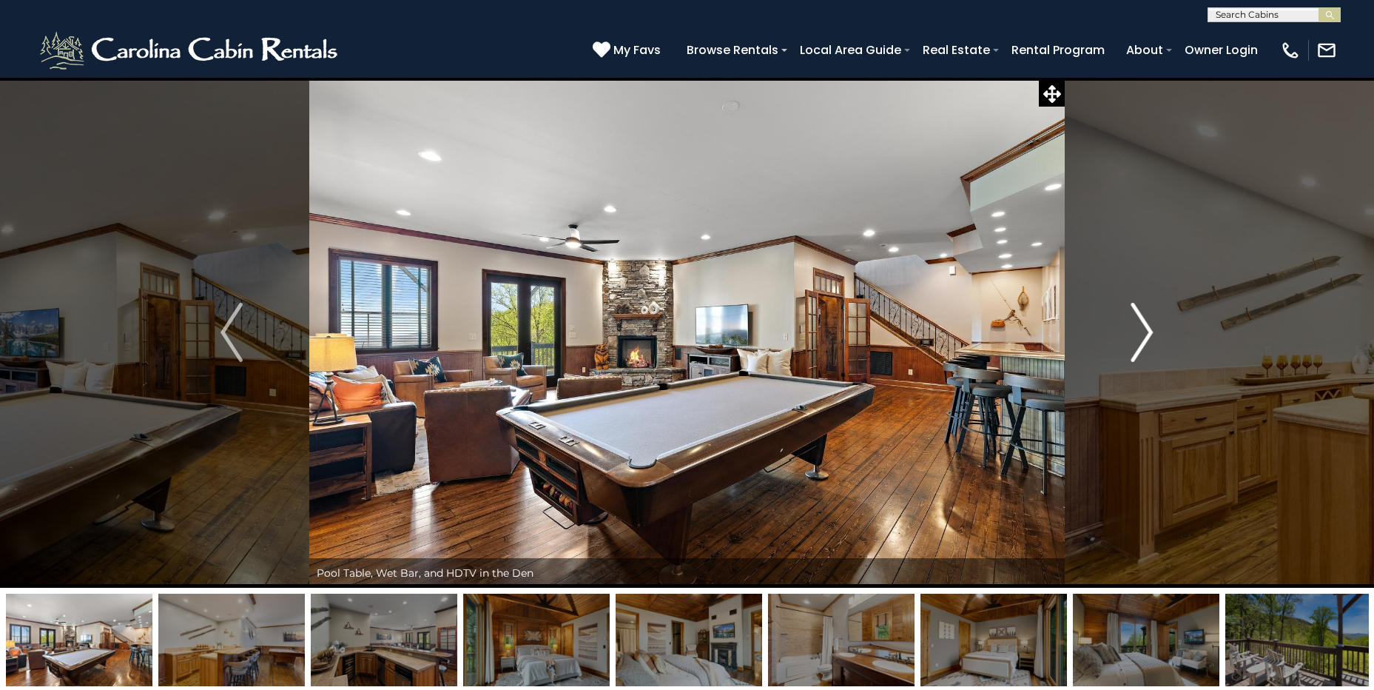
click at [1149, 324] on img "Next" at bounding box center [1142, 332] width 22 height 59
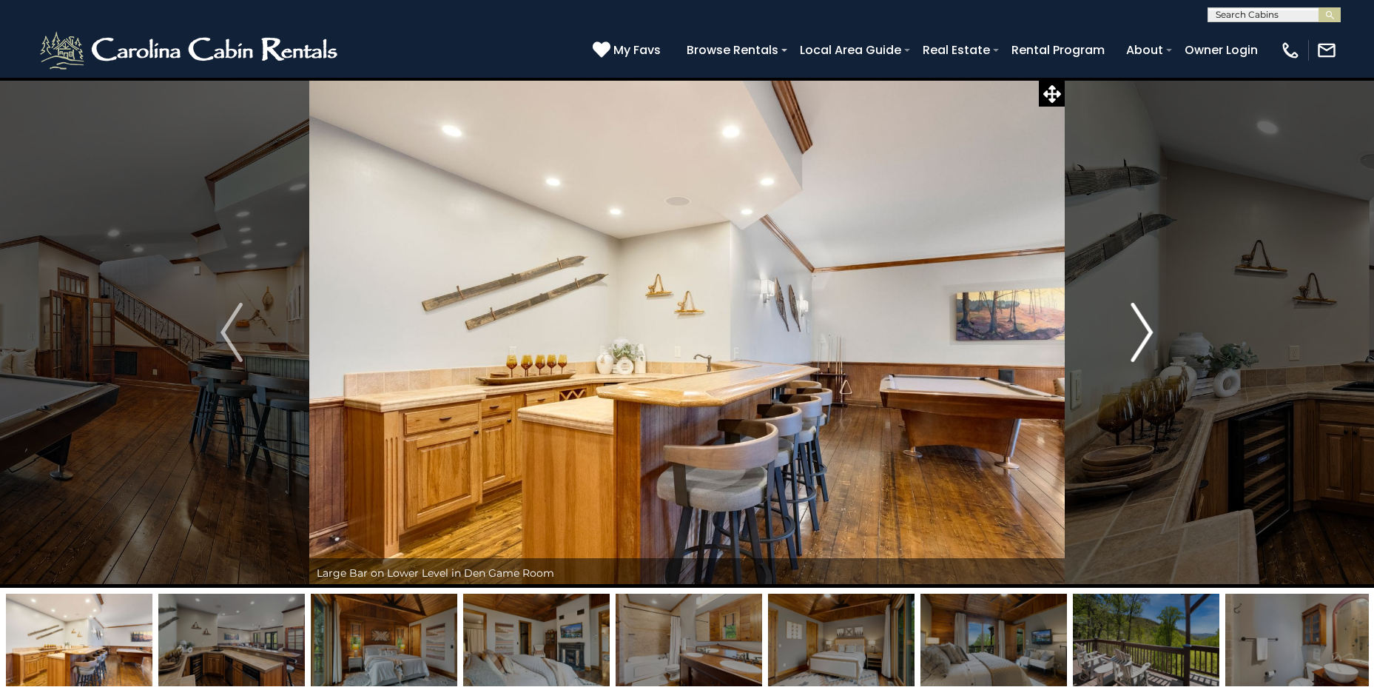
click at [1149, 324] on img "Next" at bounding box center [1142, 332] width 22 height 59
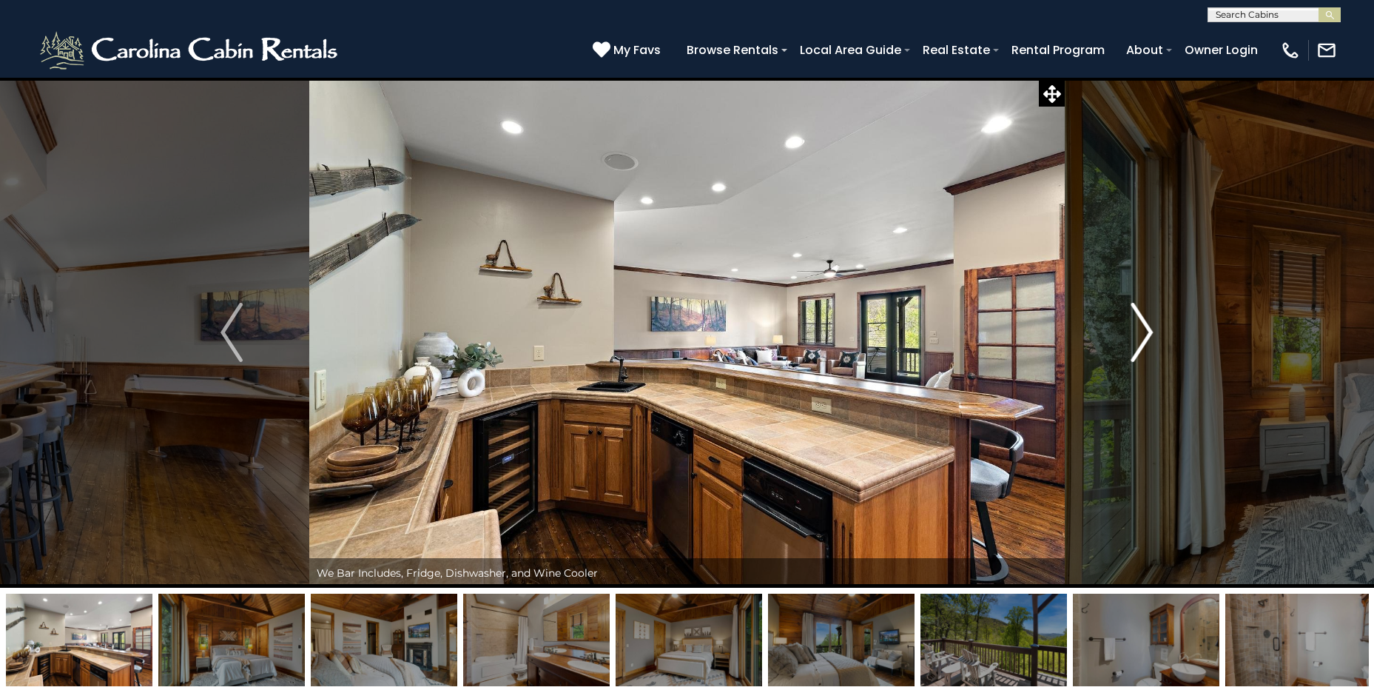
click at [1149, 324] on img "Next" at bounding box center [1142, 332] width 22 height 59
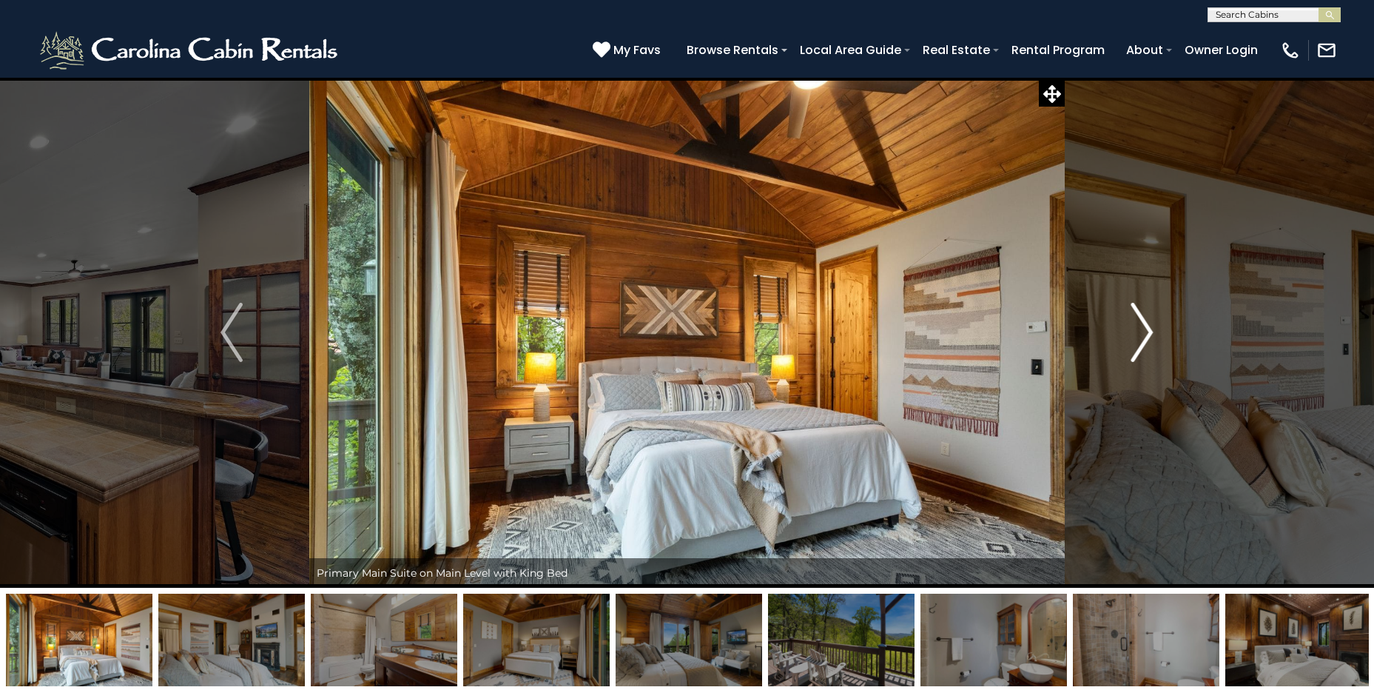
click at [1149, 324] on img "Next" at bounding box center [1142, 332] width 22 height 59
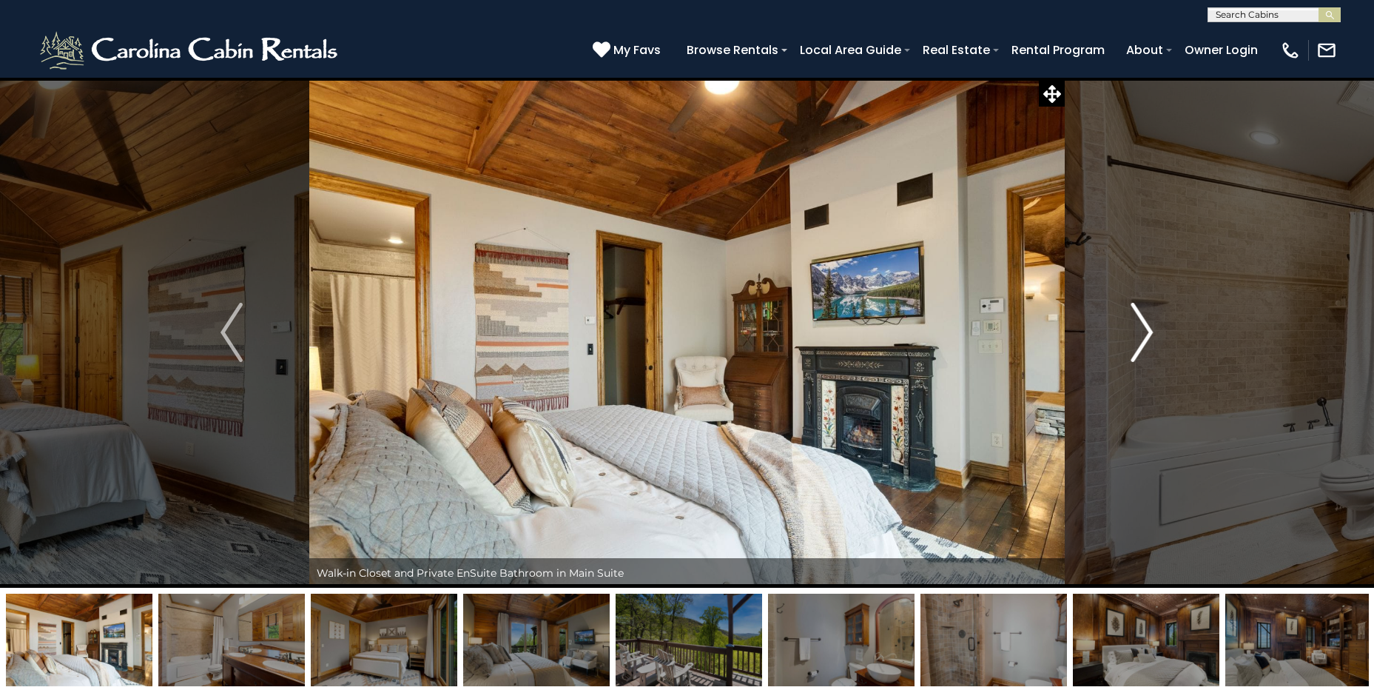
click at [1149, 324] on img "Next" at bounding box center [1142, 332] width 22 height 59
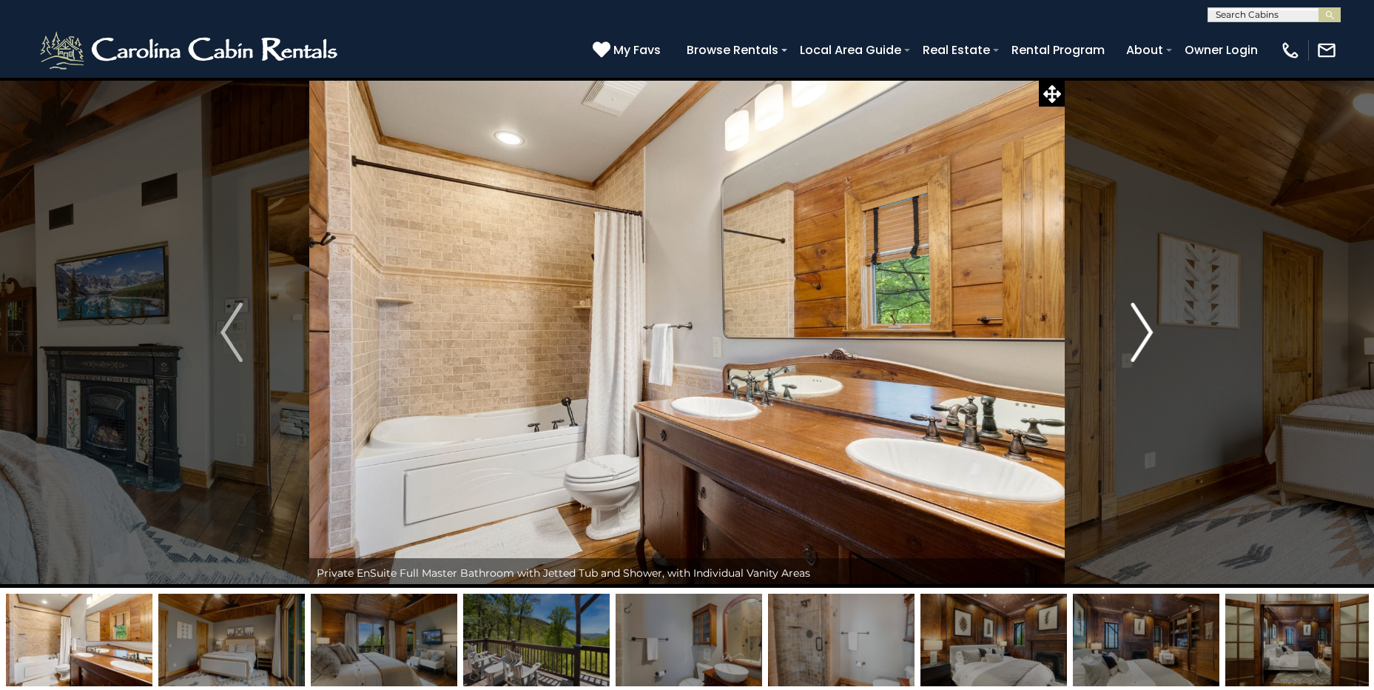
click at [1149, 324] on img "Next" at bounding box center [1142, 332] width 22 height 59
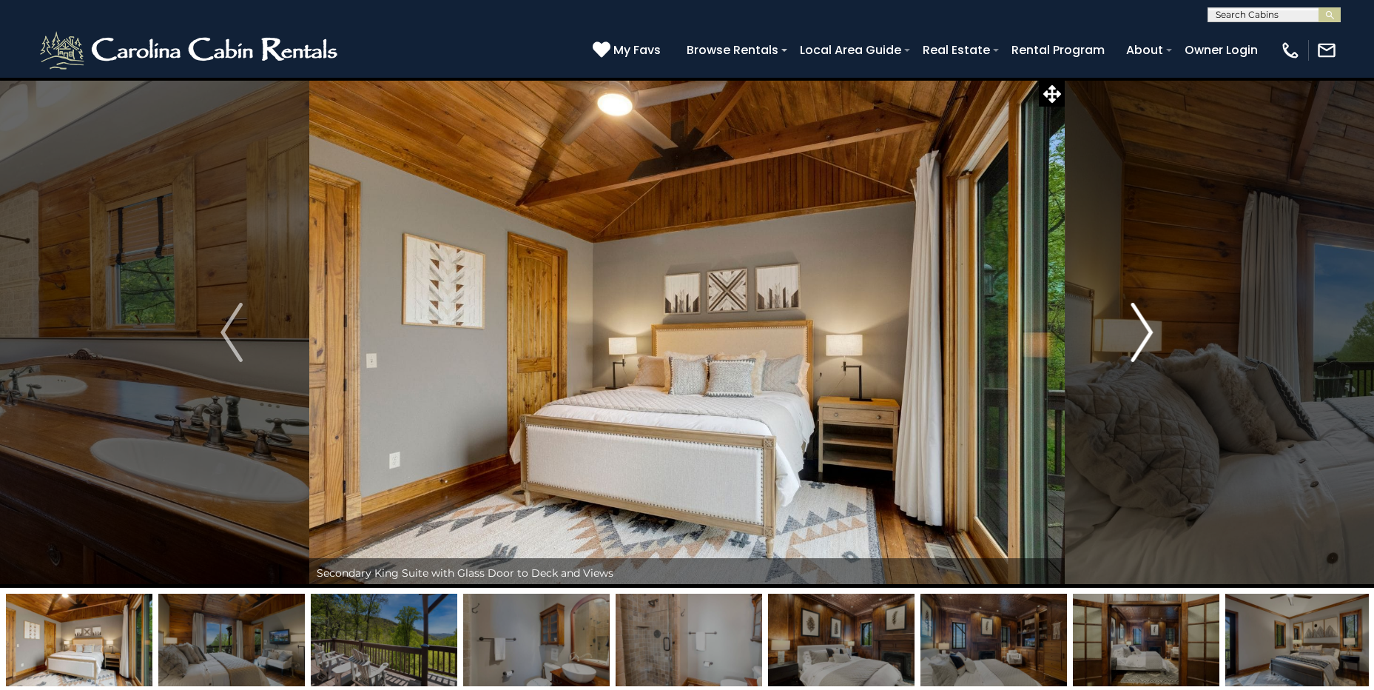
click at [1149, 324] on img "Next" at bounding box center [1142, 332] width 22 height 59
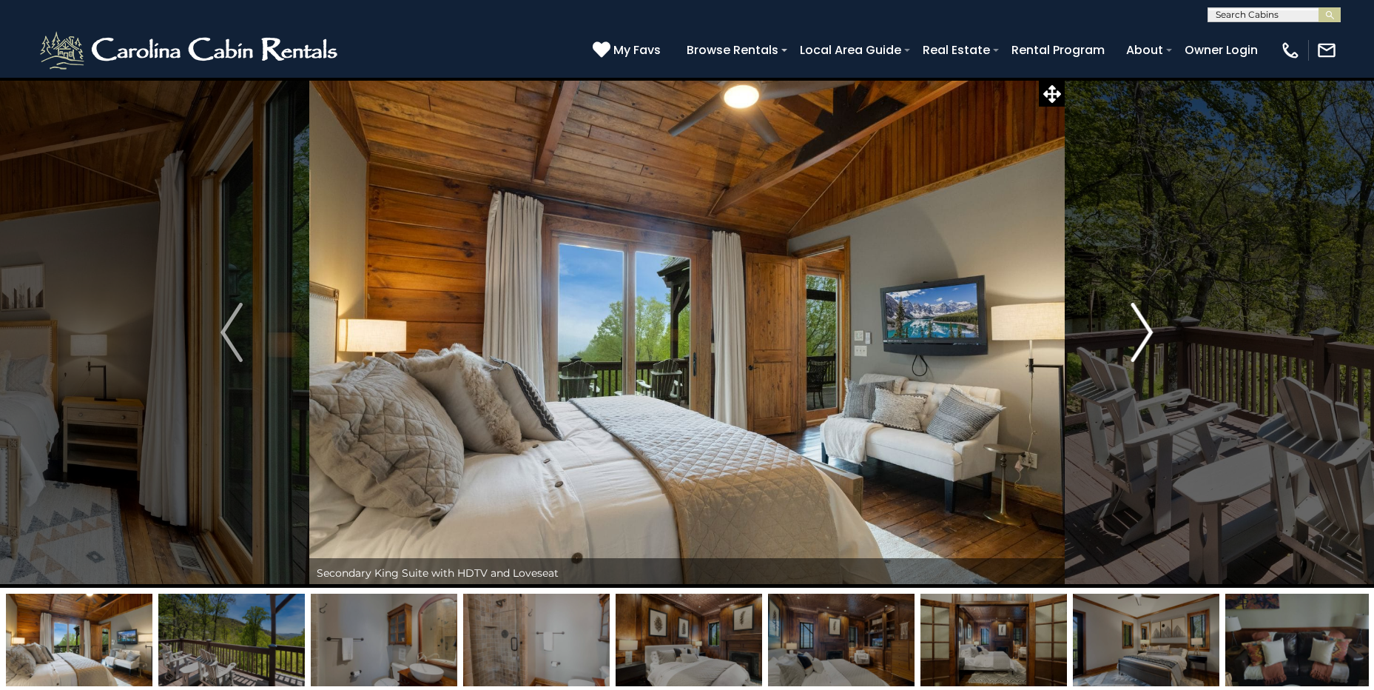
click at [1149, 324] on img "Next" at bounding box center [1142, 332] width 22 height 59
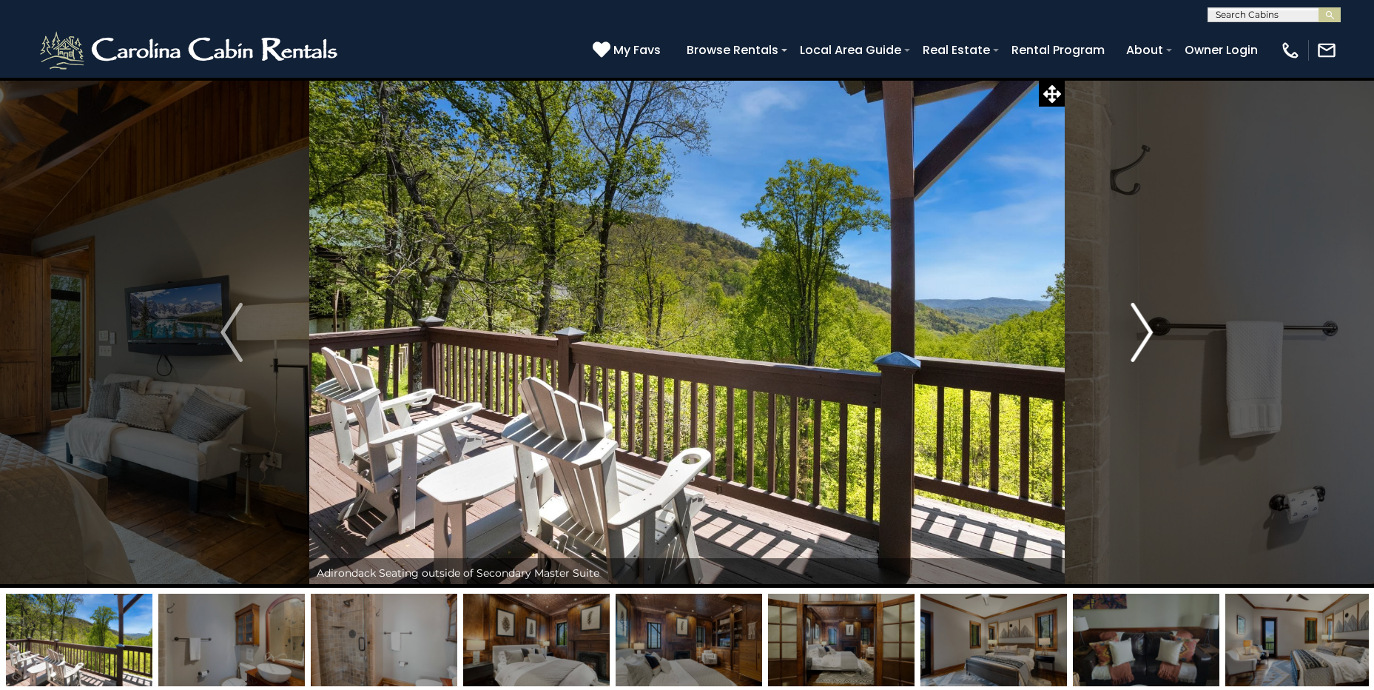
click at [1149, 324] on img "Next" at bounding box center [1142, 332] width 22 height 59
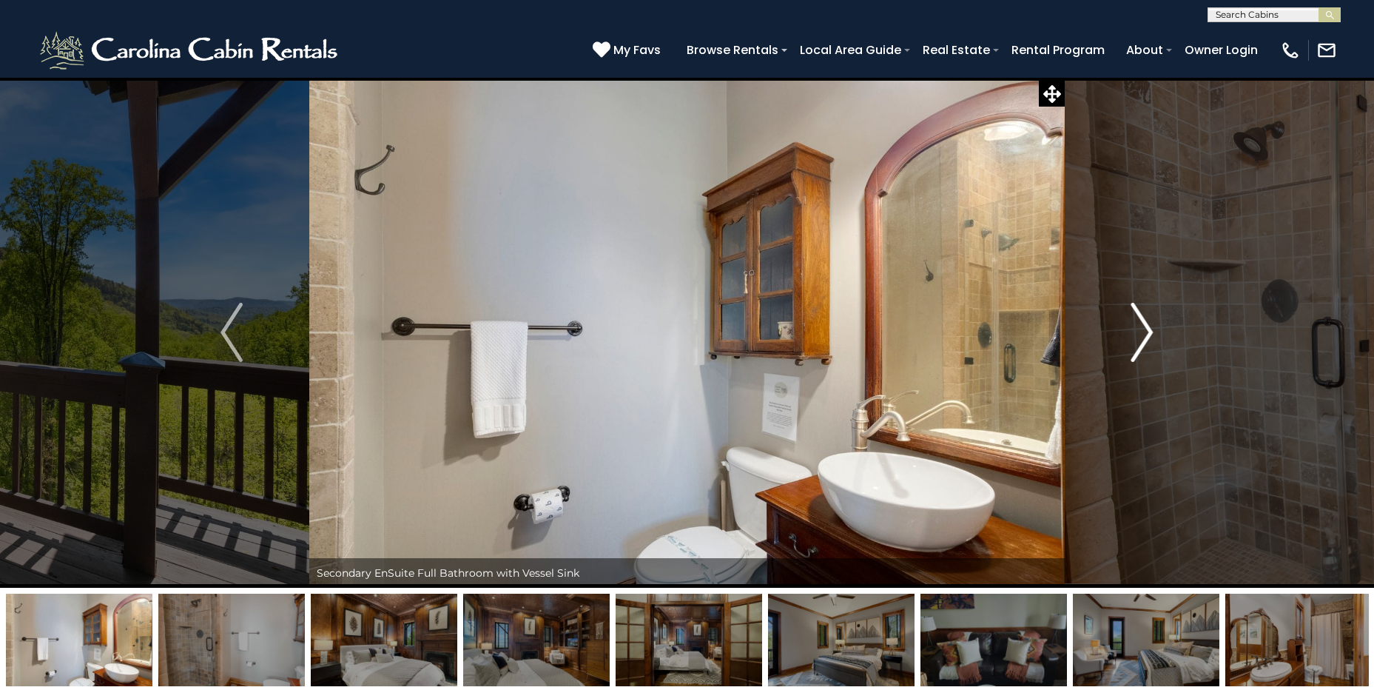
click at [1149, 324] on img "Next" at bounding box center [1142, 332] width 22 height 59
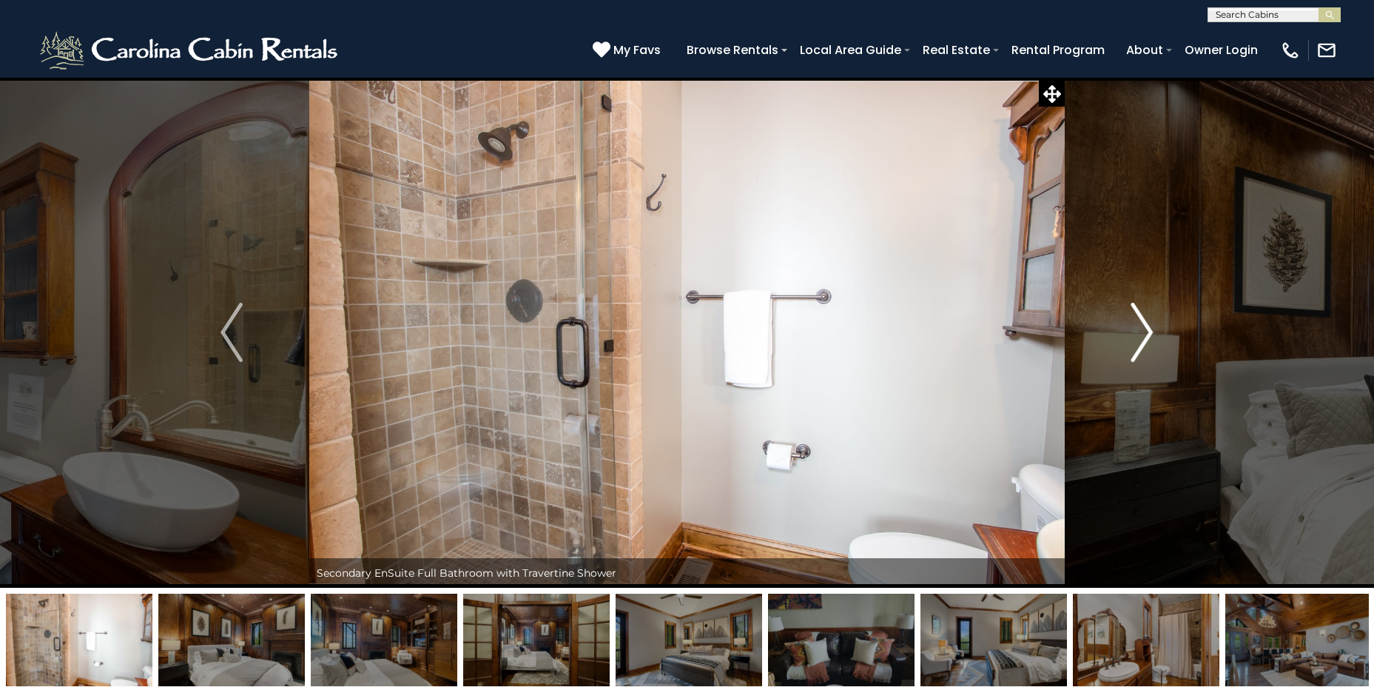
click at [1149, 324] on img "Next" at bounding box center [1142, 332] width 22 height 59
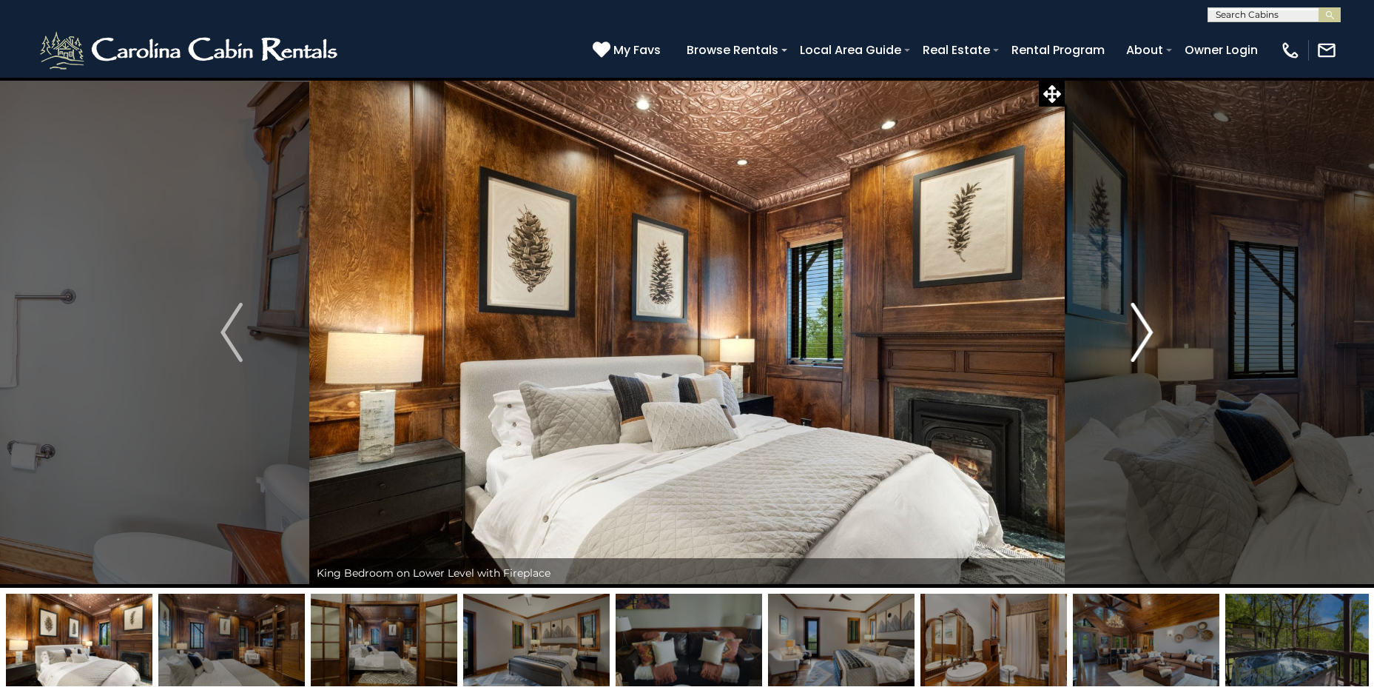
click at [1149, 324] on img "Next" at bounding box center [1142, 332] width 22 height 59
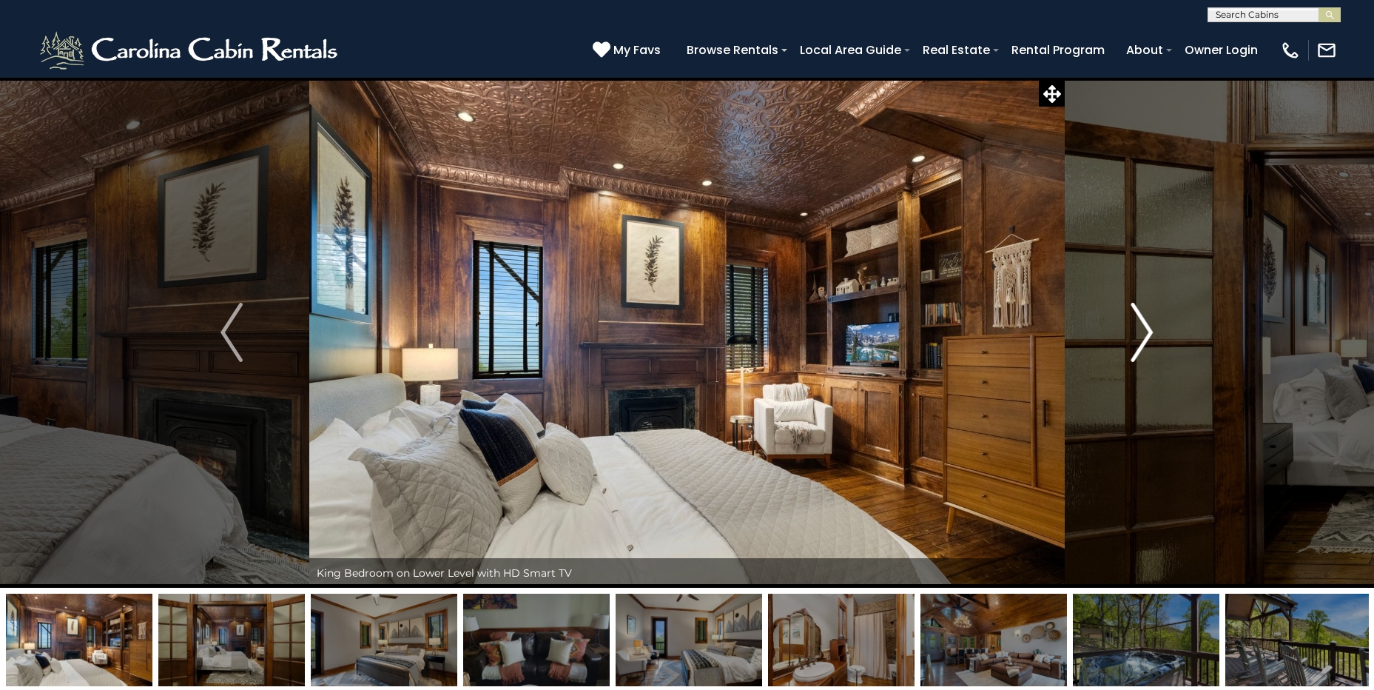
click at [1149, 324] on img "Next" at bounding box center [1142, 332] width 22 height 59
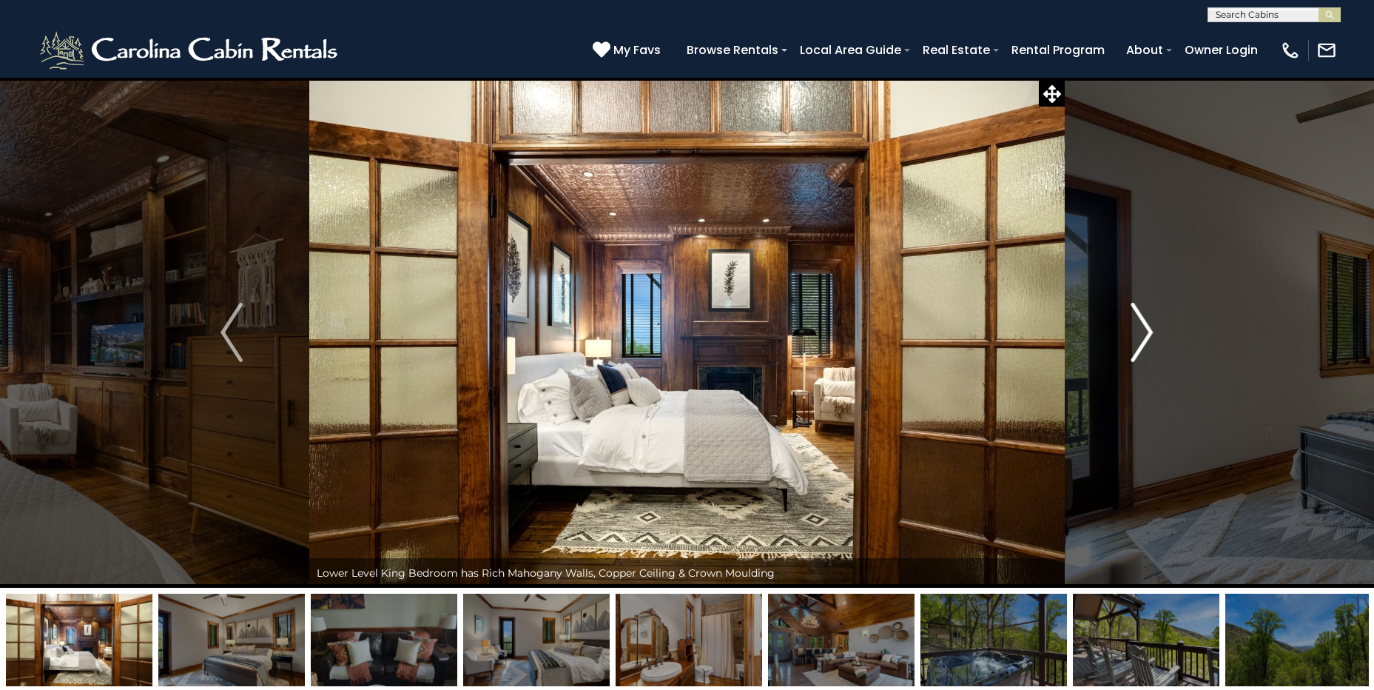
click at [1149, 324] on img "Next" at bounding box center [1142, 332] width 22 height 59
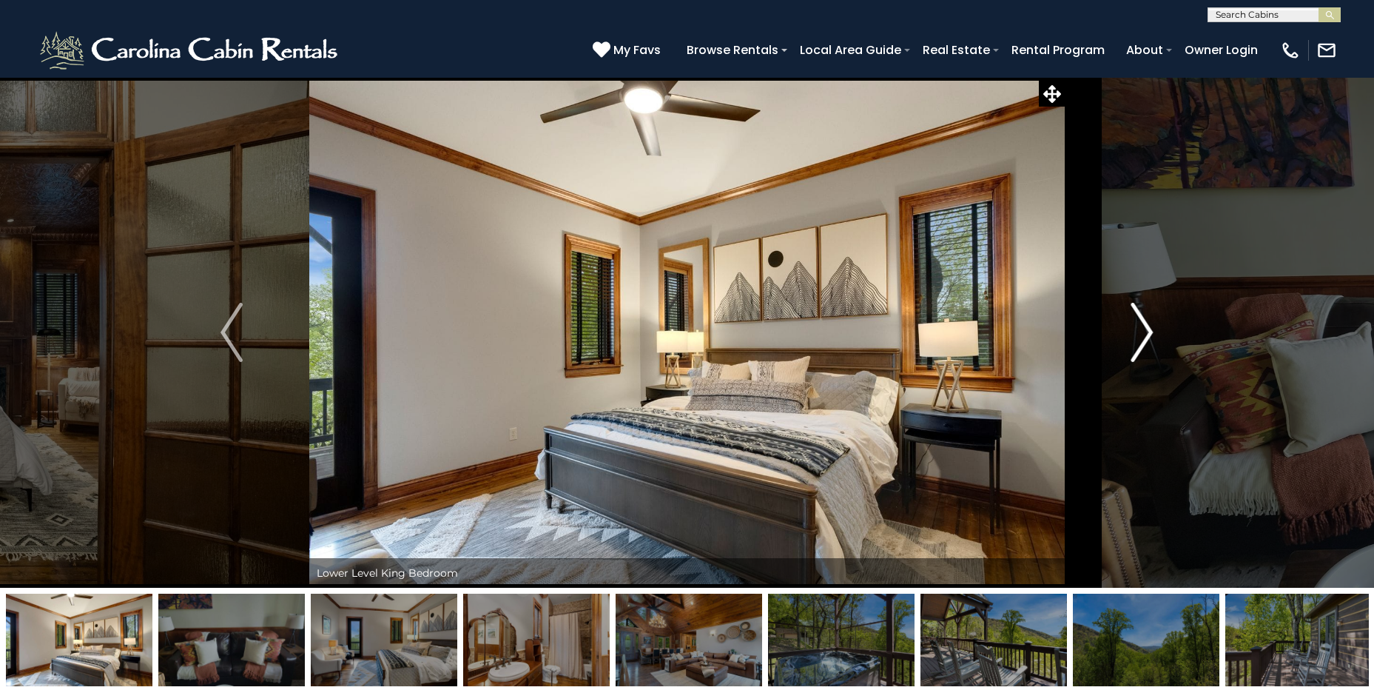
click at [1149, 324] on img "Next" at bounding box center [1142, 332] width 22 height 59
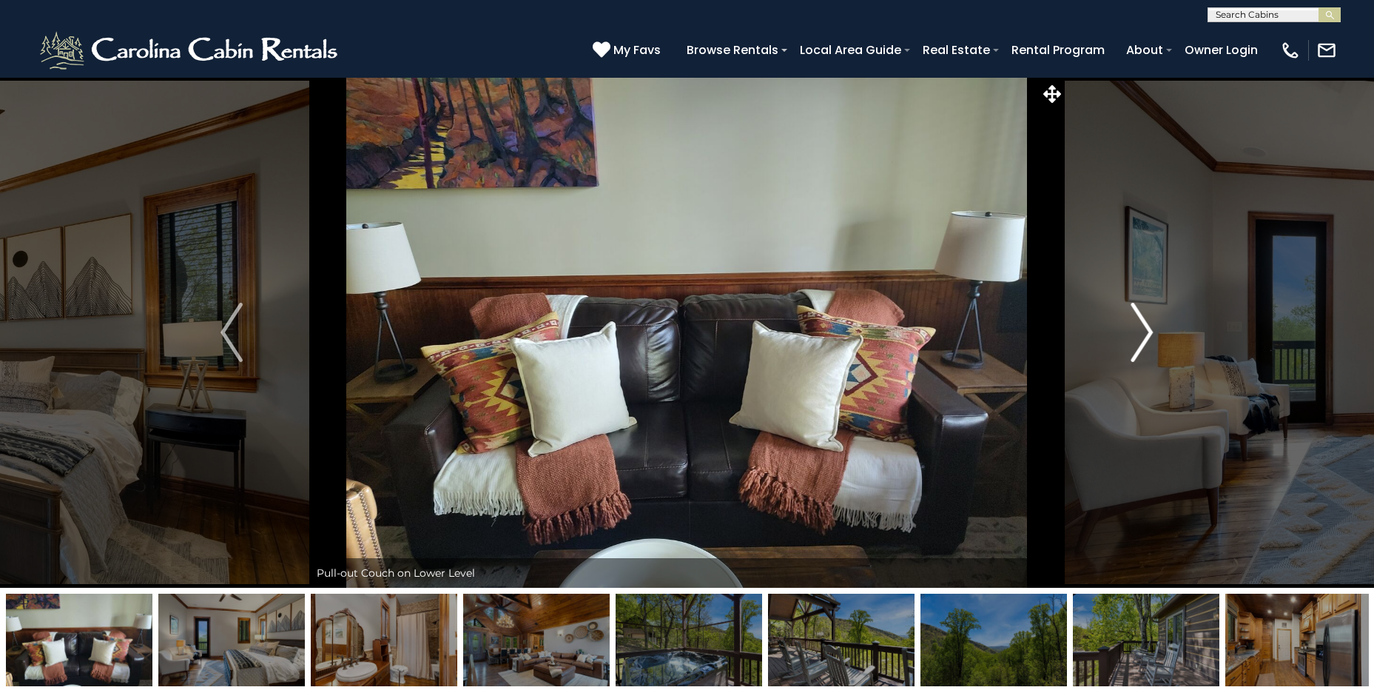
click at [1149, 324] on img "Next" at bounding box center [1142, 332] width 22 height 59
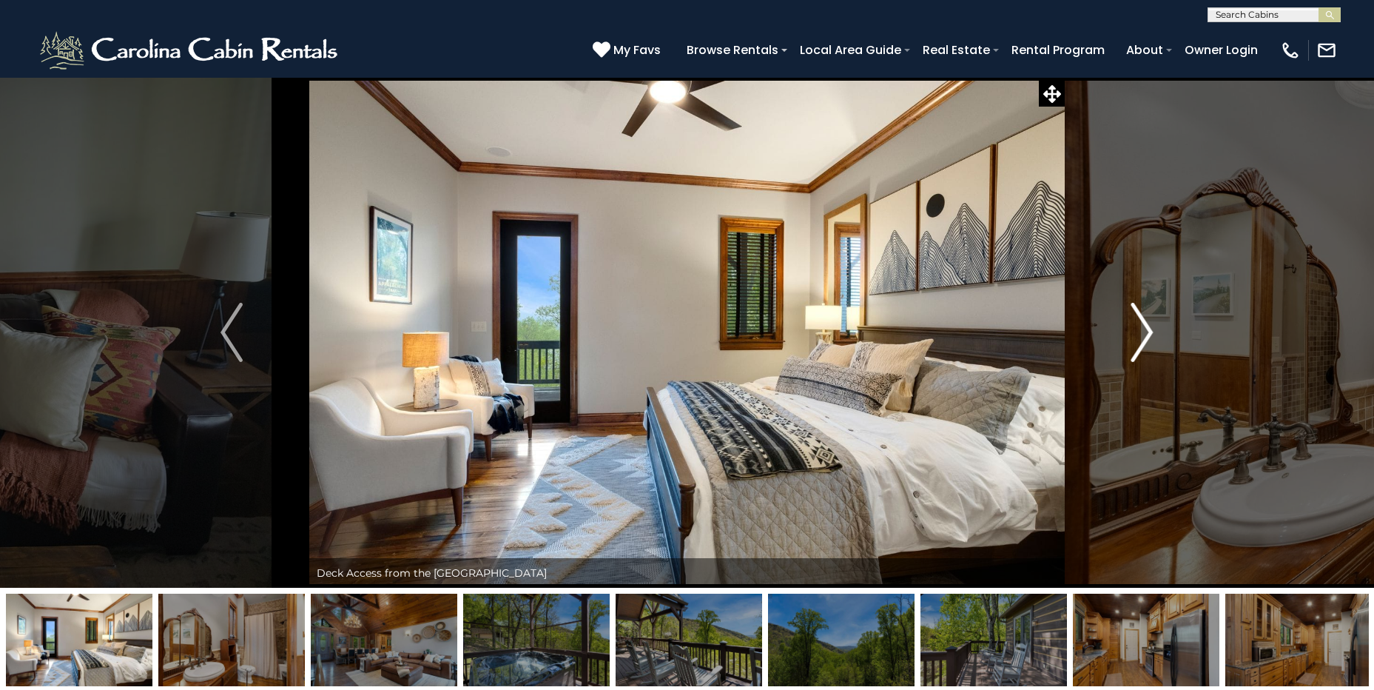
click at [1149, 324] on img "Next" at bounding box center [1142, 332] width 22 height 59
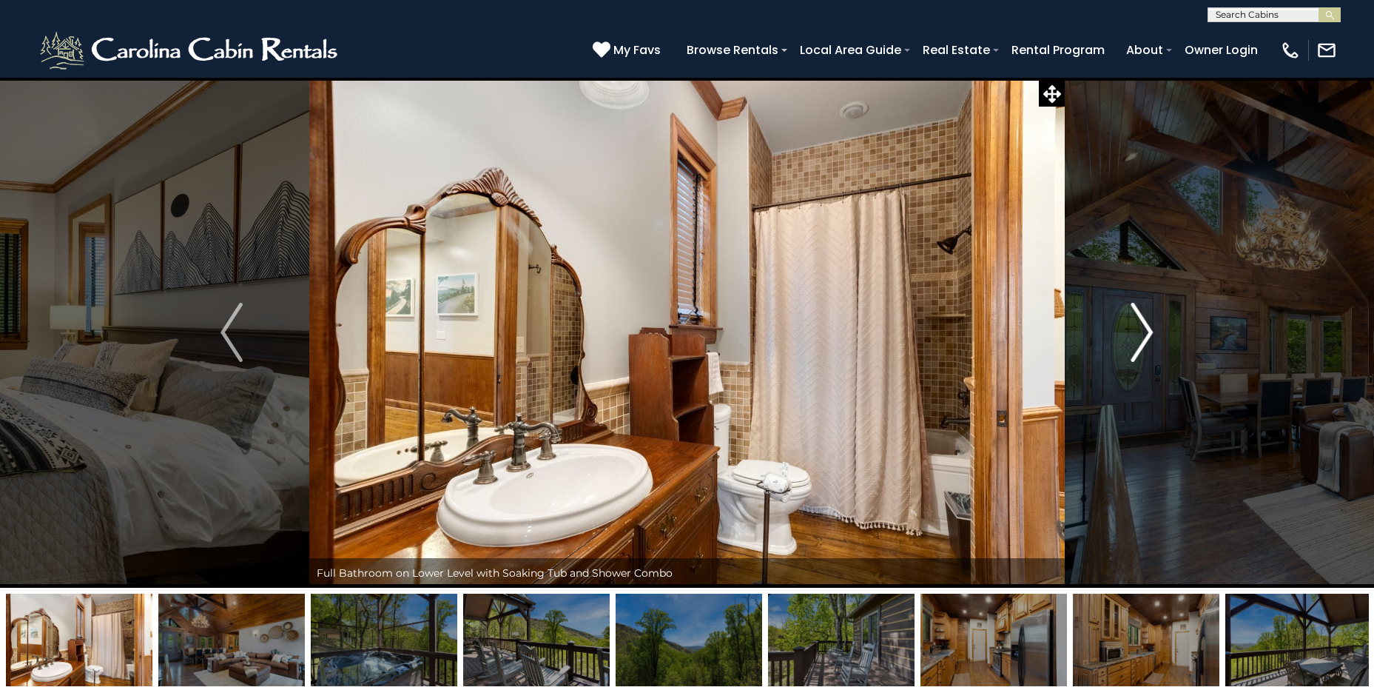
click at [1149, 324] on img "Next" at bounding box center [1142, 332] width 22 height 59
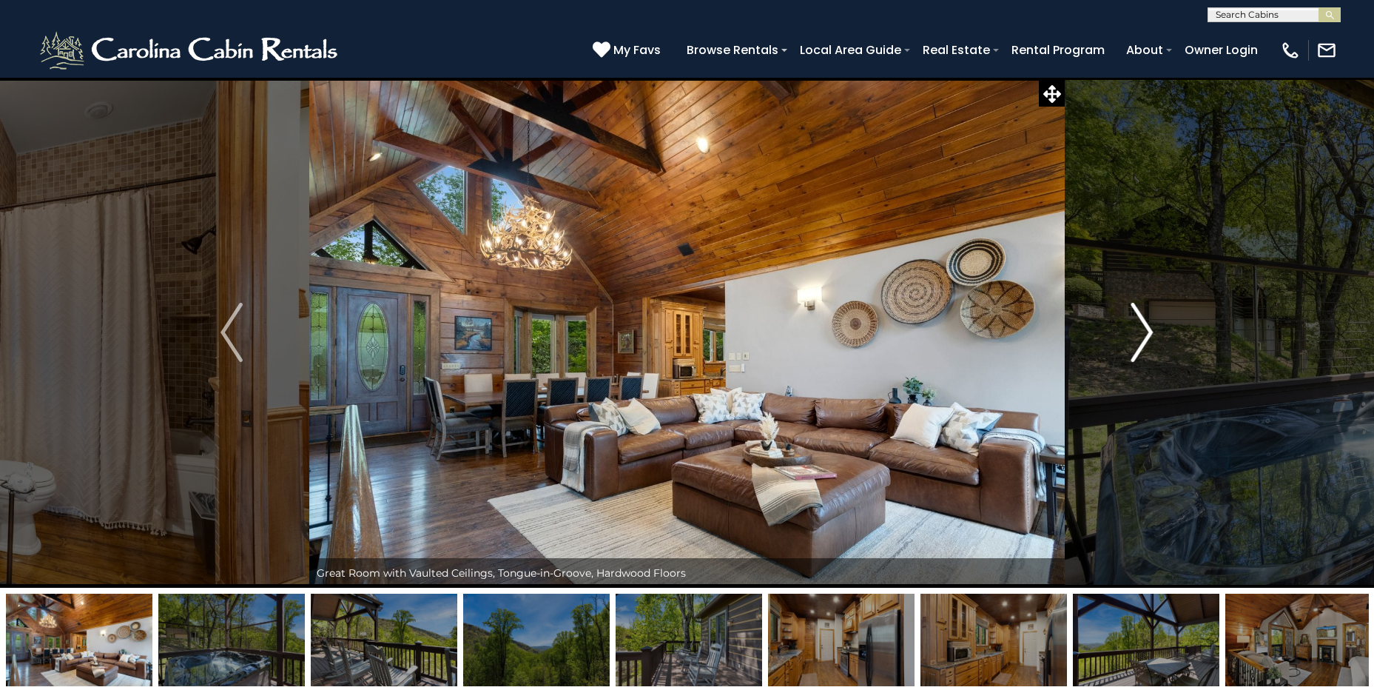
click at [1149, 324] on img "Next" at bounding box center [1142, 332] width 22 height 59
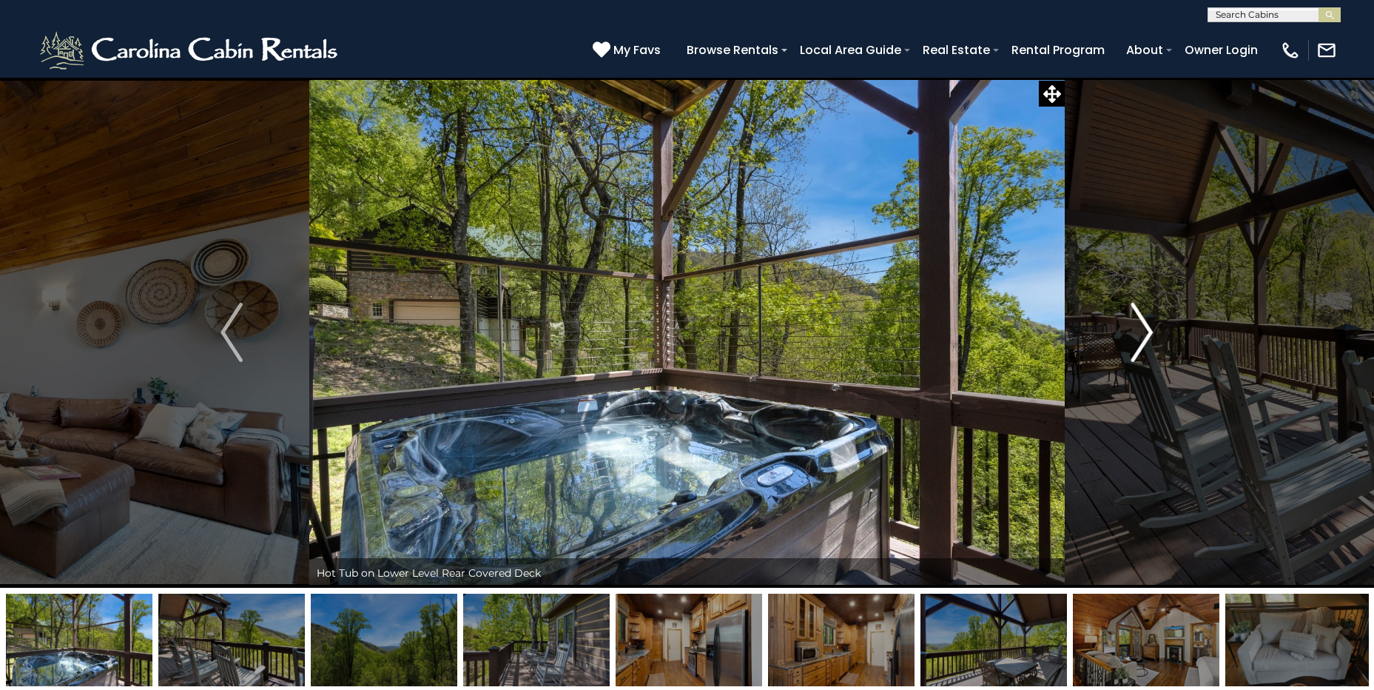
click at [1149, 324] on img "Next" at bounding box center [1142, 332] width 22 height 59
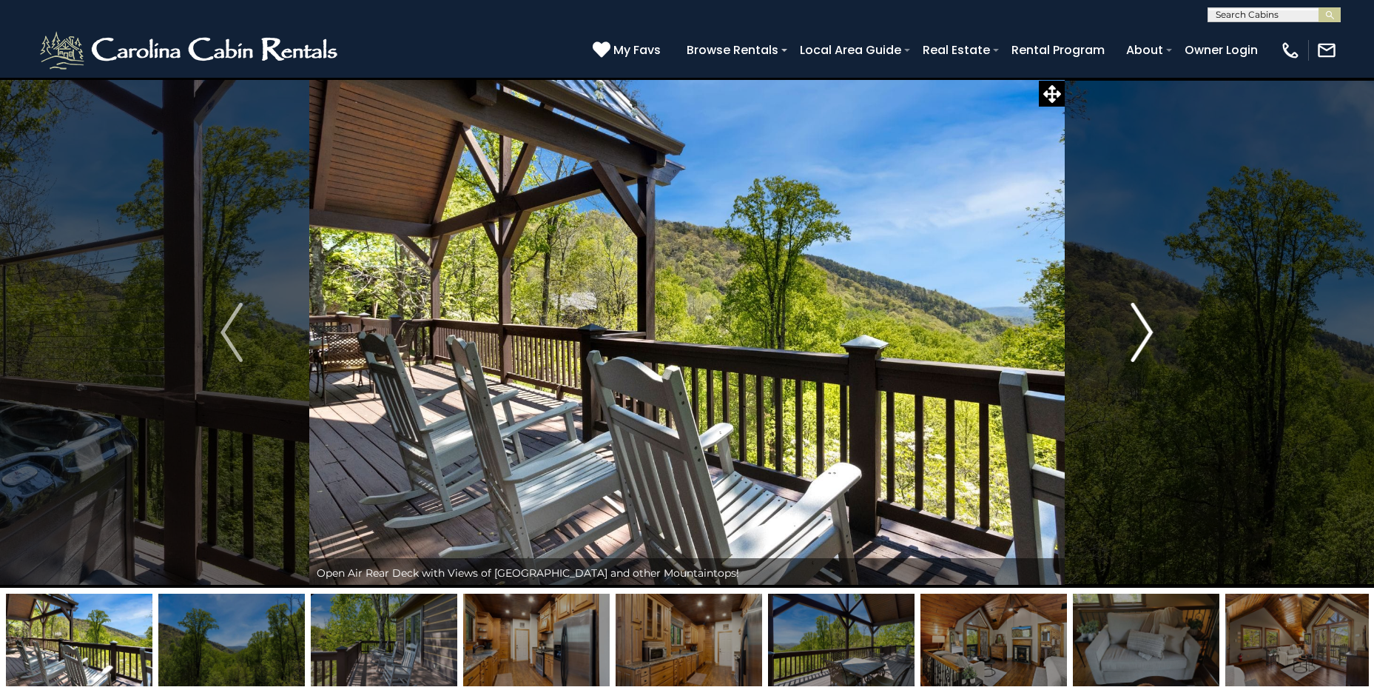
click at [1149, 324] on img "Next" at bounding box center [1142, 332] width 22 height 59
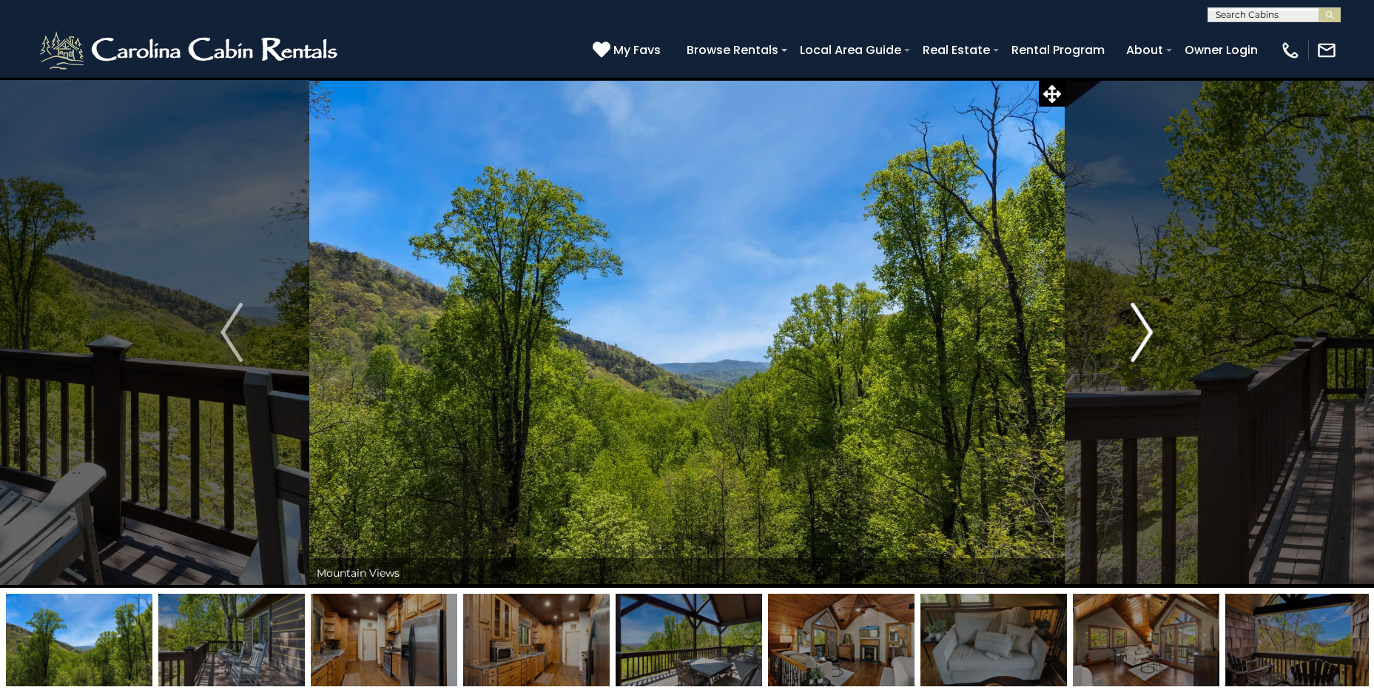
click at [1149, 324] on img "Next" at bounding box center [1142, 332] width 22 height 59
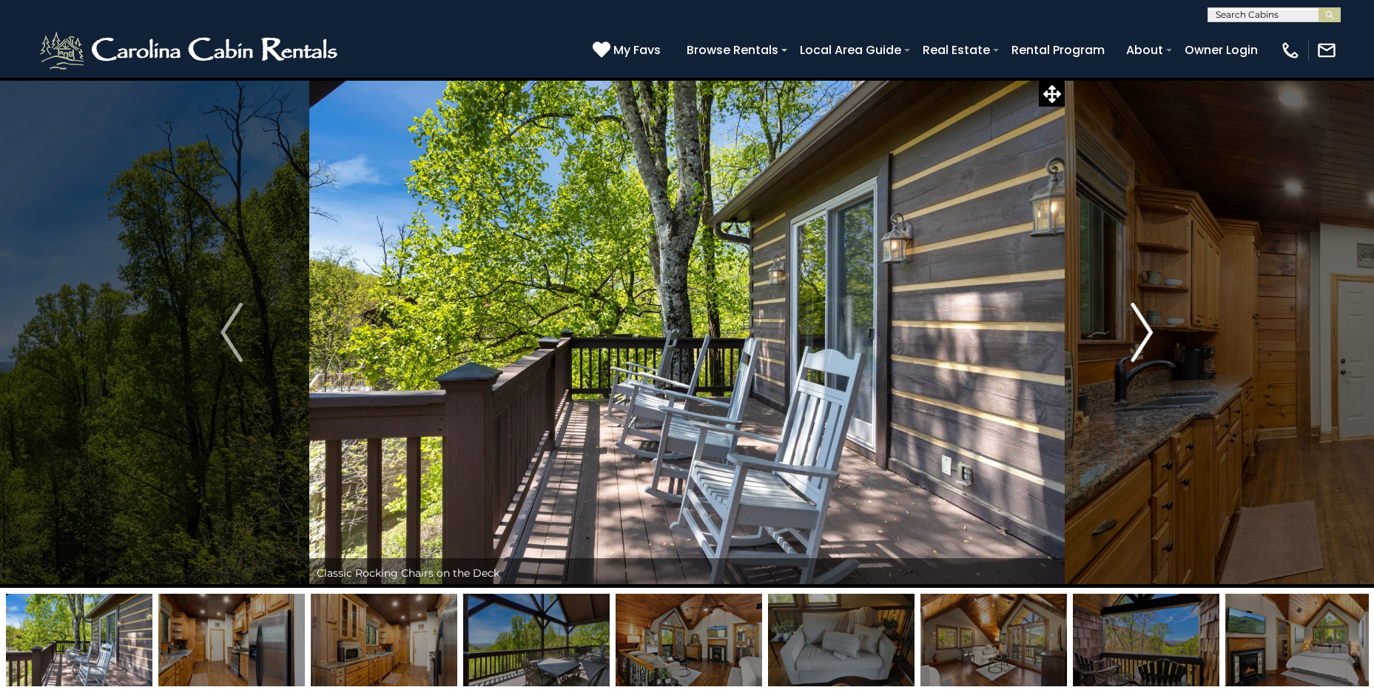
click at [1149, 324] on img "Next" at bounding box center [1142, 332] width 22 height 59
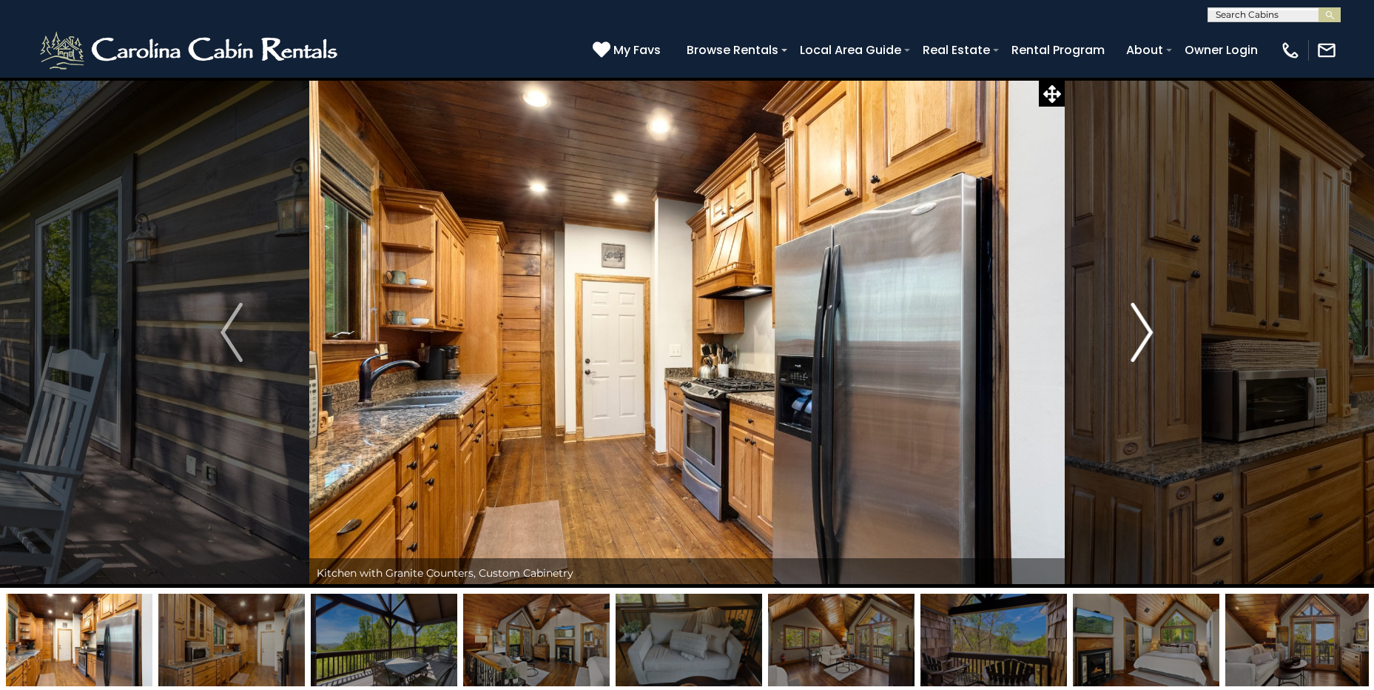
click at [1149, 324] on img "Next" at bounding box center [1142, 332] width 22 height 59
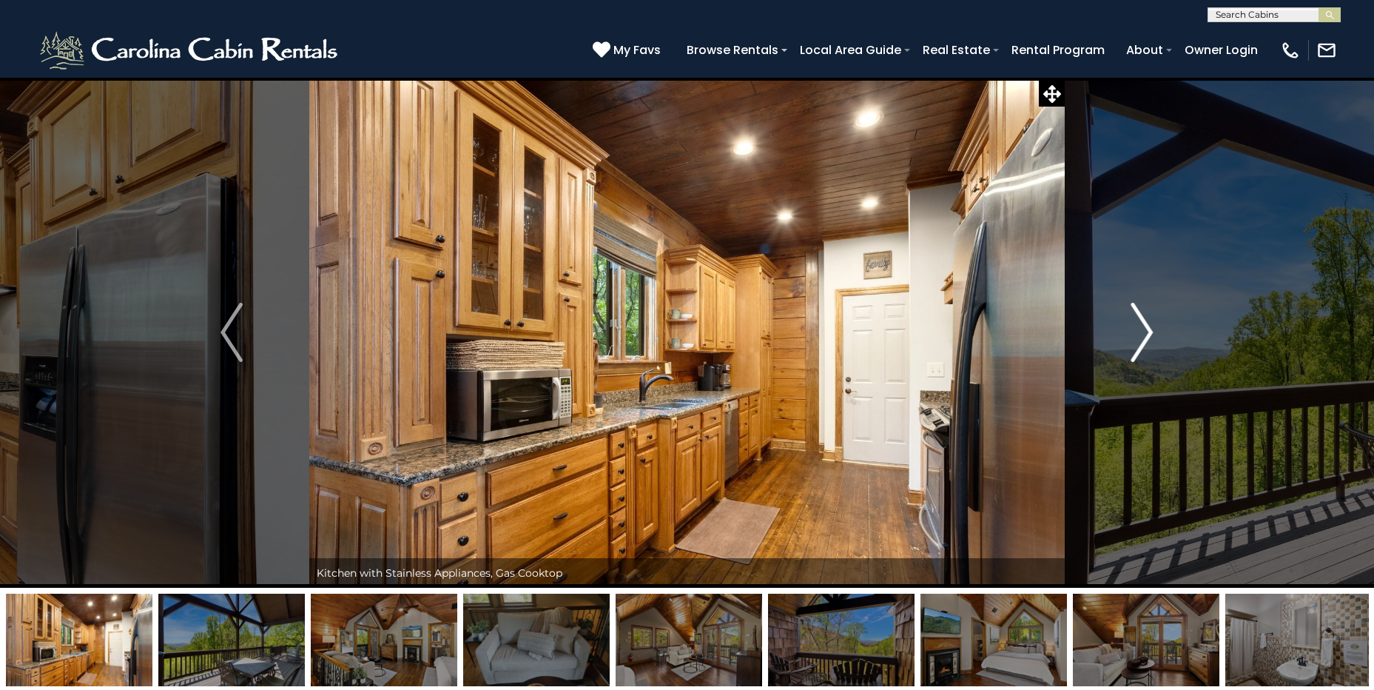
click at [1149, 324] on img "Next" at bounding box center [1142, 332] width 22 height 59
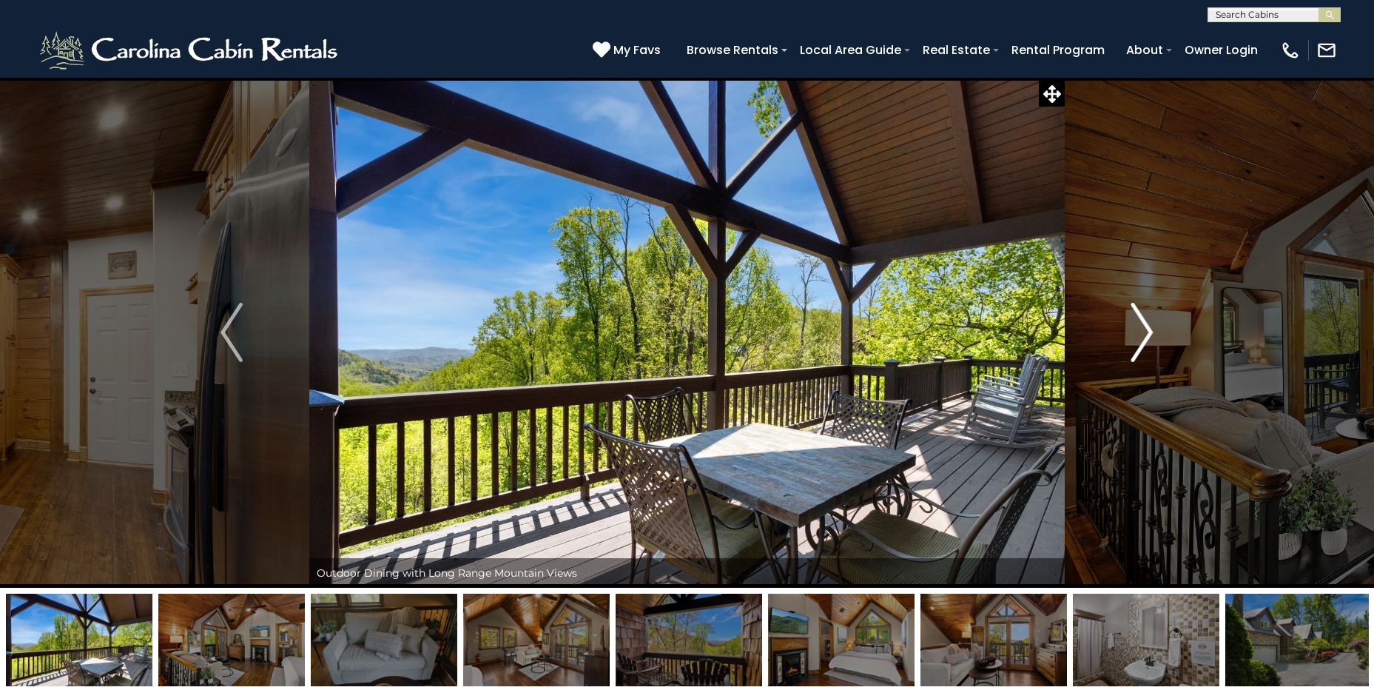
click at [1148, 324] on img "Next" at bounding box center [1142, 332] width 22 height 59
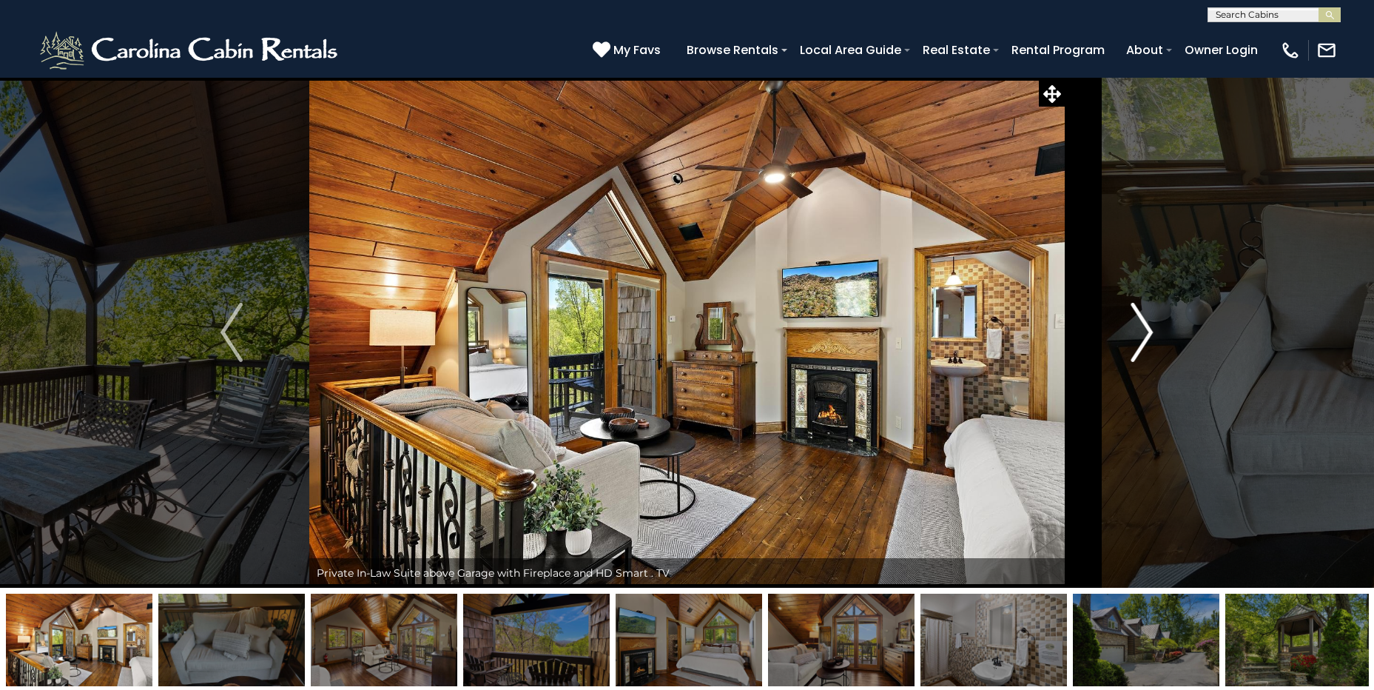
click at [1148, 324] on img "Next" at bounding box center [1142, 332] width 22 height 59
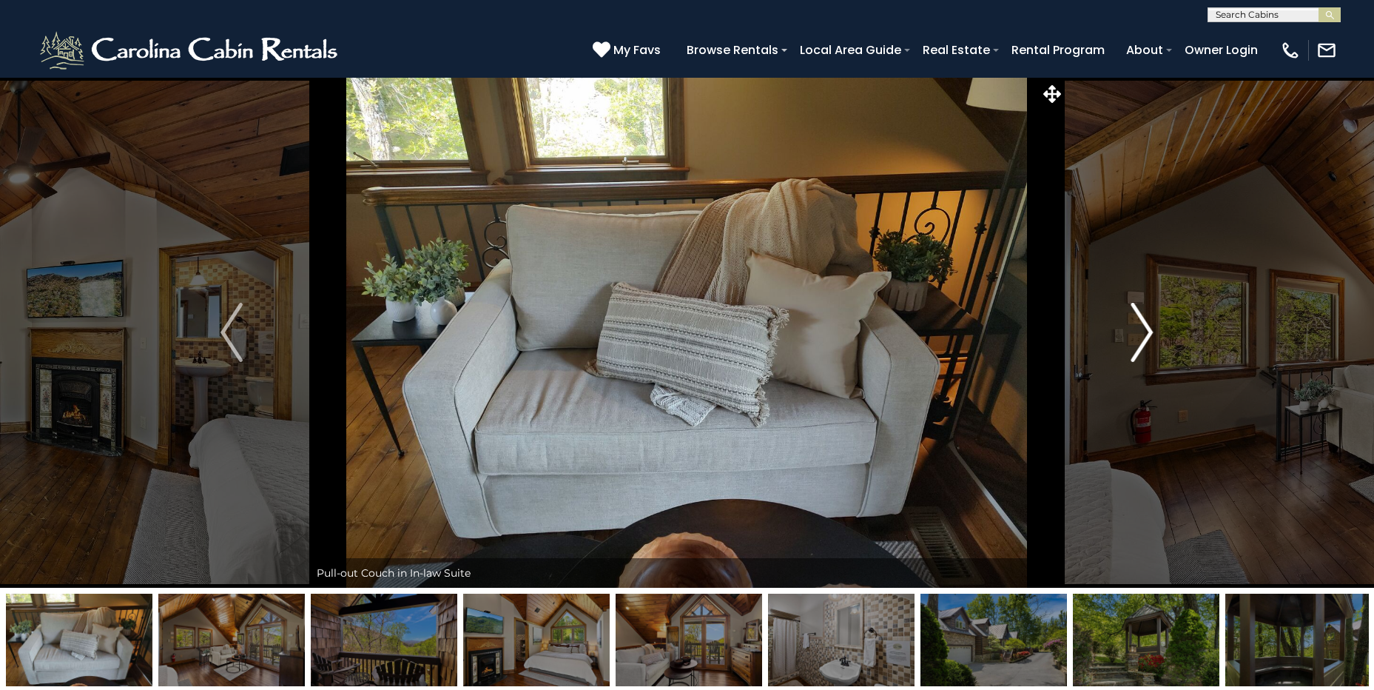
click at [1148, 324] on img "Next" at bounding box center [1142, 332] width 22 height 59
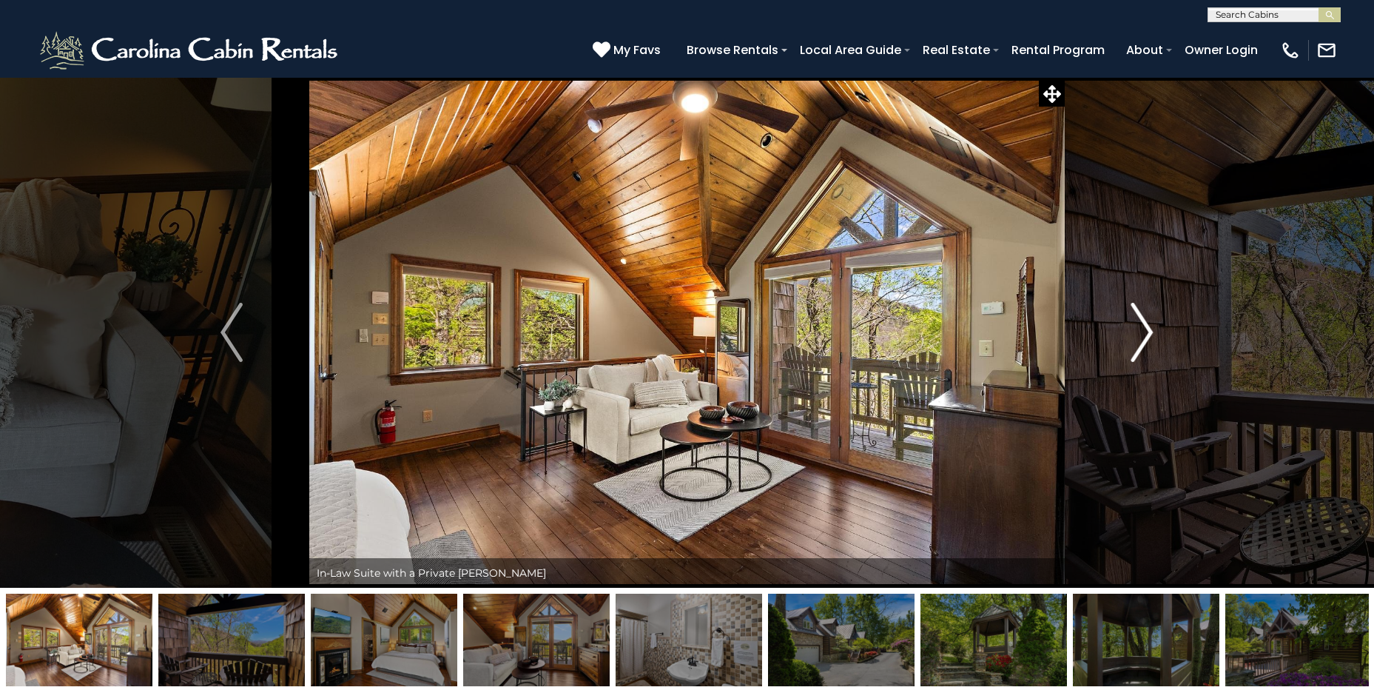
click at [1148, 325] on img "Next" at bounding box center [1142, 332] width 22 height 59
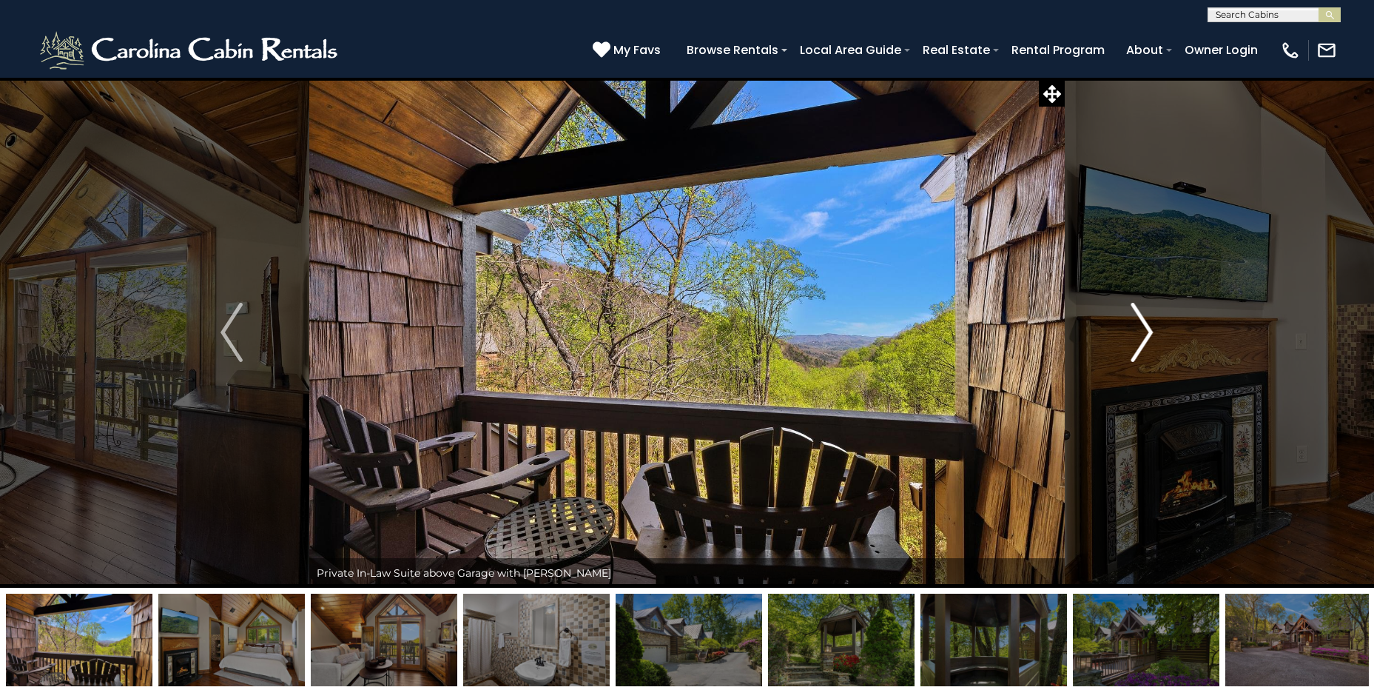
click at [1147, 325] on img "Next" at bounding box center [1142, 332] width 22 height 59
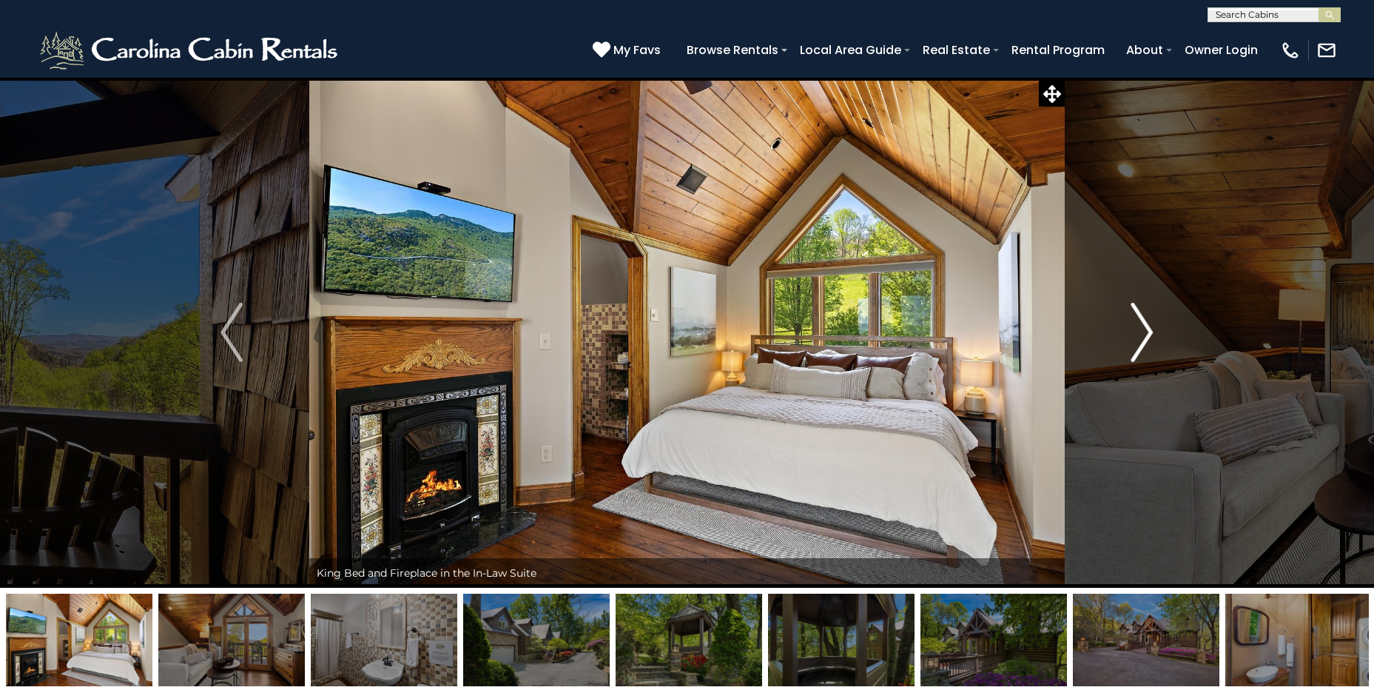
click at [1147, 326] on img "Next" at bounding box center [1142, 332] width 22 height 59
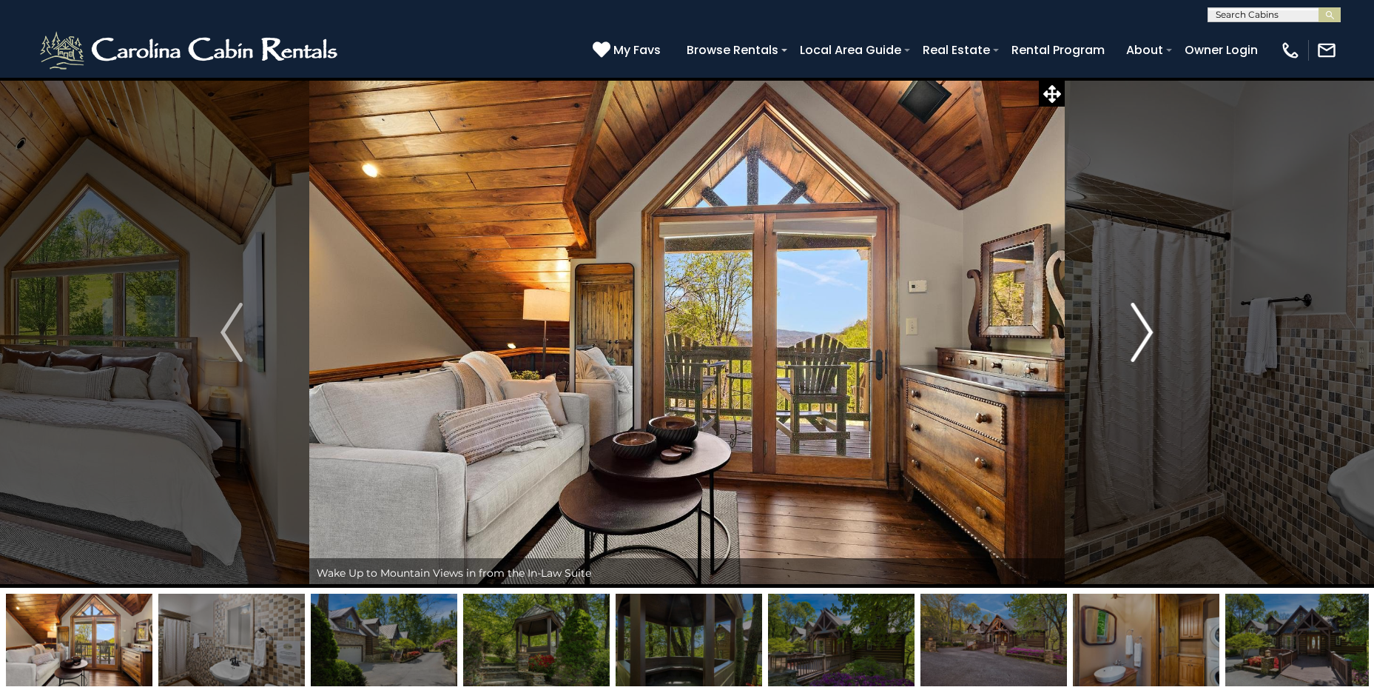
click at [1146, 325] on img "Next" at bounding box center [1142, 332] width 22 height 59
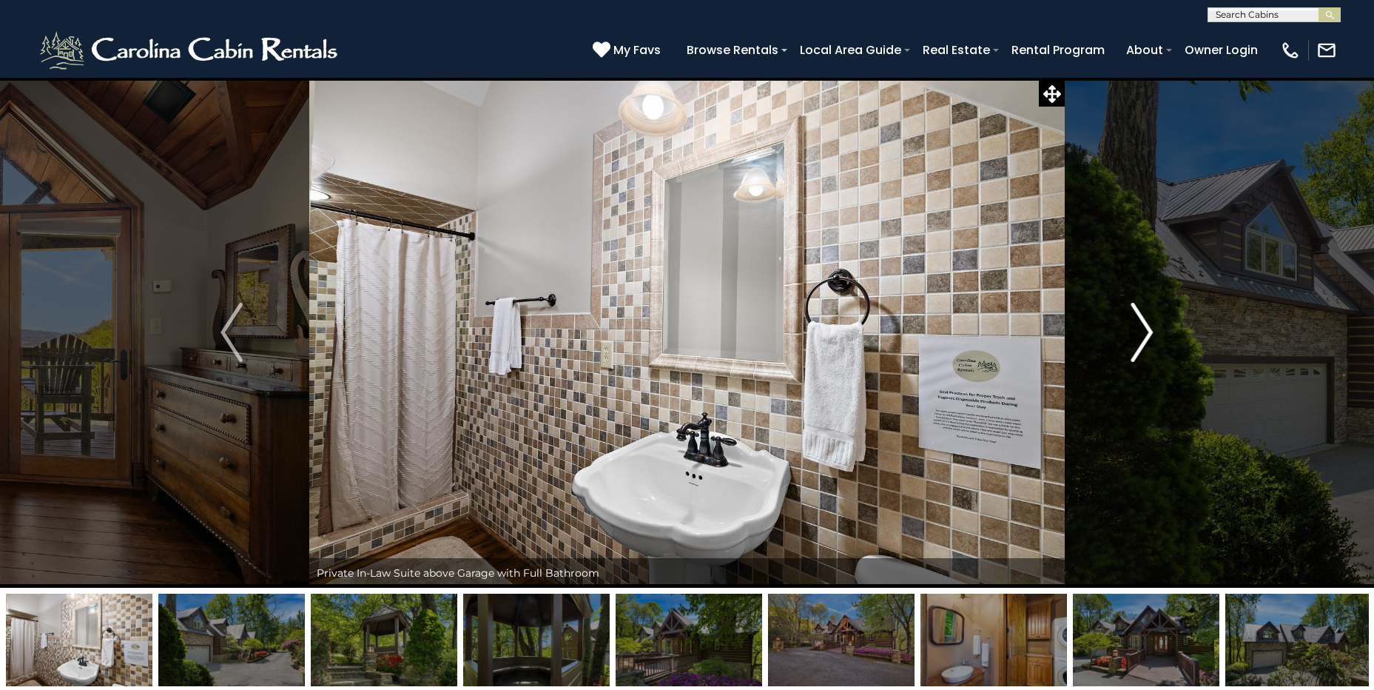
click at [1145, 325] on img "Next" at bounding box center [1142, 332] width 22 height 59
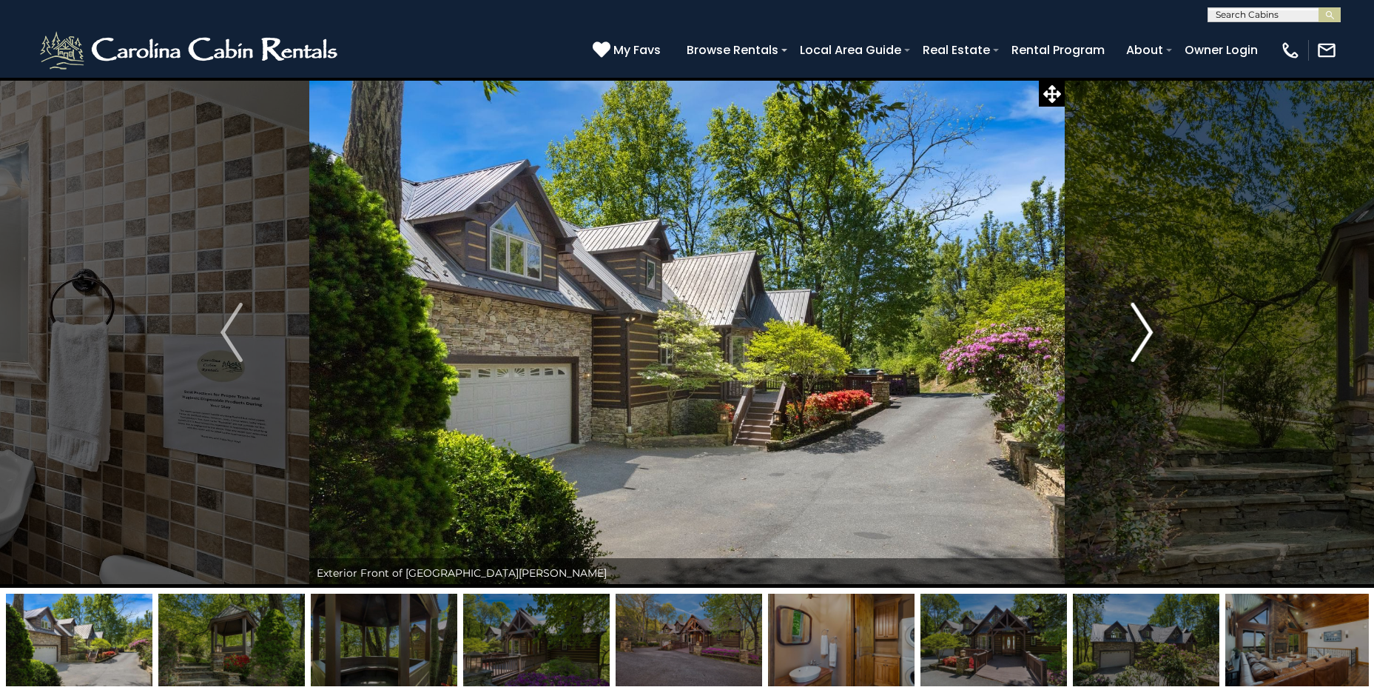
click at [1144, 325] on img "Next" at bounding box center [1142, 332] width 22 height 59
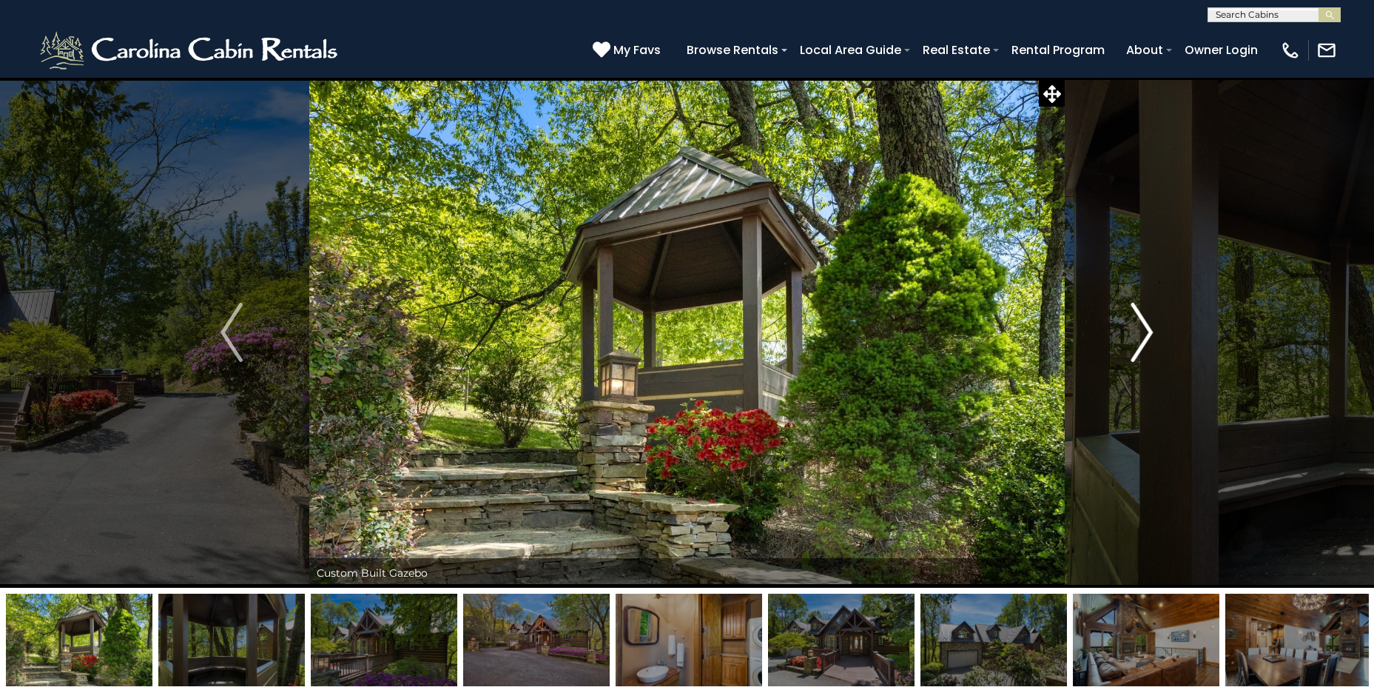
click at [1144, 325] on img "Next" at bounding box center [1142, 332] width 22 height 59
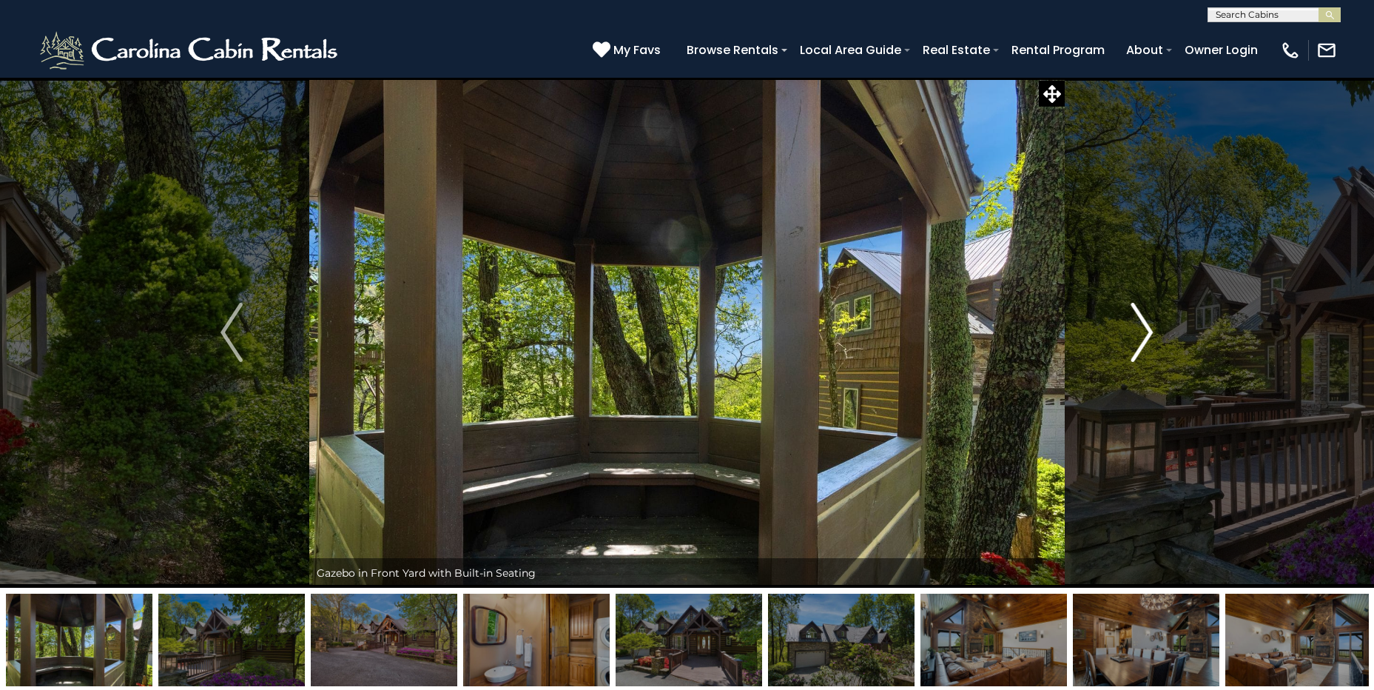
click at [1144, 325] on img "Next" at bounding box center [1142, 332] width 22 height 59
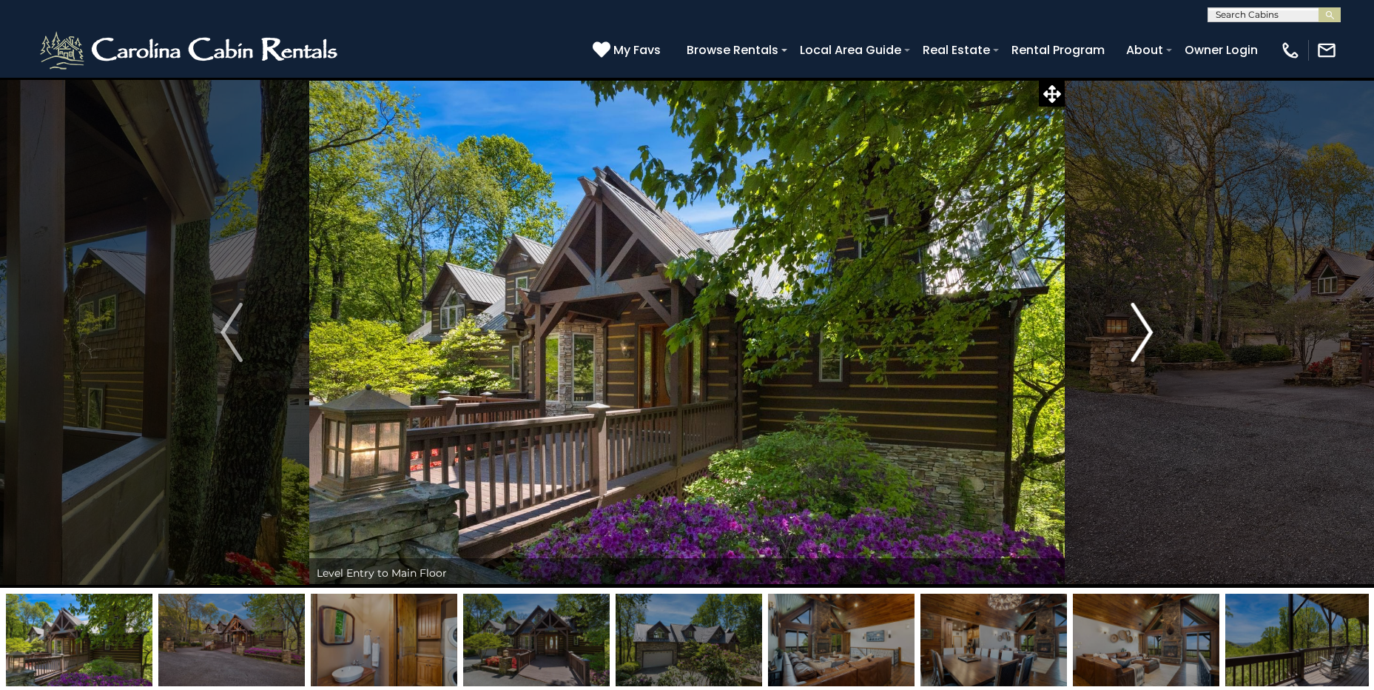
click at [1144, 325] on img "Next" at bounding box center [1142, 332] width 22 height 59
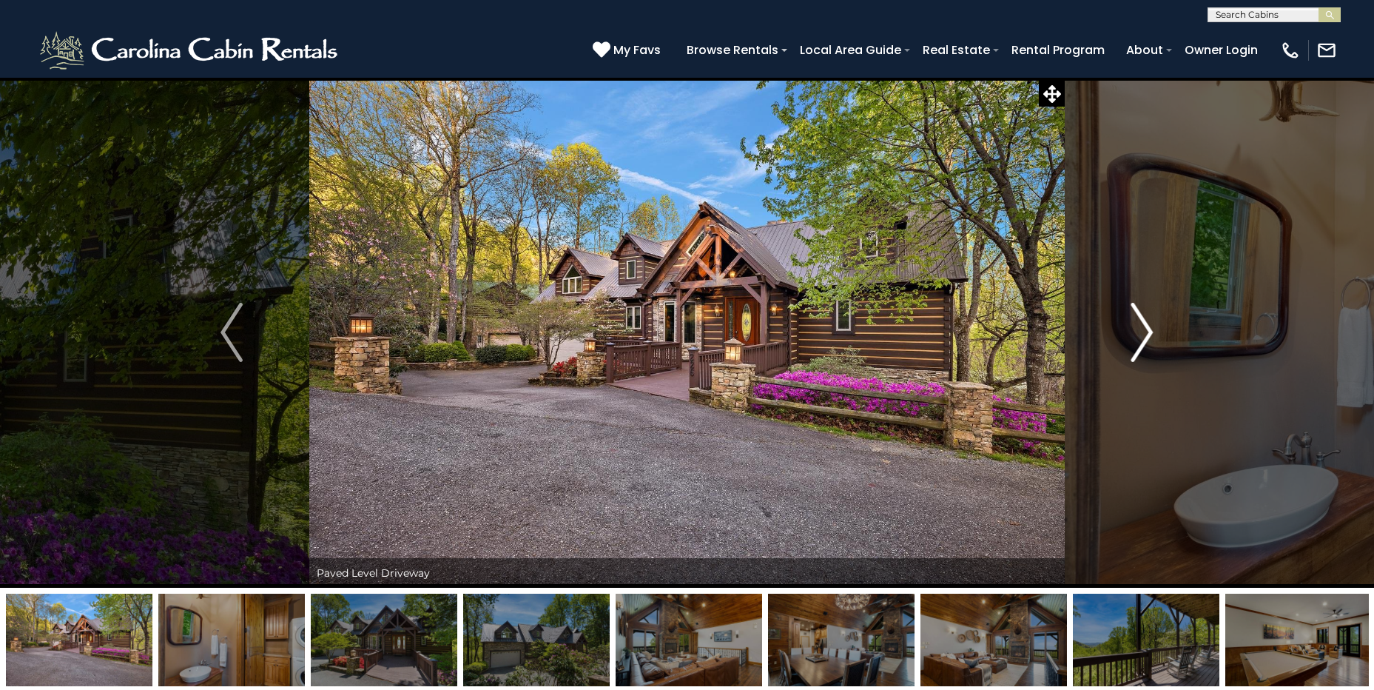
click at [1144, 325] on img "Next" at bounding box center [1142, 332] width 22 height 59
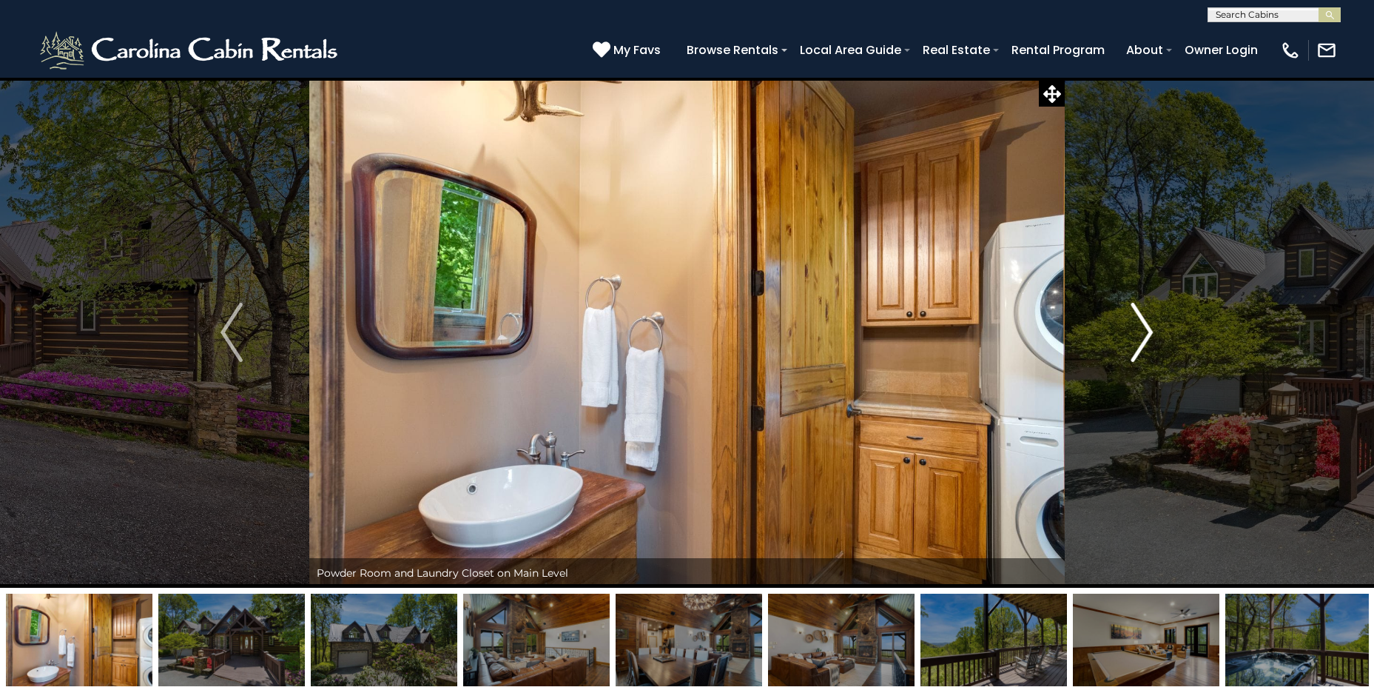
click at [1144, 325] on img "Next" at bounding box center [1142, 332] width 22 height 59
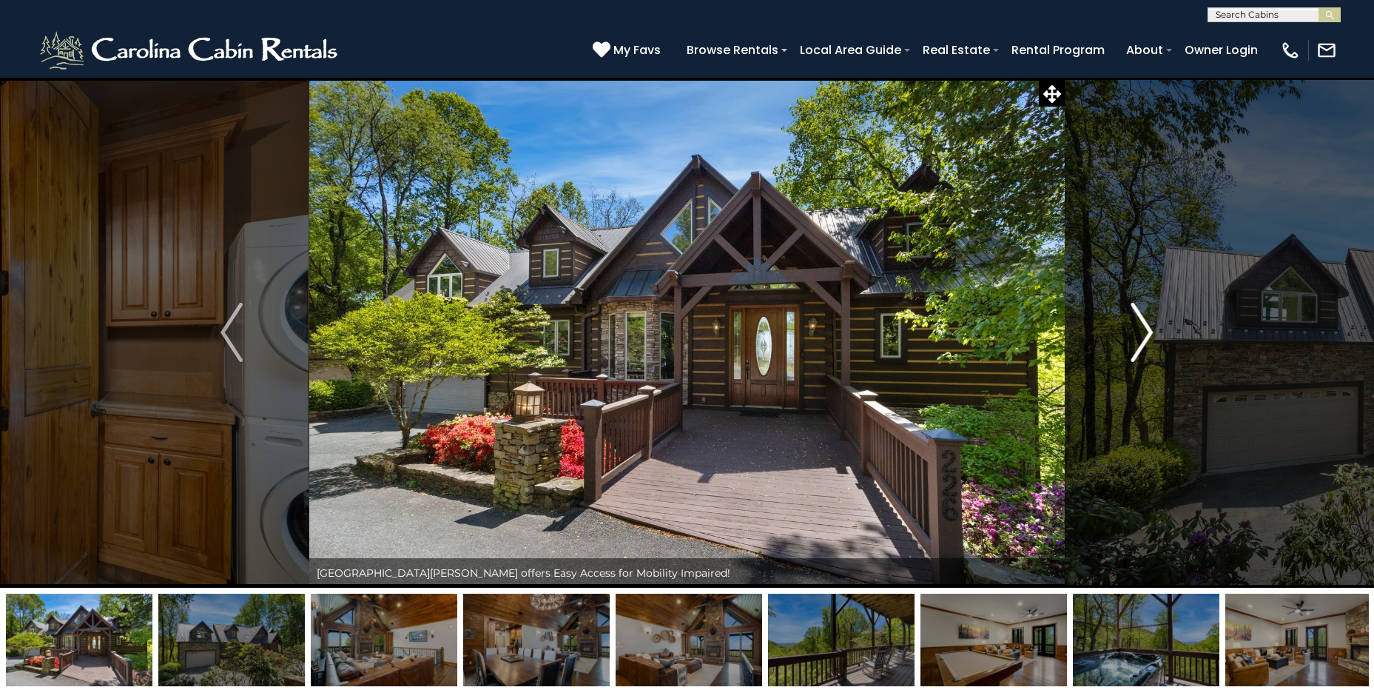
click at [1144, 325] on img "Next" at bounding box center [1142, 332] width 22 height 59
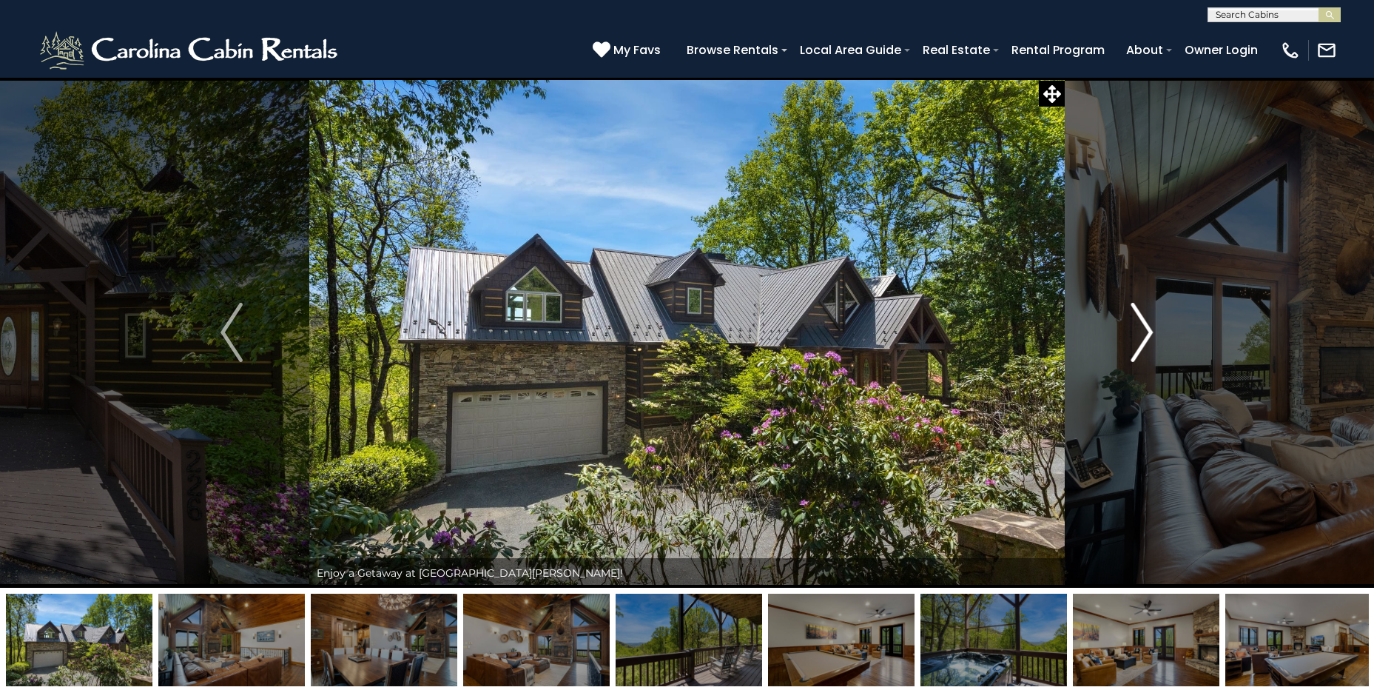
click at [1144, 325] on img "Next" at bounding box center [1142, 332] width 22 height 59
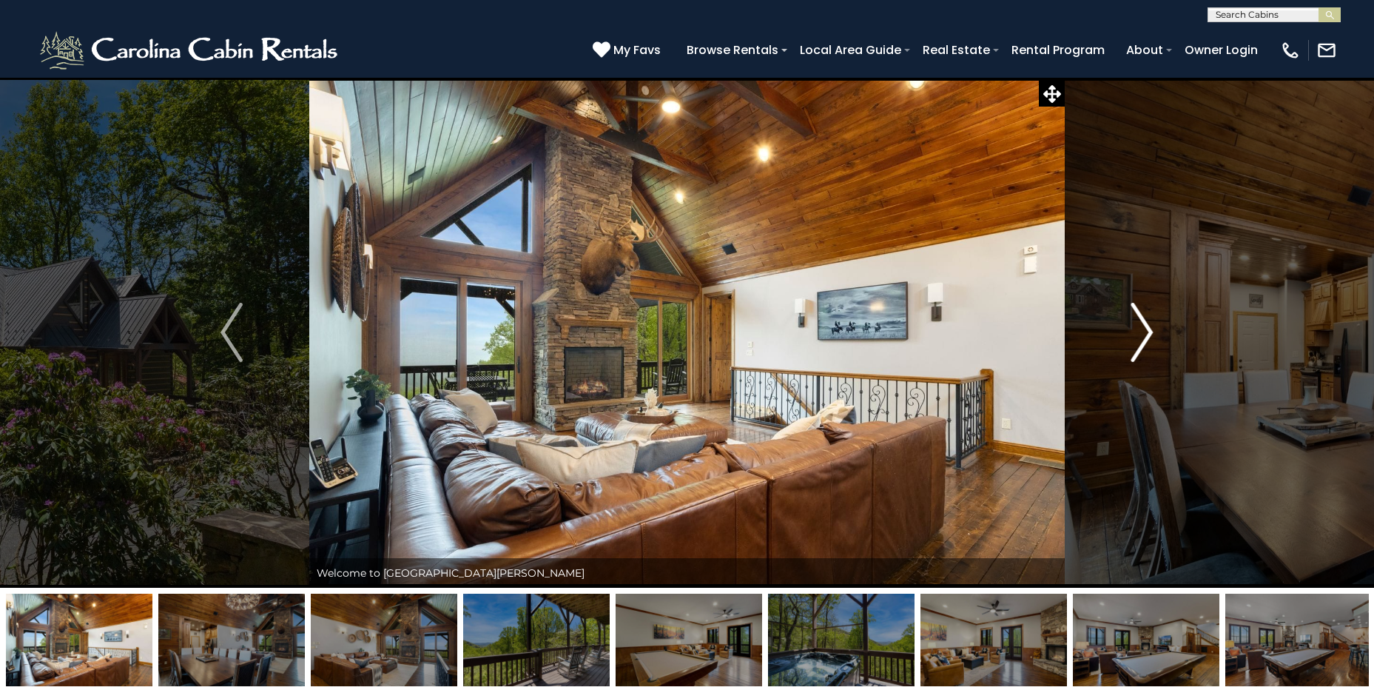
click at [1144, 325] on img "Next" at bounding box center [1142, 332] width 22 height 59
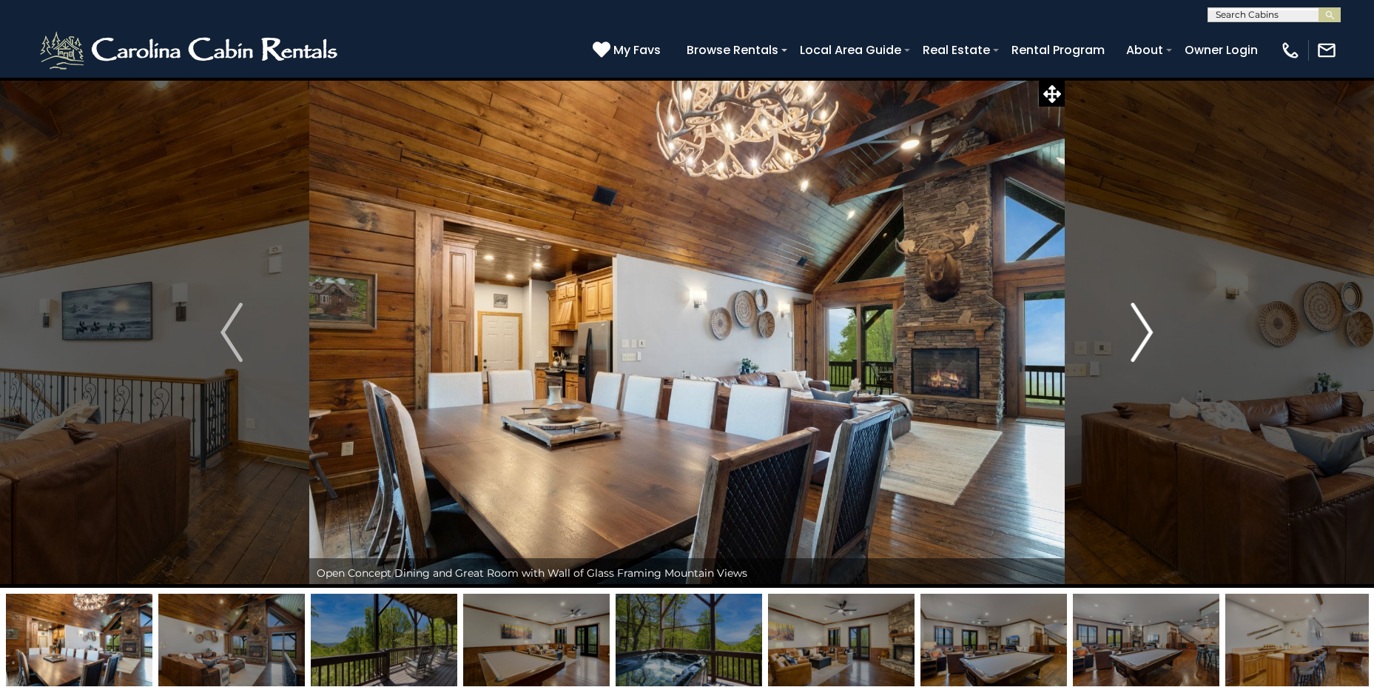
click at [1144, 326] on img "Next" at bounding box center [1142, 332] width 22 height 59
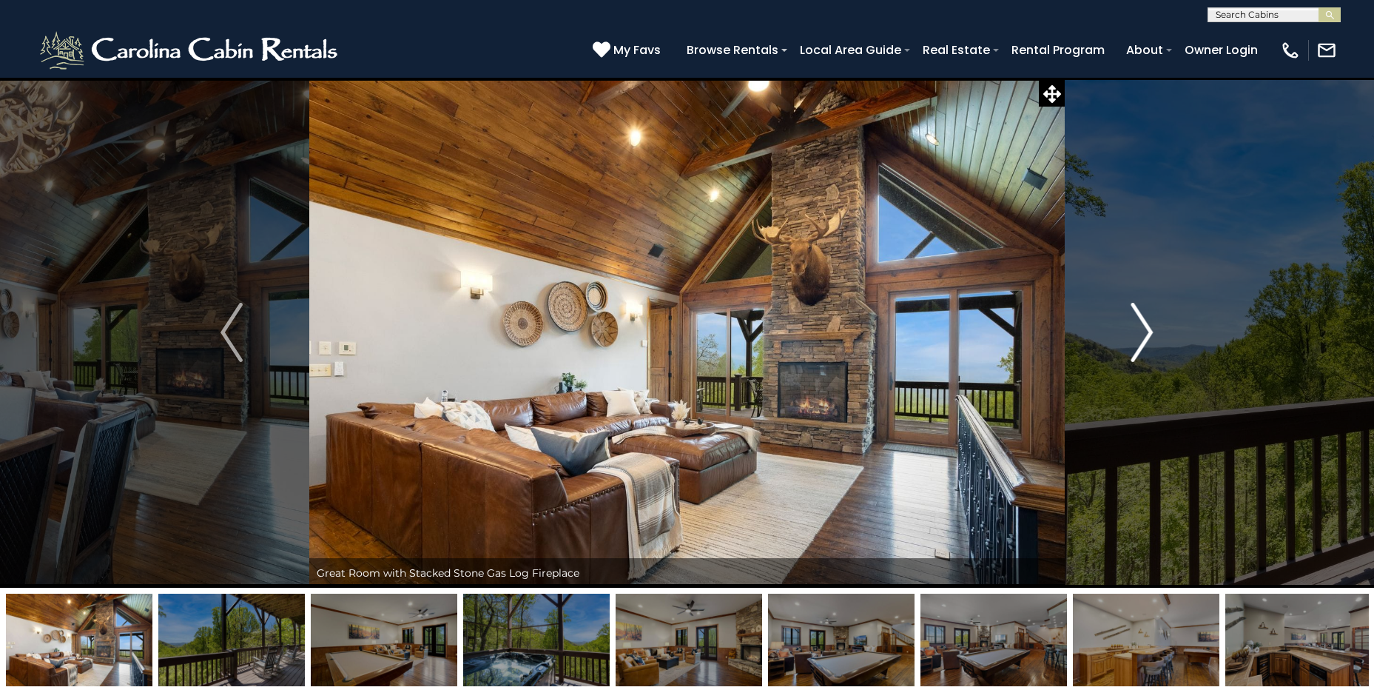
click at [1143, 326] on img "Next" at bounding box center [1142, 332] width 22 height 59
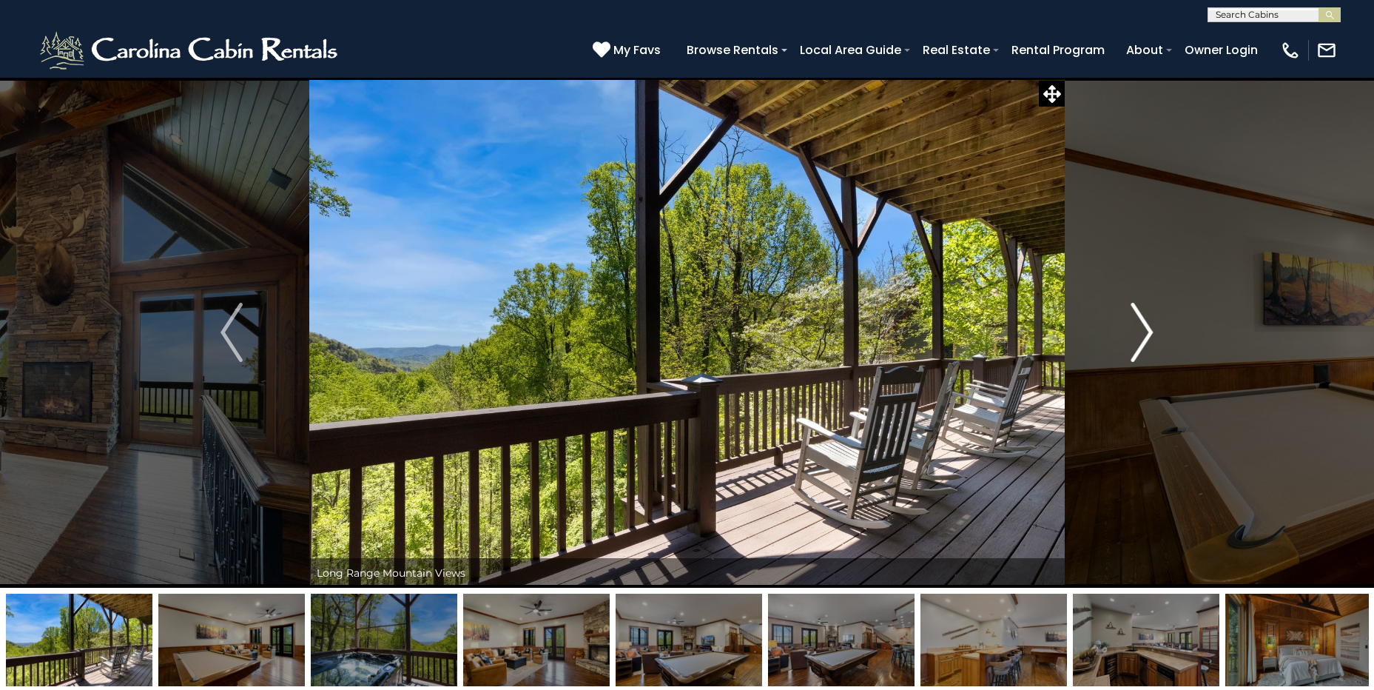
click at [1142, 326] on img "Next" at bounding box center [1142, 332] width 22 height 59
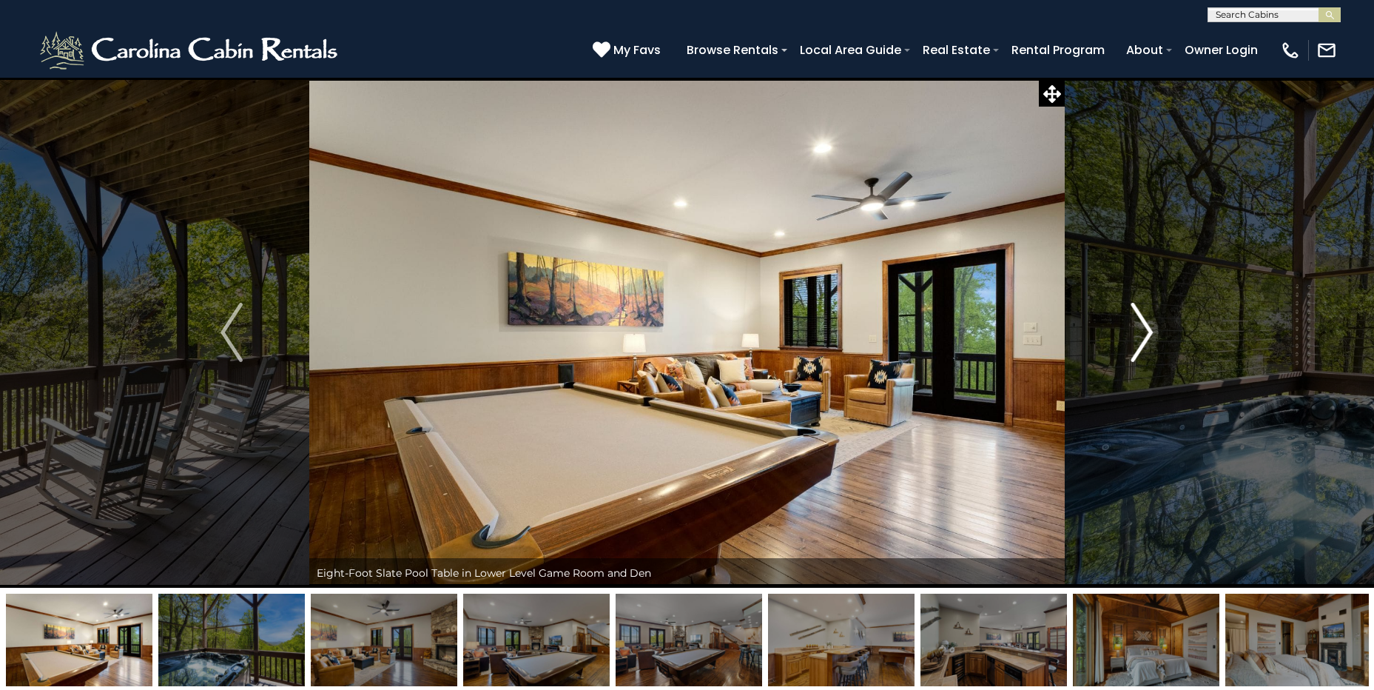
click at [1142, 326] on img "Next" at bounding box center [1142, 332] width 22 height 59
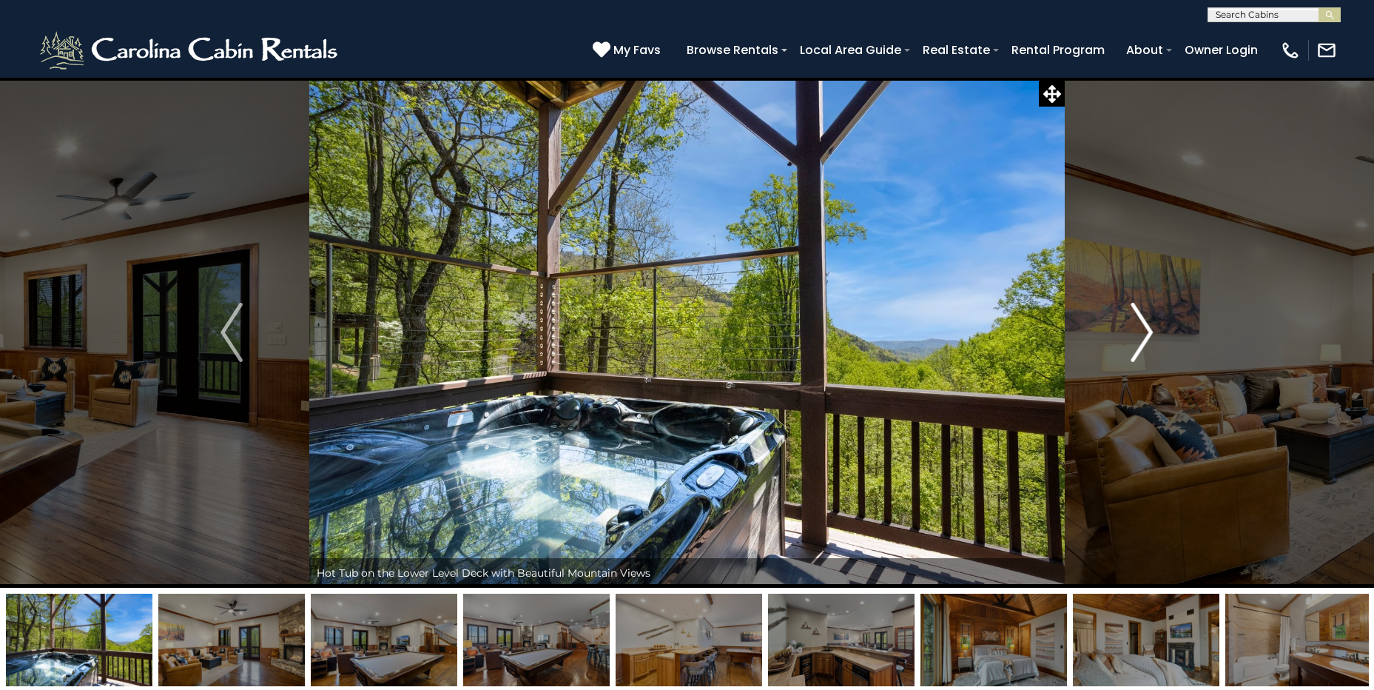
click at [1142, 326] on img "Next" at bounding box center [1142, 332] width 22 height 59
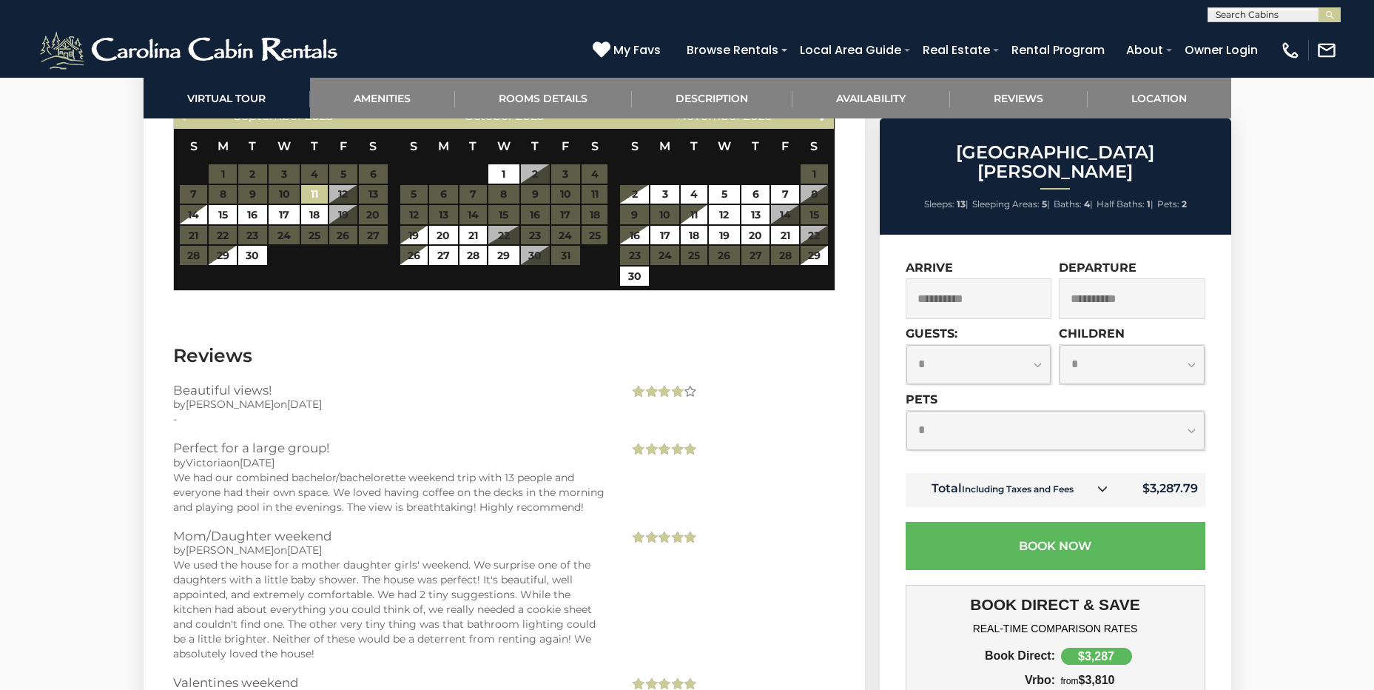
scroll to position [4447, 0]
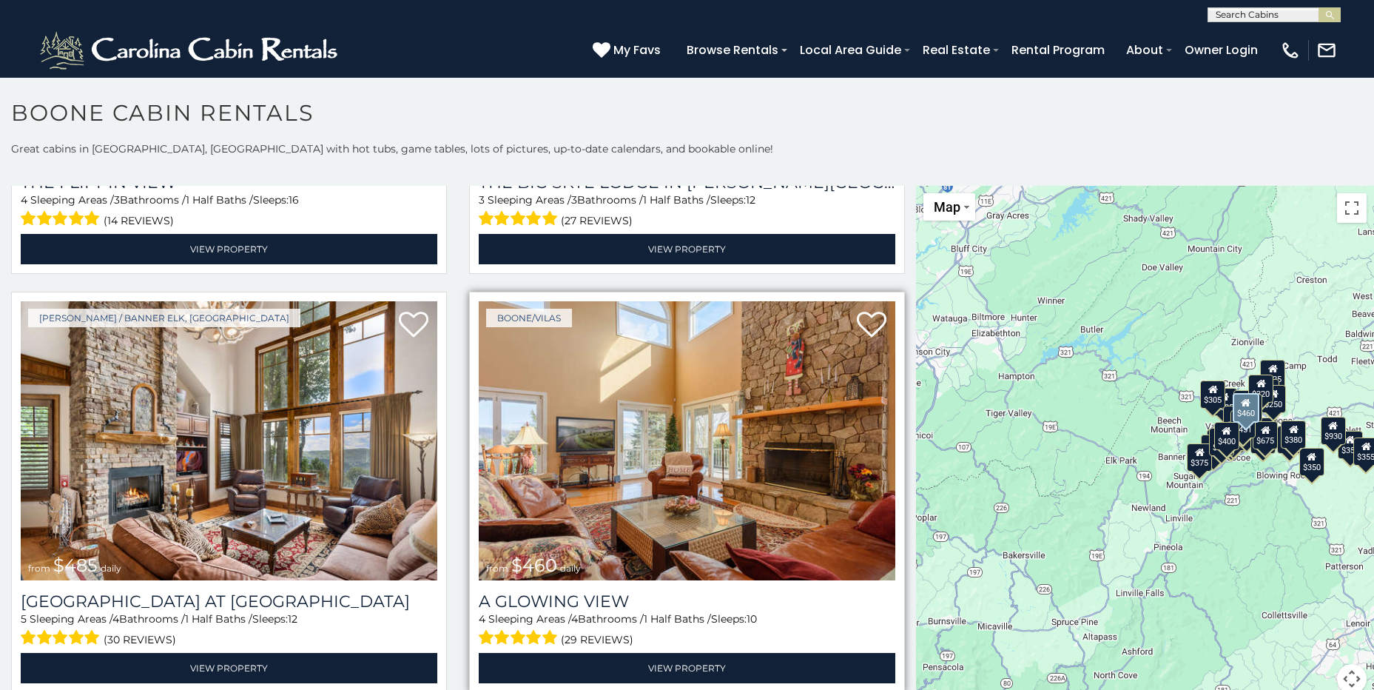
scroll to position [2443, 0]
